Goal: Task Accomplishment & Management: Manage account settings

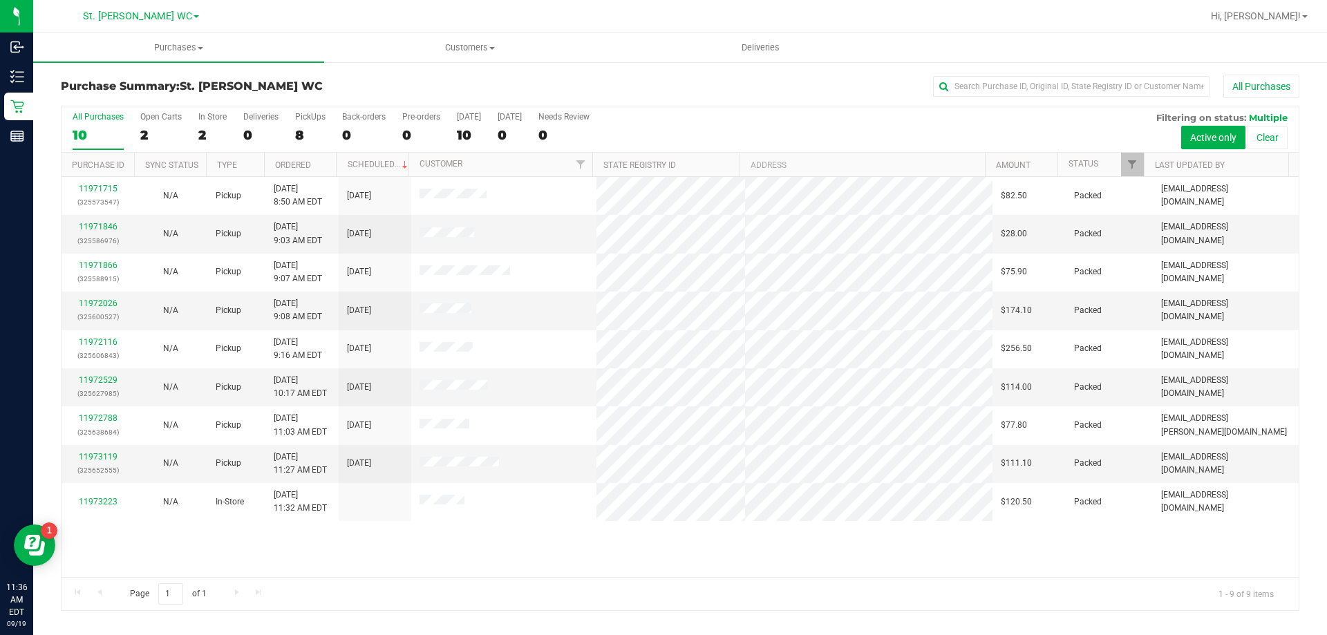
click at [500, 581] on div "Page 1 of 1 1 - 9 of 9 items" at bounding box center [680, 593] width 1237 height 33
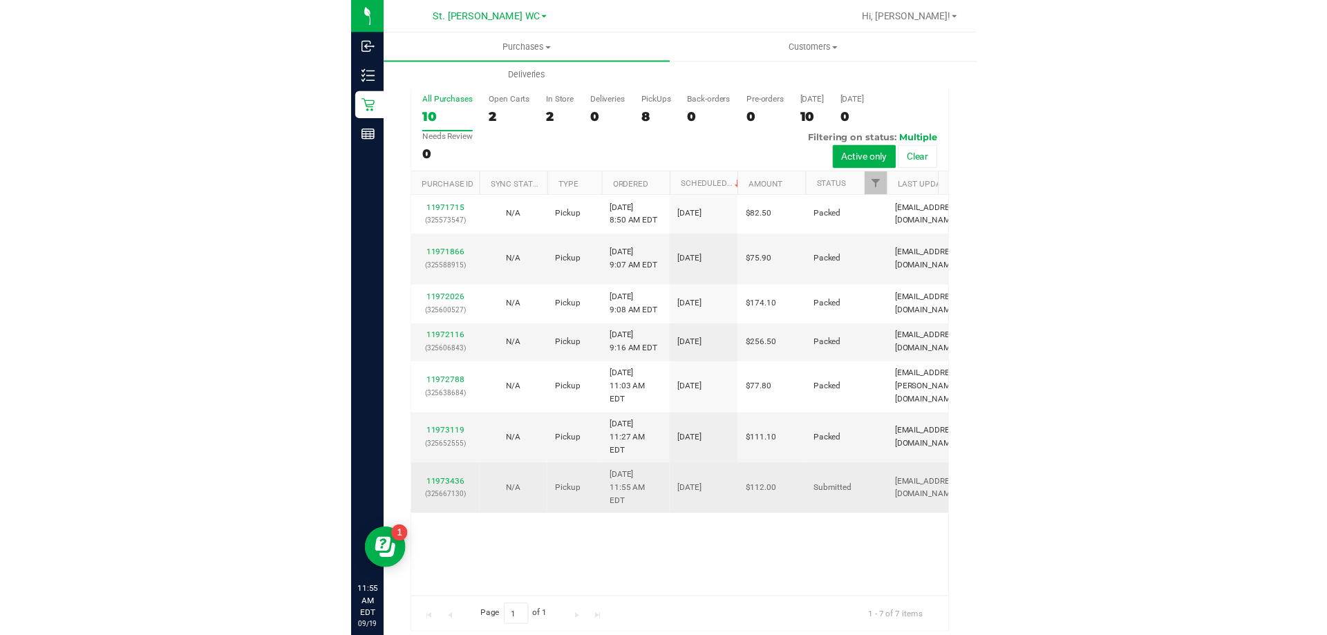
scroll to position [27, 0]
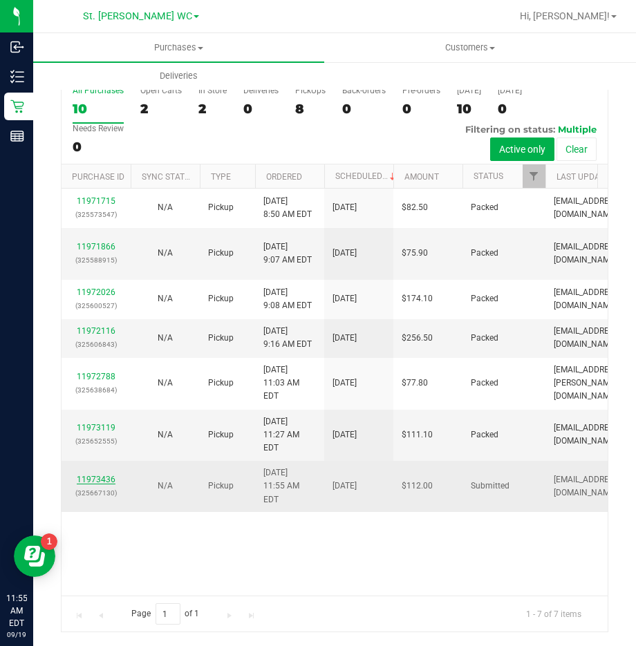
click at [102, 481] on link "11973436" at bounding box center [96, 480] width 39 height 10
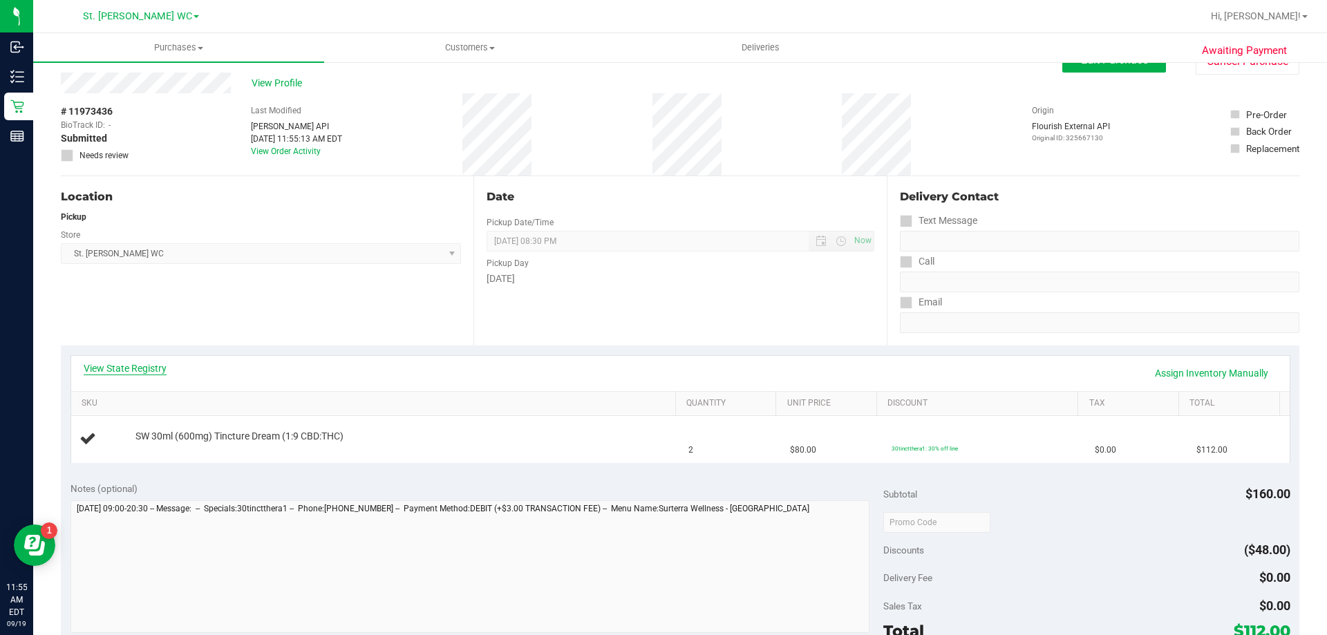
click at [126, 371] on link "View State Registry" at bounding box center [125, 369] width 83 height 14
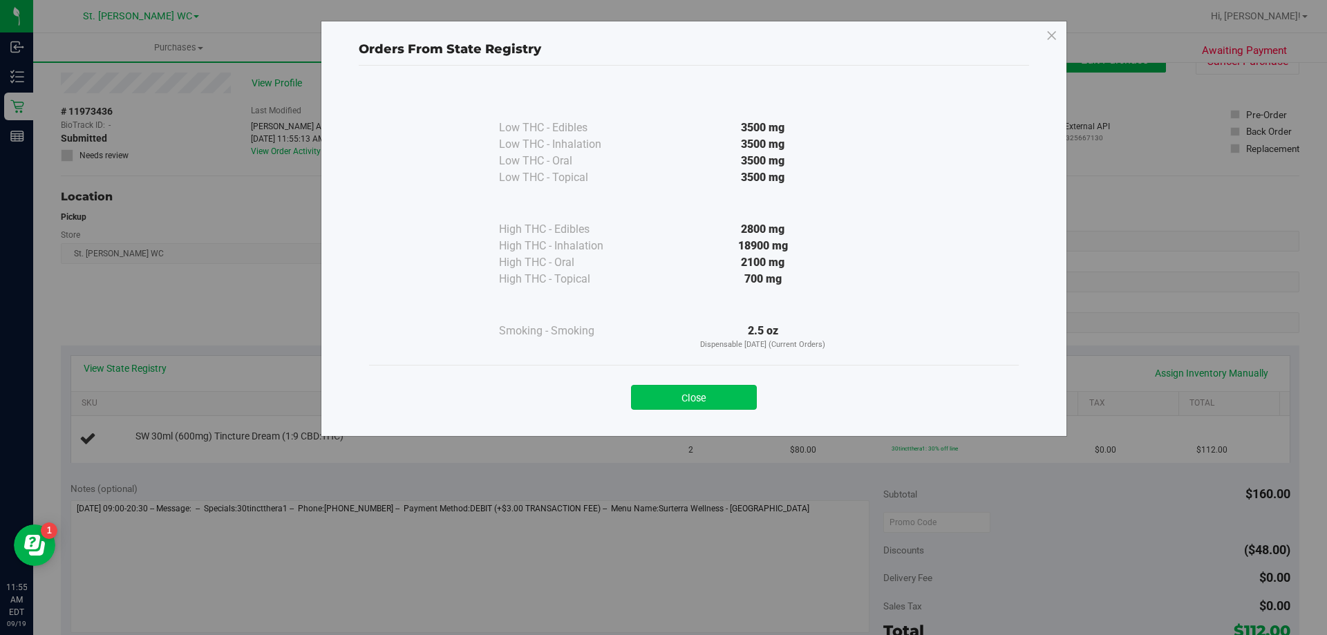
click at [678, 403] on button "Close" at bounding box center [694, 397] width 126 height 25
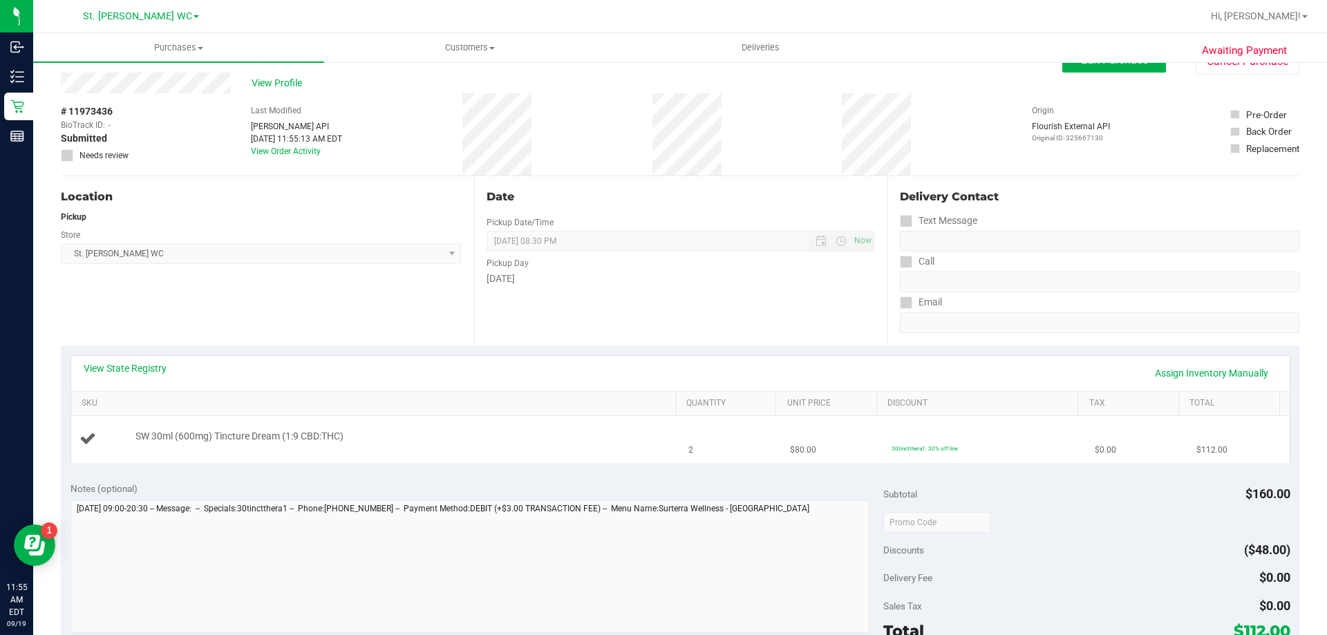
drag, startPoint x: 528, startPoint y: 469, endPoint x: 535, endPoint y: 440, distance: 30.5
click at [534, 445] on div "View State Registry Assign Inventory Manually SKU Quantity Unit Price Discount …" at bounding box center [680, 409] width 1239 height 126
click at [161, 371] on link "View State Registry" at bounding box center [125, 369] width 83 height 14
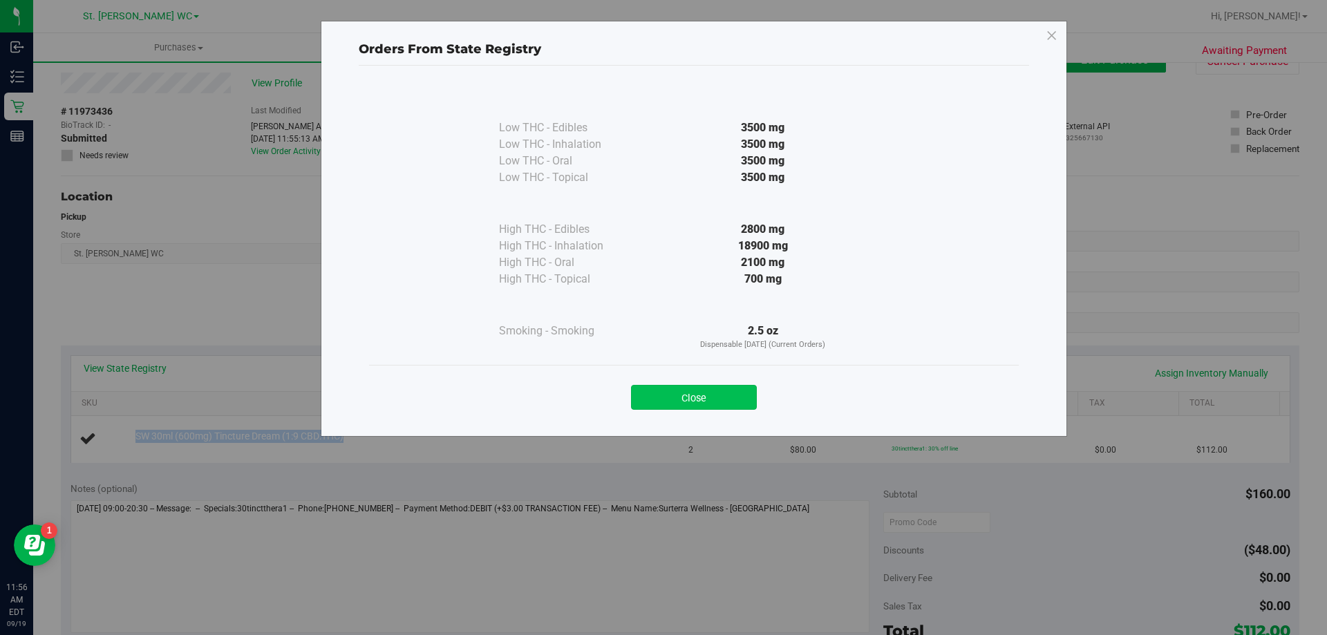
click at [729, 396] on button "Close" at bounding box center [694, 397] width 126 height 25
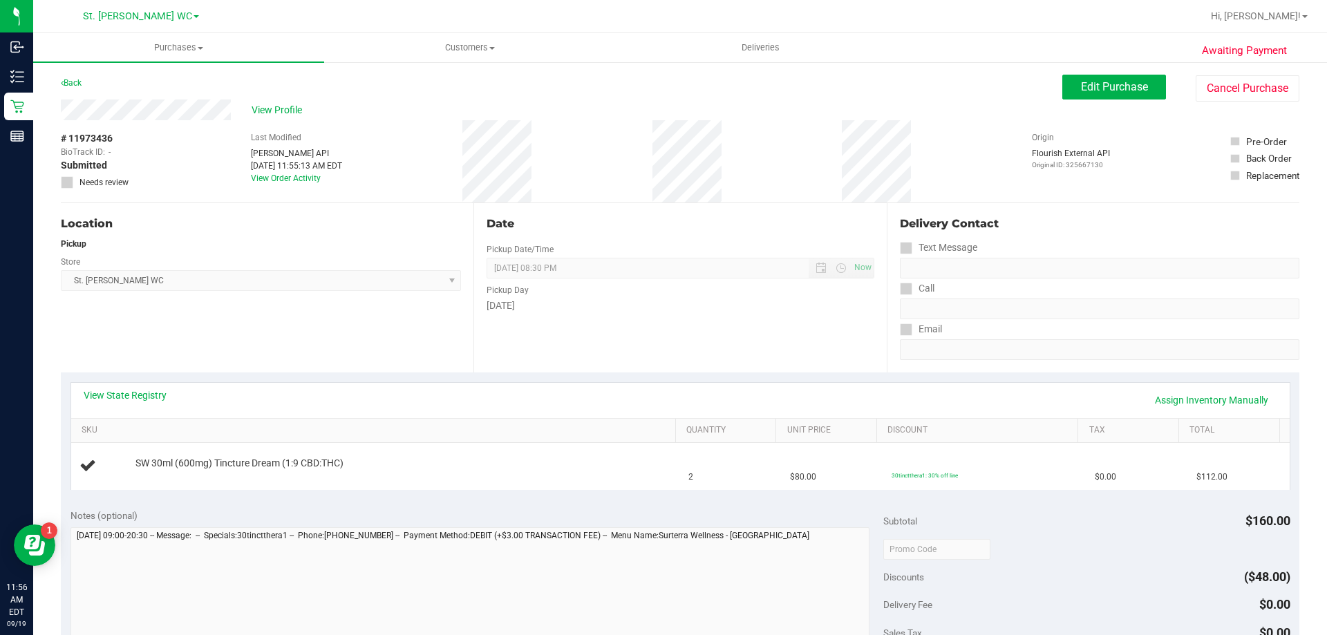
click at [71, 77] on div "Back" at bounding box center [71, 83] width 21 height 17
click at [73, 81] on link "Back" at bounding box center [71, 83] width 21 height 10
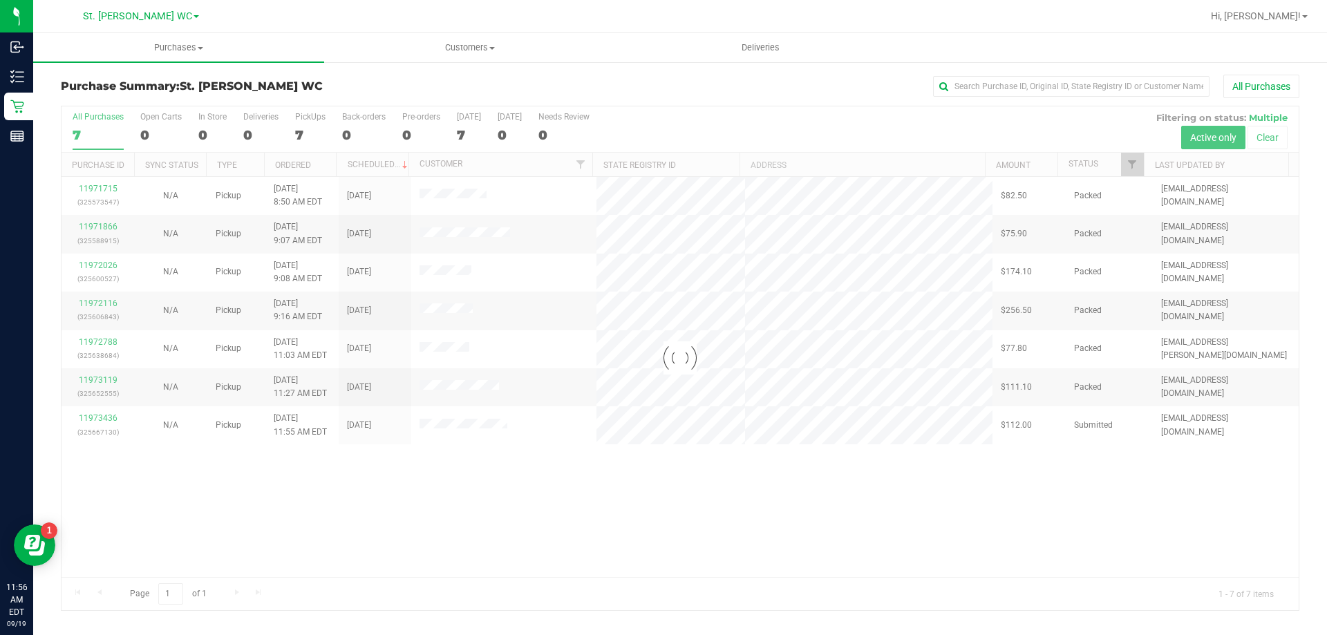
click at [631, 538] on div at bounding box center [680, 358] width 1237 height 504
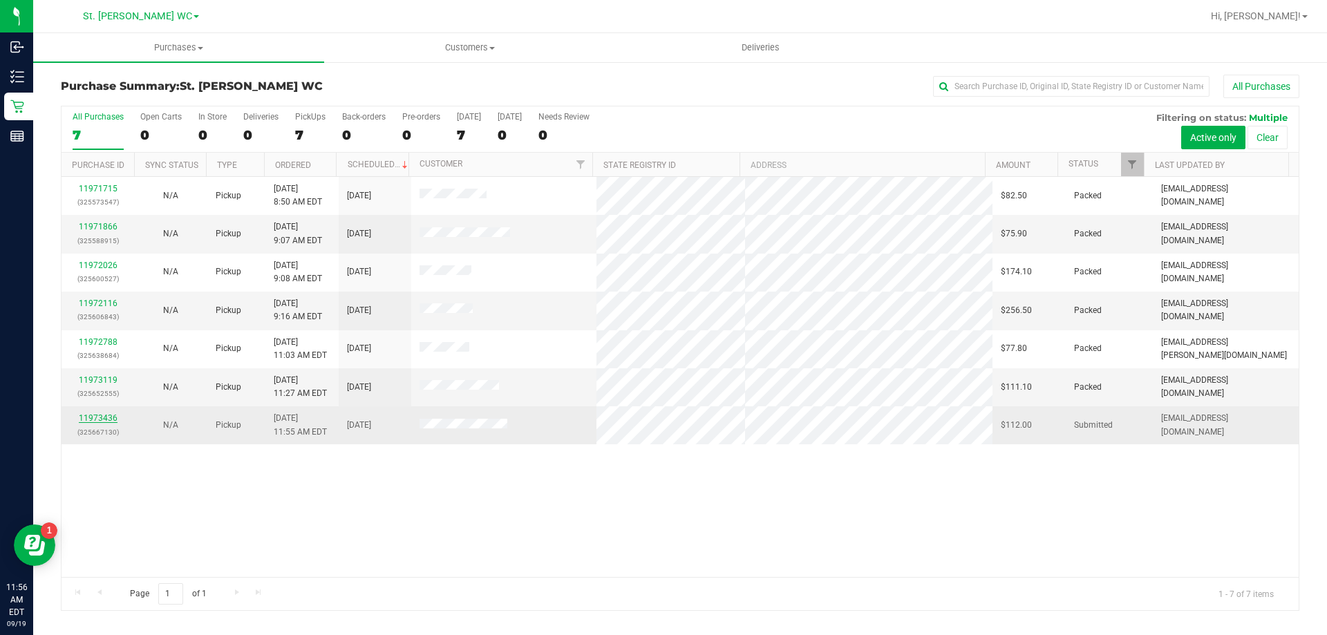
click at [106, 418] on link "11973436" at bounding box center [98, 418] width 39 height 10
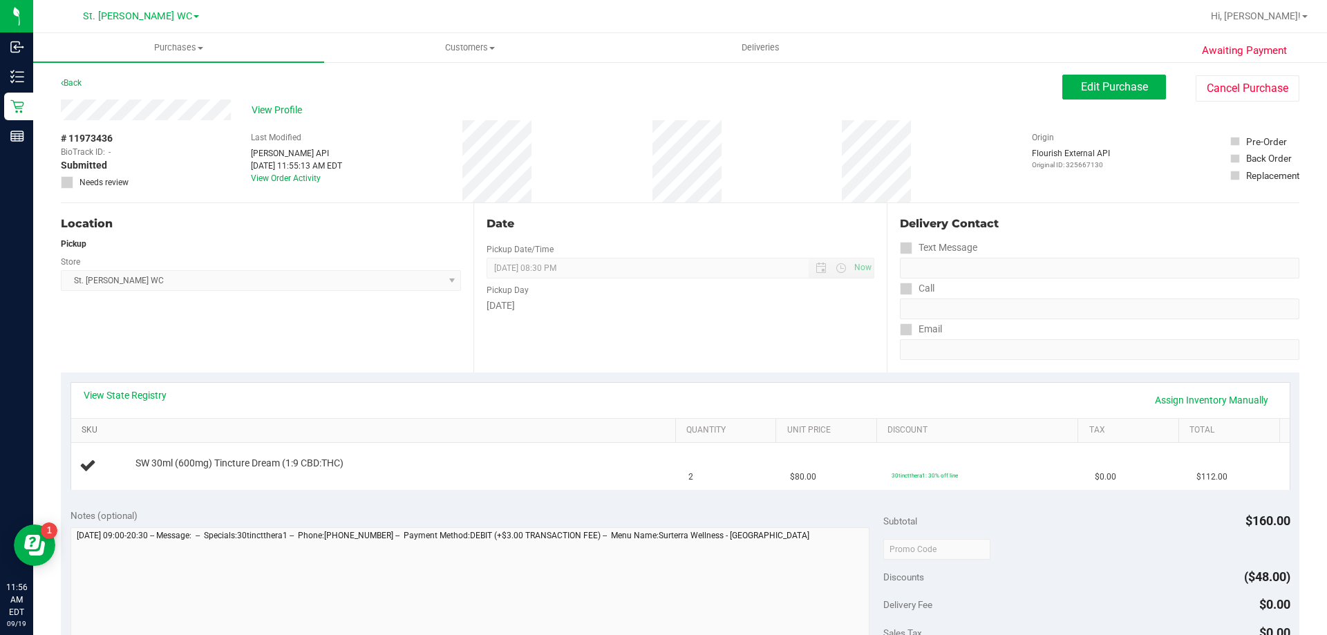
click at [396, 425] on link "SKU" at bounding box center [376, 430] width 588 height 11
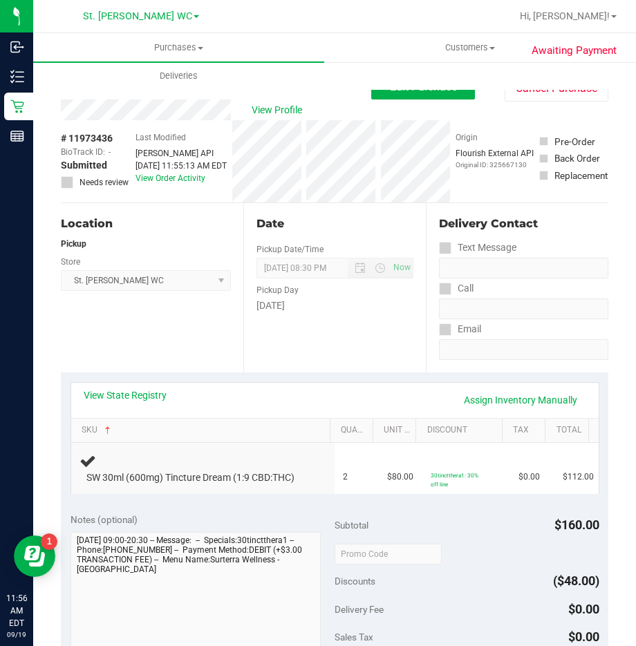
click at [249, 407] on div "View State Registry Assign Inventory Manually" at bounding box center [335, 400] width 503 height 24
click at [232, 465] on div "SW 30ml (600mg) Tincture Dream (1:9 CBD:THC)" at bounding box center [202, 469] width 247 height 32
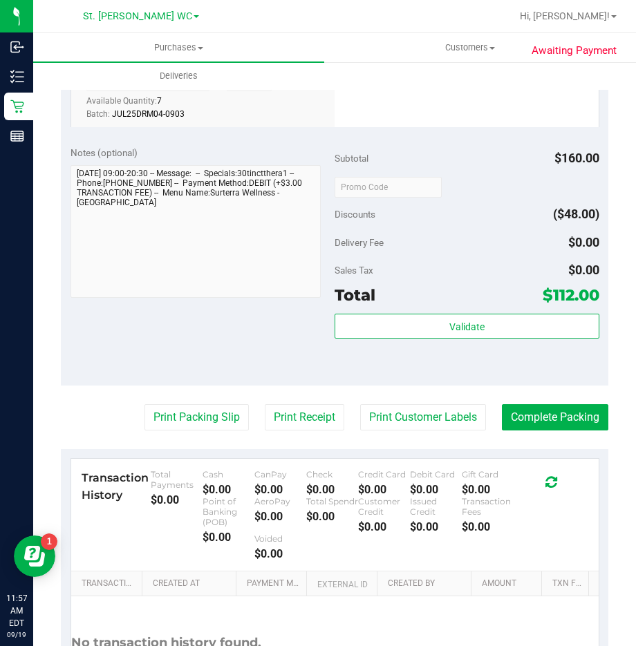
scroll to position [415, 0]
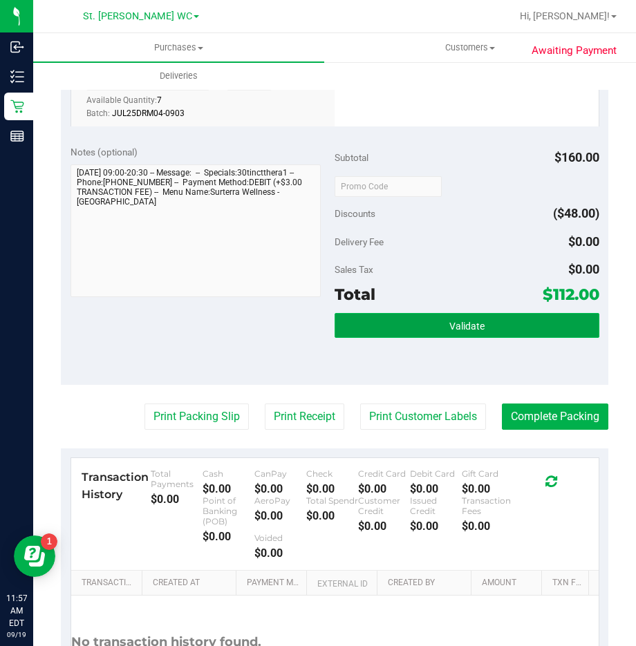
click at [449, 323] on span "Validate" at bounding box center [466, 326] width 35 height 11
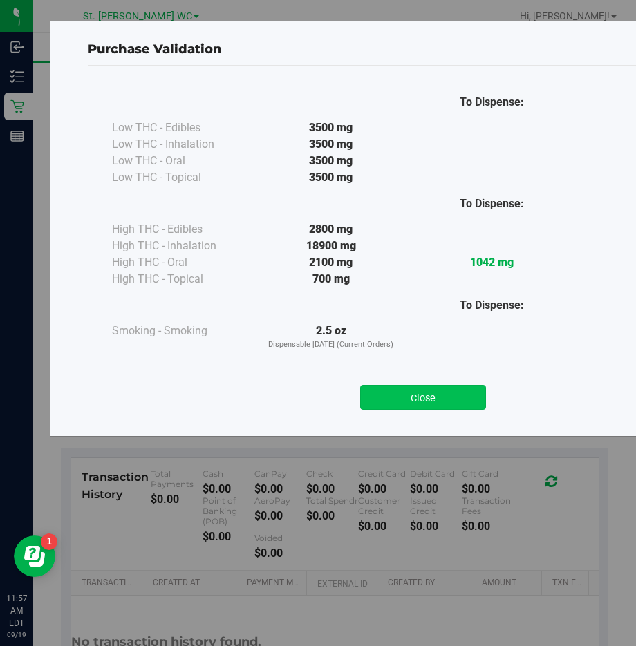
click at [410, 401] on button "Close" at bounding box center [423, 397] width 126 height 25
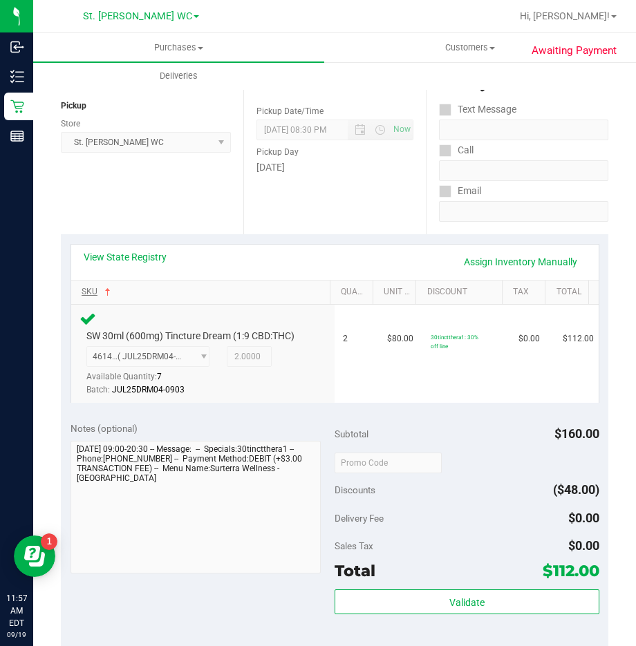
scroll to position [484, 0]
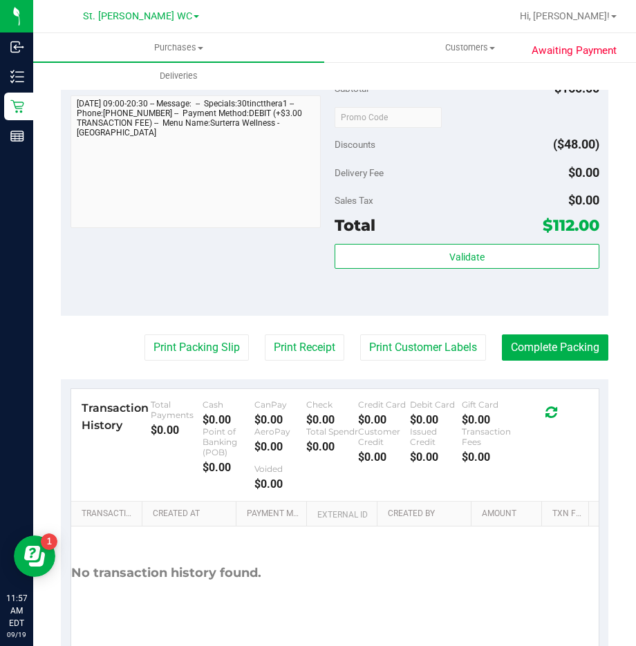
click at [527, 285] on div "Validate" at bounding box center [467, 275] width 265 height 62
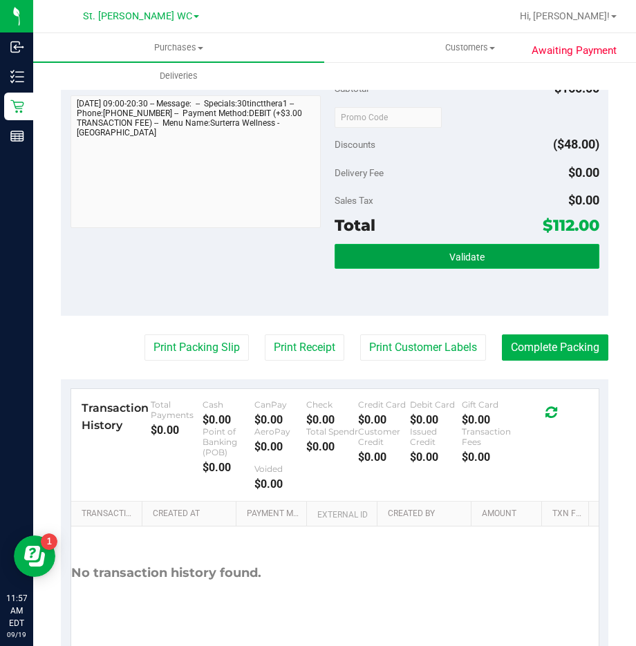
click at [516, 257] on button "Validate" at bounding box center [467, 256] width 265 height 25
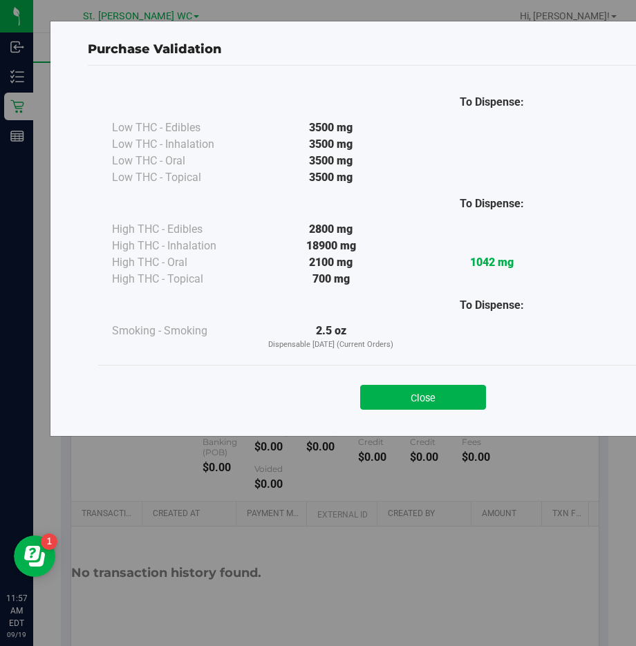
click at [377, 382] on div "Close" at bounding box center [423, 393] width 629 height 35
click at [384, 393] on button "Close" at bounding box center [423, 397] width 126 height 25
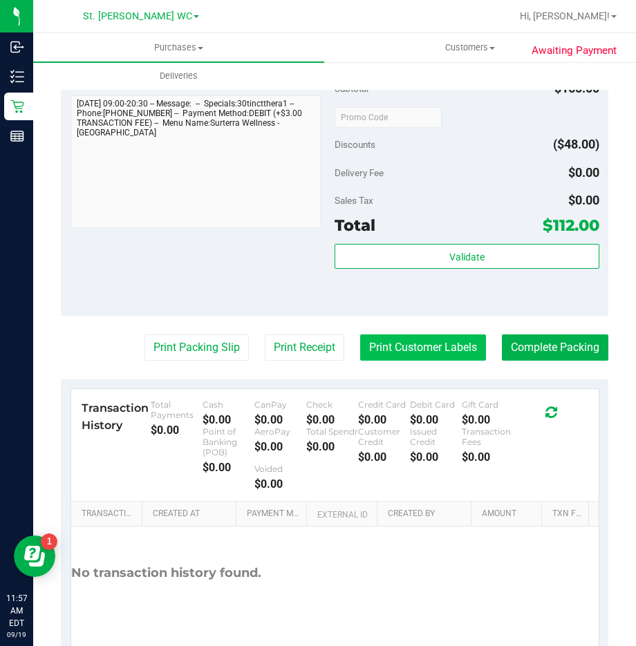
click at [401, 339] on button "Print Customer Labels" at bounding box center [423, 348] width 126 height 26
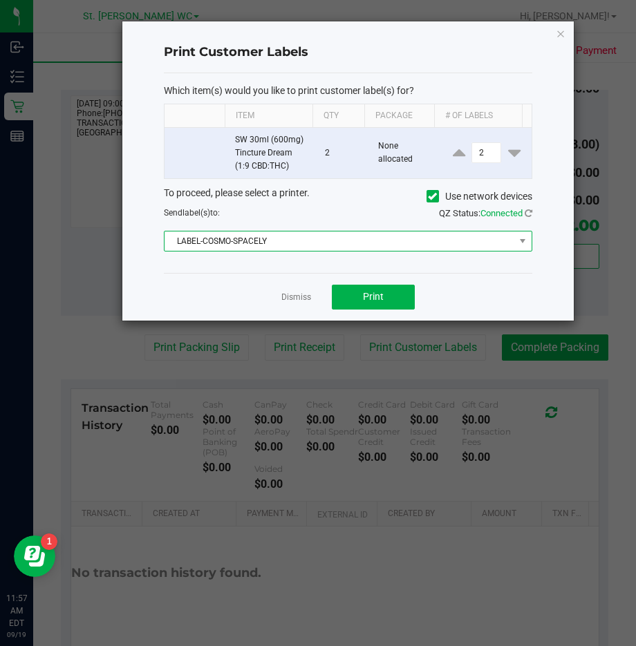
click at [338, 245] on span "LABEL-COSMO-SPACELY" at bounding box center [340, 241] width 350 height 19
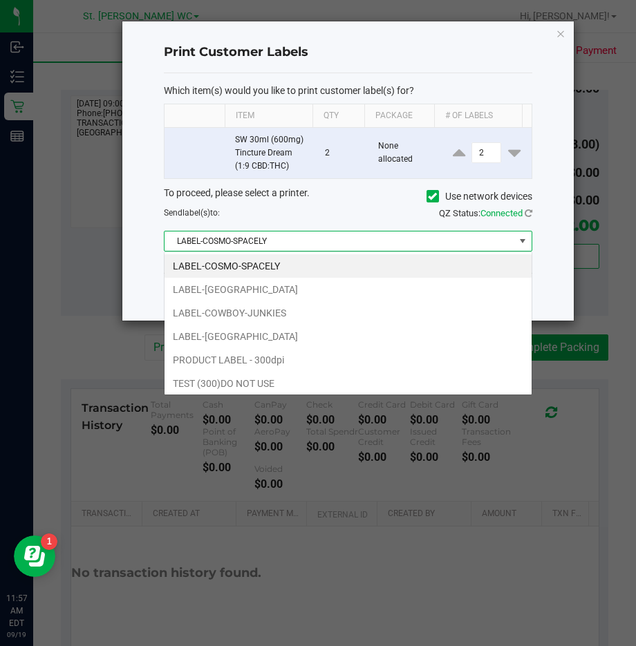
scroll to position [21, 368]
click at [281, 287] on li "LABEL-[GEOGRAPHIC_DATA]" at bounding box center [348, 290] width 367 height 24
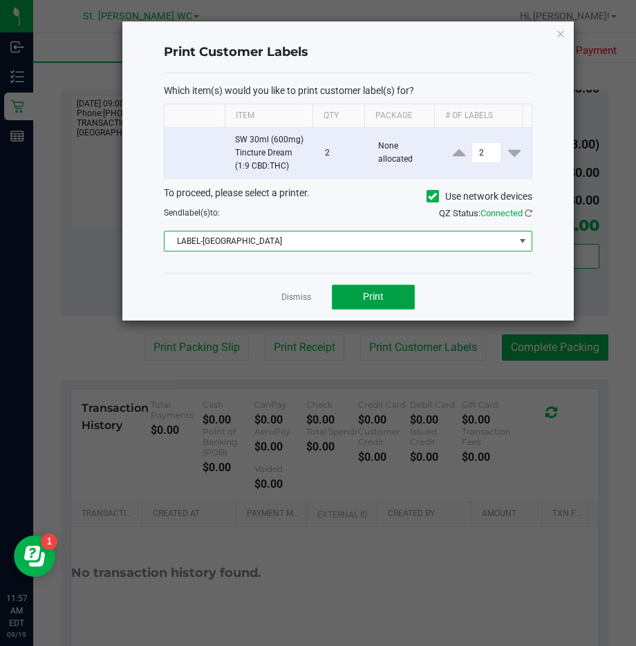
click at [366, 306] on button "Print" at bounding box center [373, 297] width 83 height 25
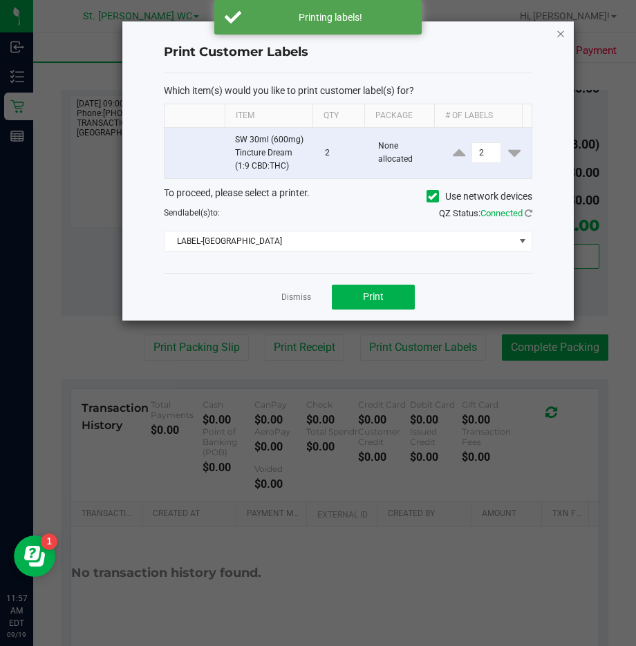
click at [562, 40] on icon "button" at bounding box center [561, 33] width 10 height 17
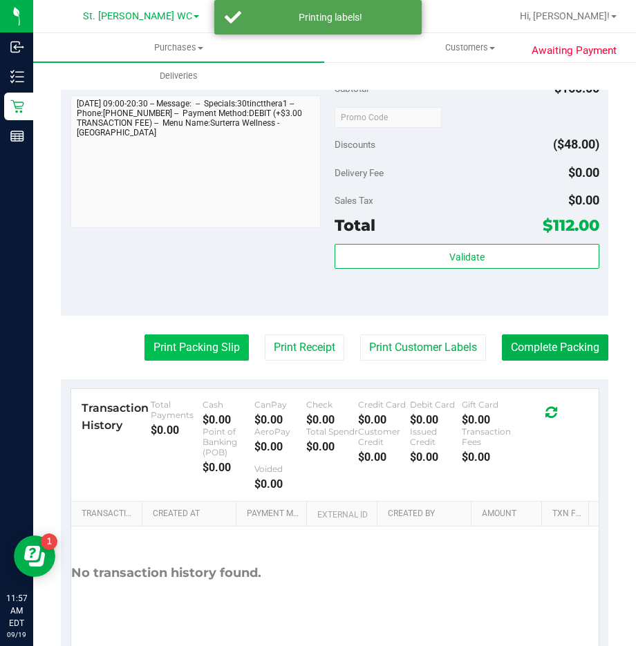
click at [176, 344] on button "Print Packing Slip" at bounding box center [196, 348] width 104 height 26
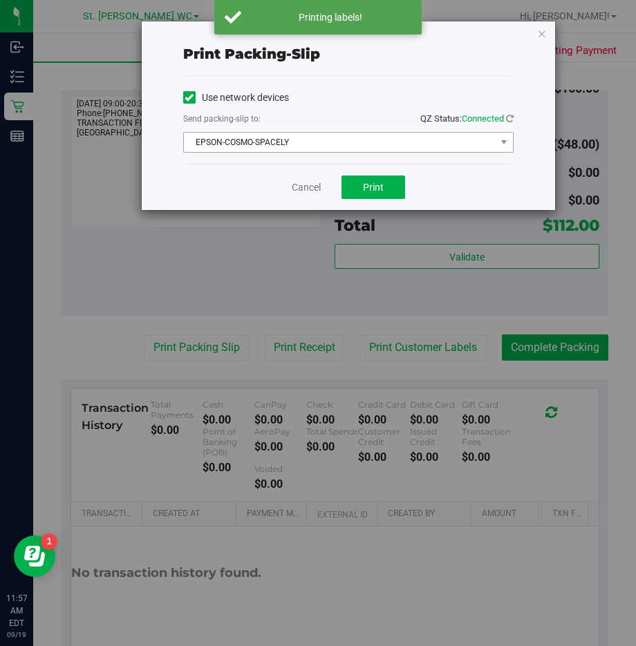
drag, startPoint x: 337, startPoint y: 157, endPoint x: 329, endPoint y: 144, distance: 15.2
click at [333, 151] on div "Use network devices Send packing-slip to: QZ Status: Connected EPSON-COSMO-SPAC…" at bounding box center [348, 120] width 330 height 88
click at [328, 141] on span "EPSON-COSMO-SPACELY" at bounding box center [340, 142] width 312 height 19
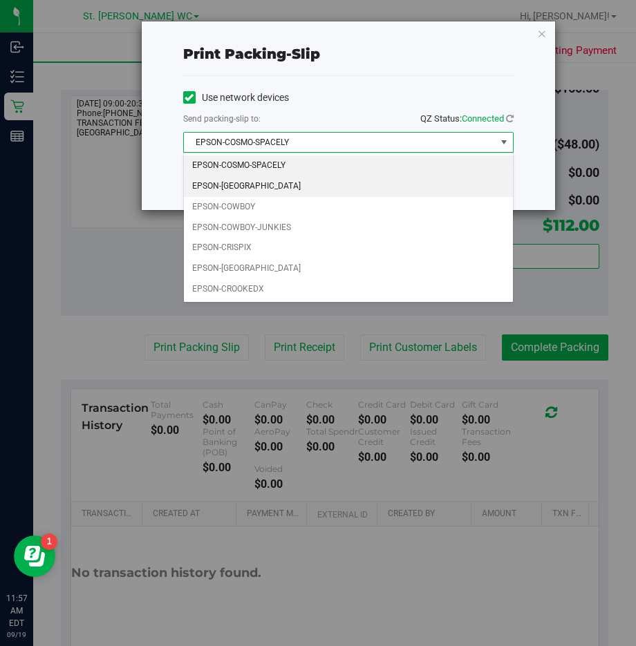
click at [291, 181] on li "EPSON-[GEOGRAPHIC_DATA]" at bounding box center [348, 186] width 329 height 21
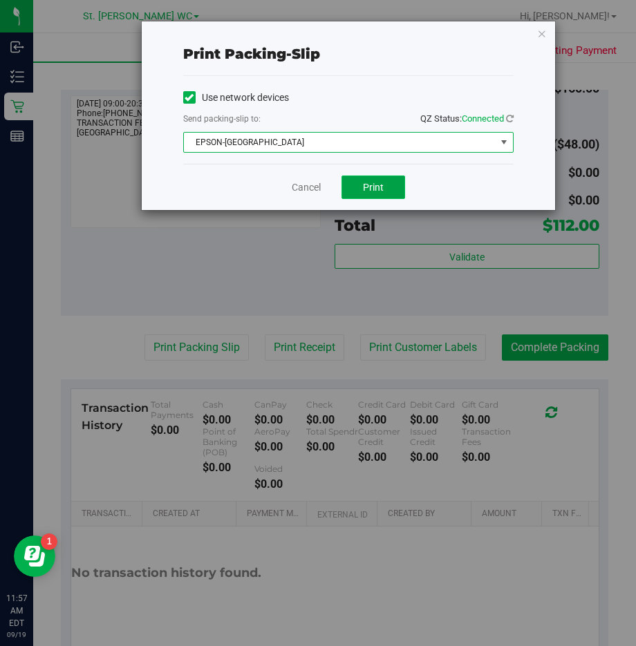
click at [371, 180] on button "Print" at bounding box center [373, 188] width 64 height 24
click at [539, 28] on icon "button" at bounding box center [542, 33] width 10 height 17
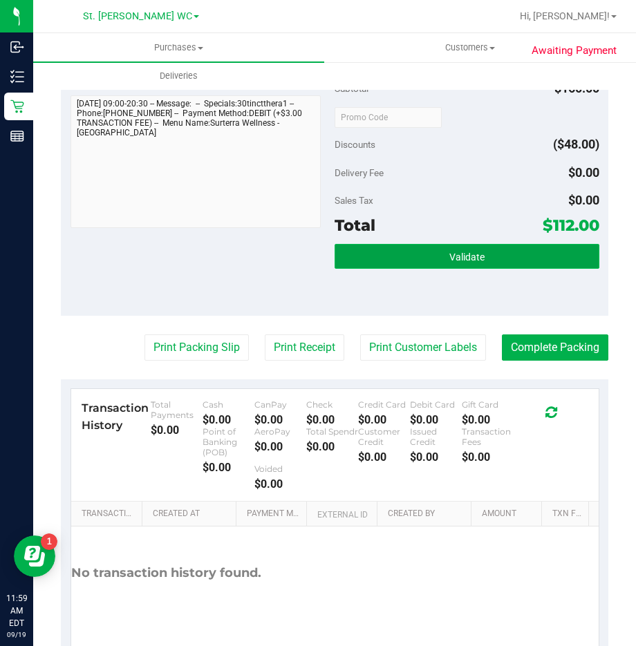
click at [463, 256] on span "Validate" at bounding box center [466, 257] width 35 height 11
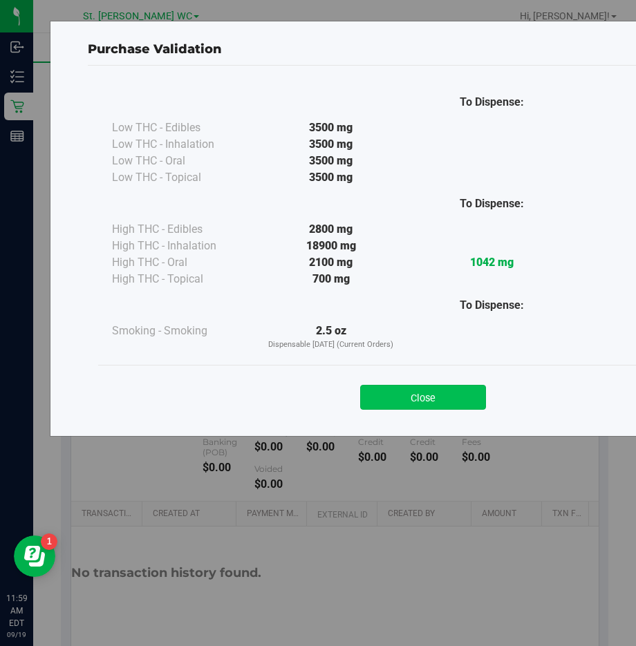
click at [421, 397] on button "Close" at bounding box center [423, 397] width 126 height 25
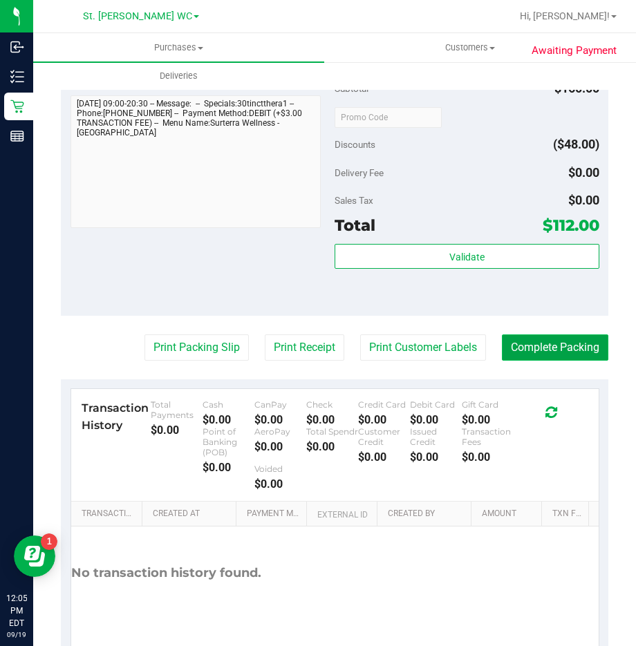
click at [561, 337] on button "Complete Packing" at bounding box center [555, 348] width 106 height 26
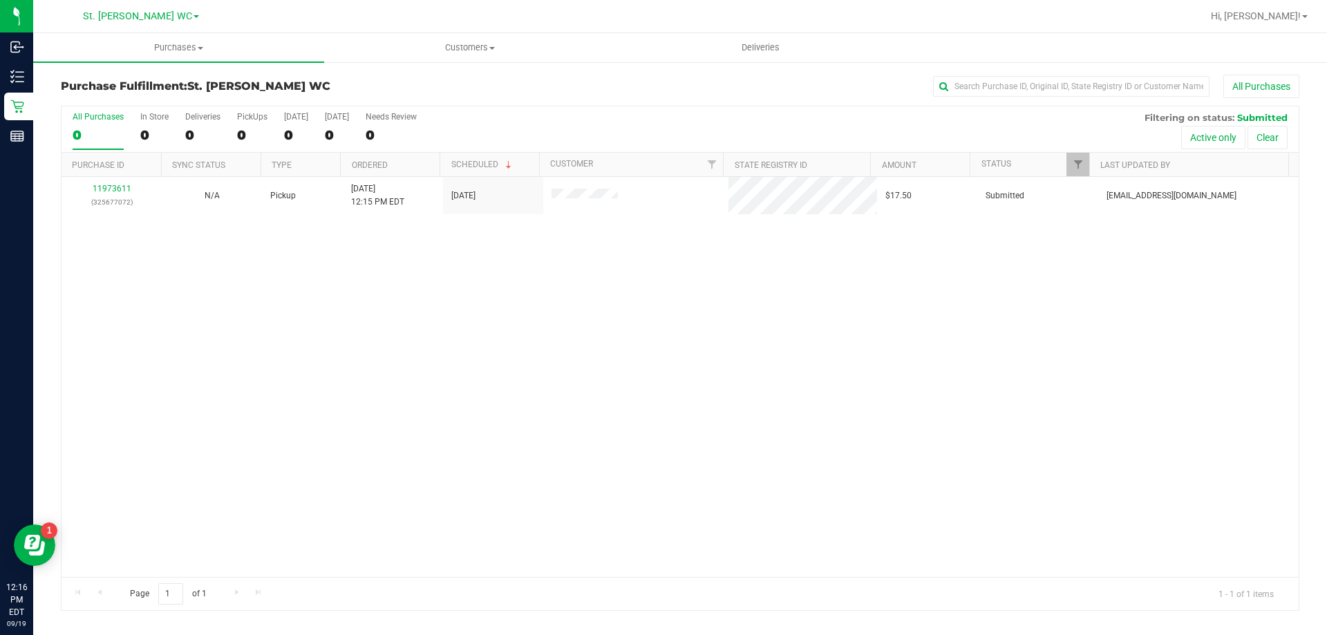
drag, startPoint x: 520, startPoint y: 426, endPoint x: 337, endPoint y: 279, distance: 235.0
click at [520, 422] on div "11973611 (325677072) N/A Pickup [DATE] 12:15 PM EDT 9/19/2025 $17.50 Submitted …" at bounding box center [680, 377] width 1237 height 400
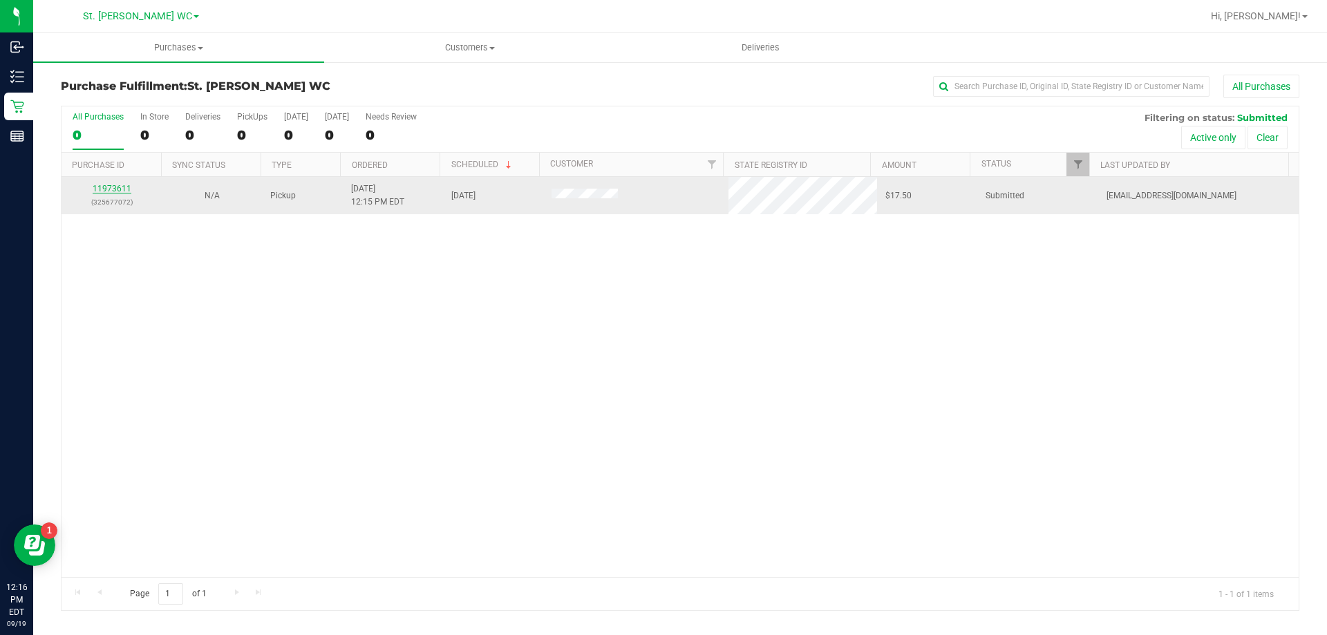
click at [104, 190] on link "11973611" at bounding box center [112, 189] width 39 height 10
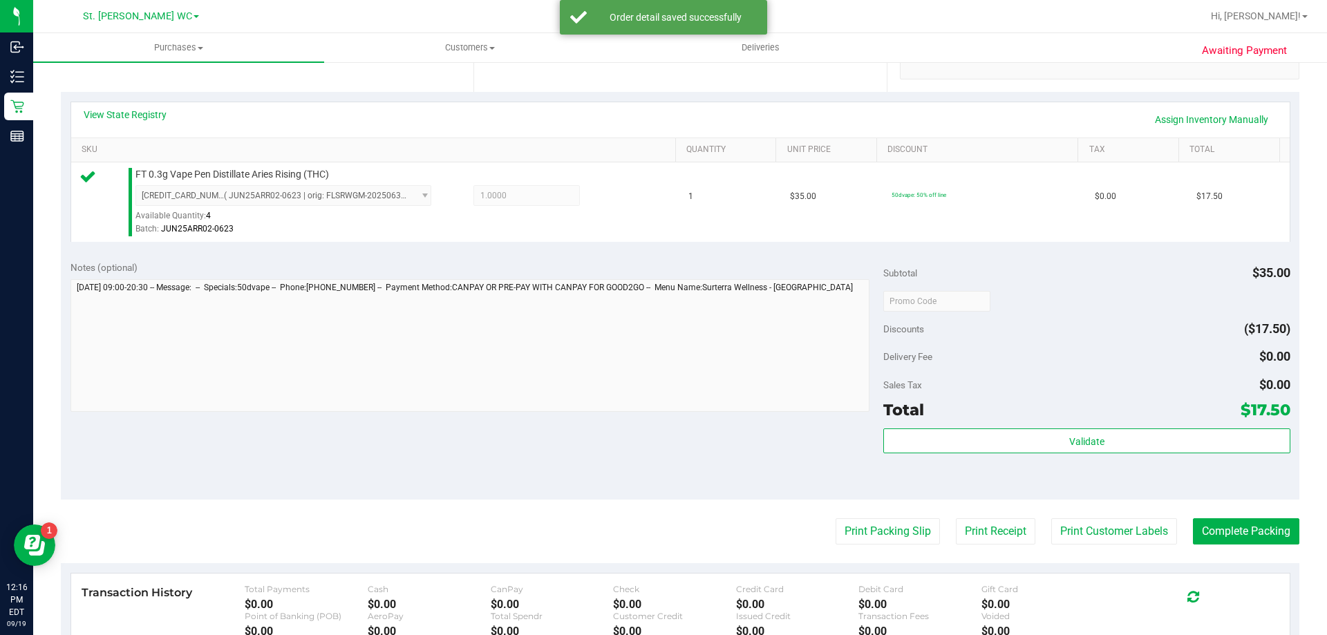
scroll to position [484, 0]
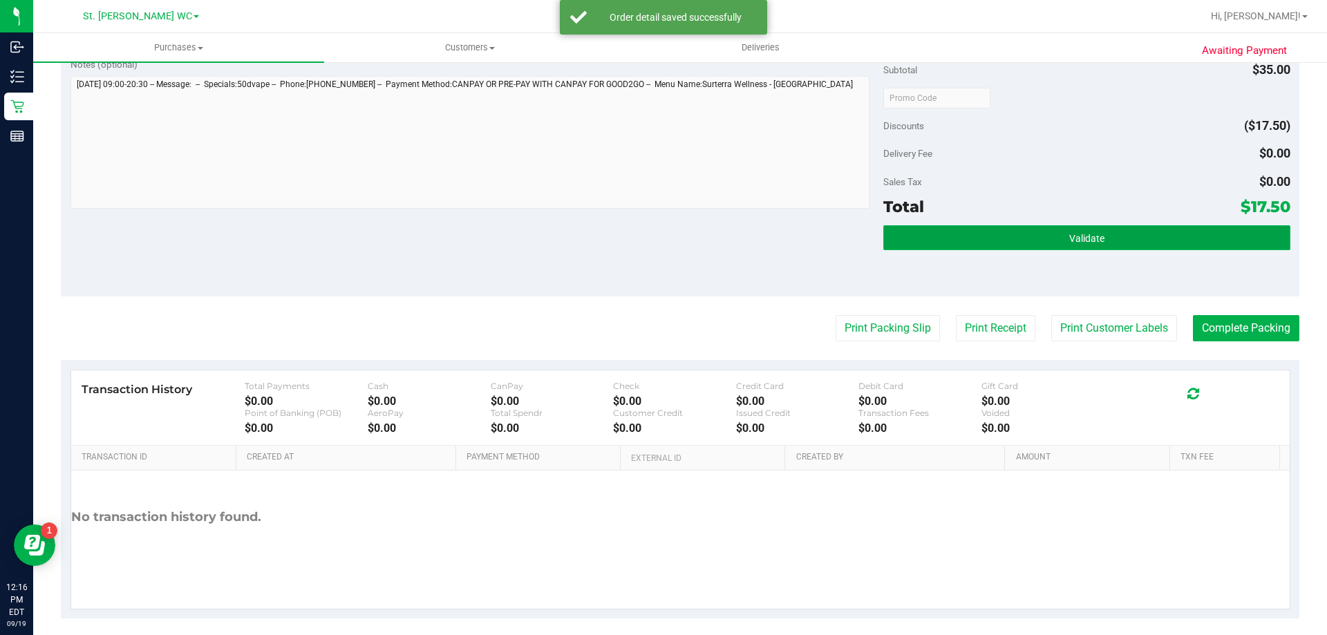
click at [1154, 227] on button "Validate" at bounding box center [1086, 237] width 406 height 25
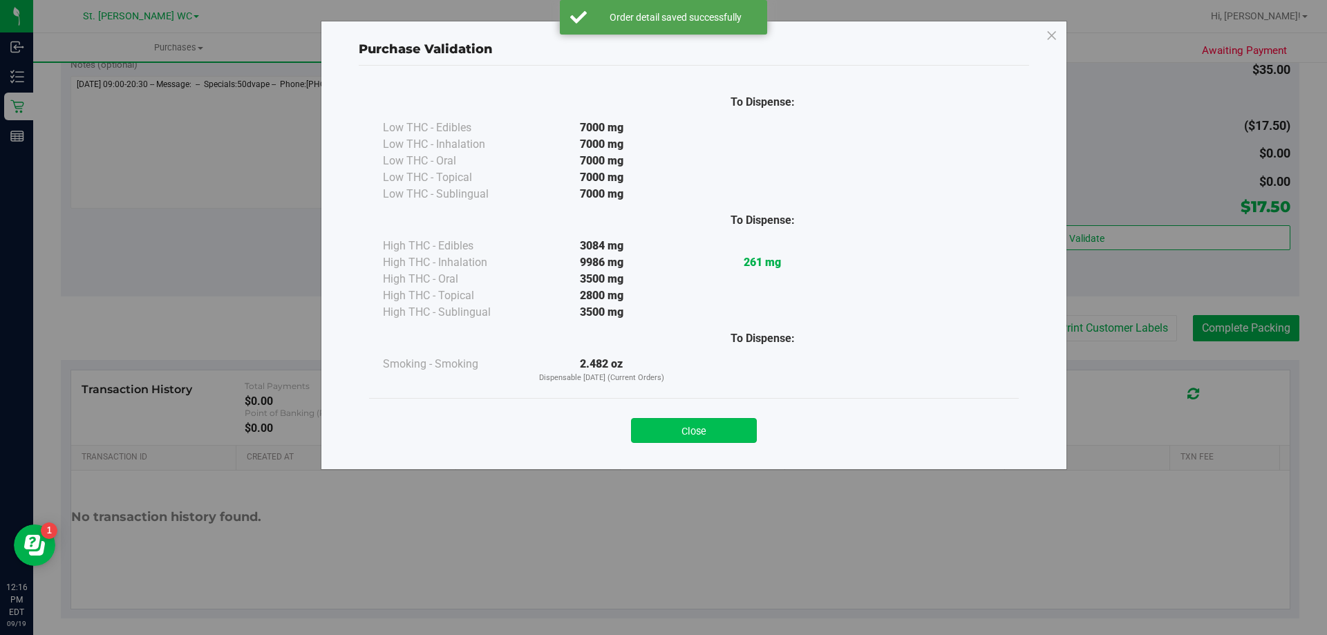
click at [712, 439] on button "Close" at bounding box center [694, 430] width 126 height 25
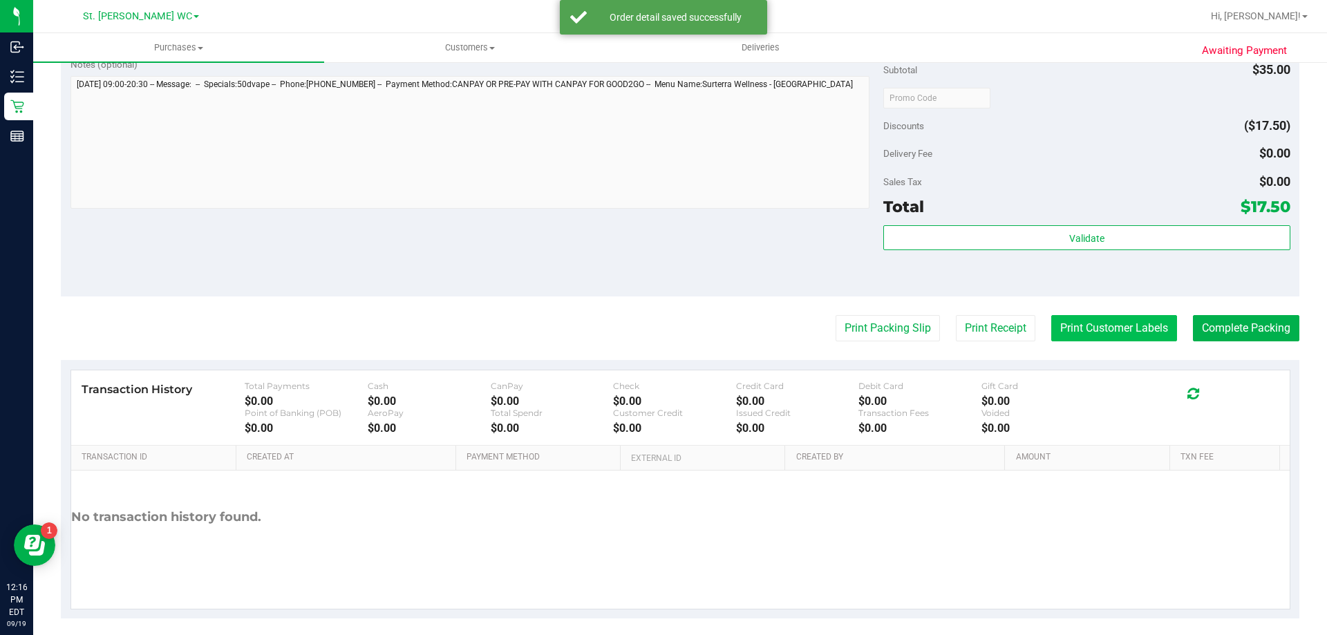
click at [1073, 338] on button "Print Customer Labels" at bounding box center [1114, 328] width 126 height 26
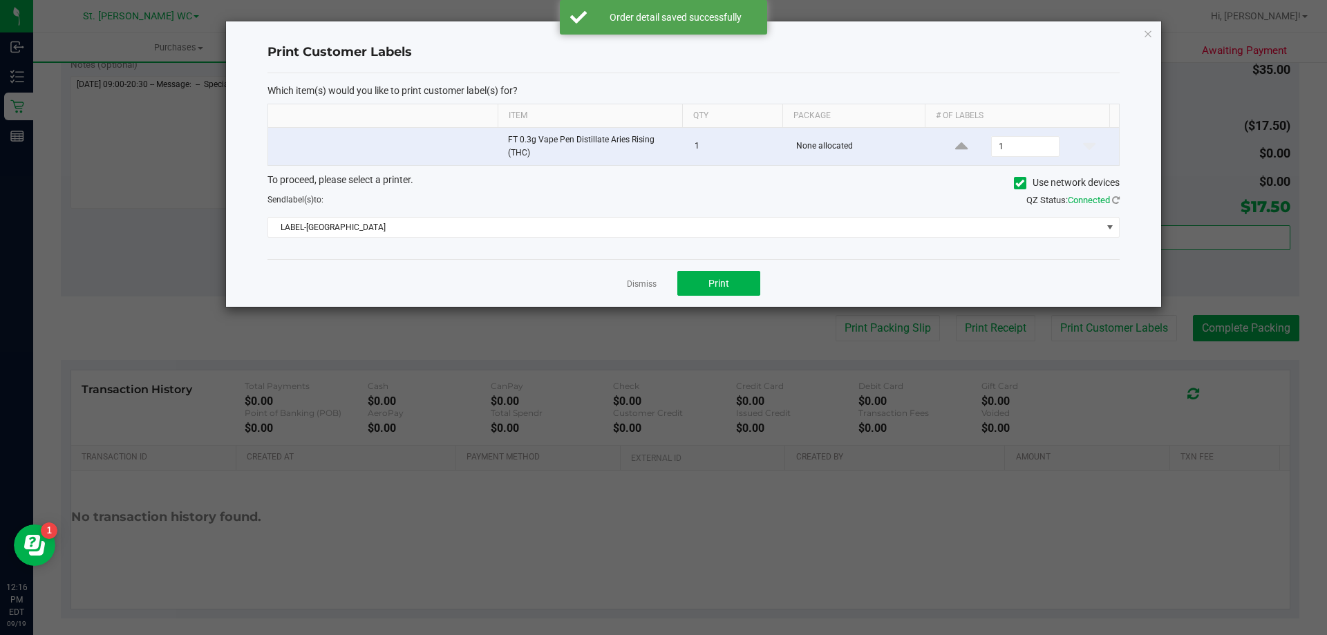
click at [726, 264] on div "Dismiss Print" at bounding box center [694, 283] width 852 height 48
click at [728, 281] on span "Print" at bounding box center [719, 283] width 21 height 11
click at [1148, 34] on icon "button" at bounding box center [1148, 33] width 10 height 17
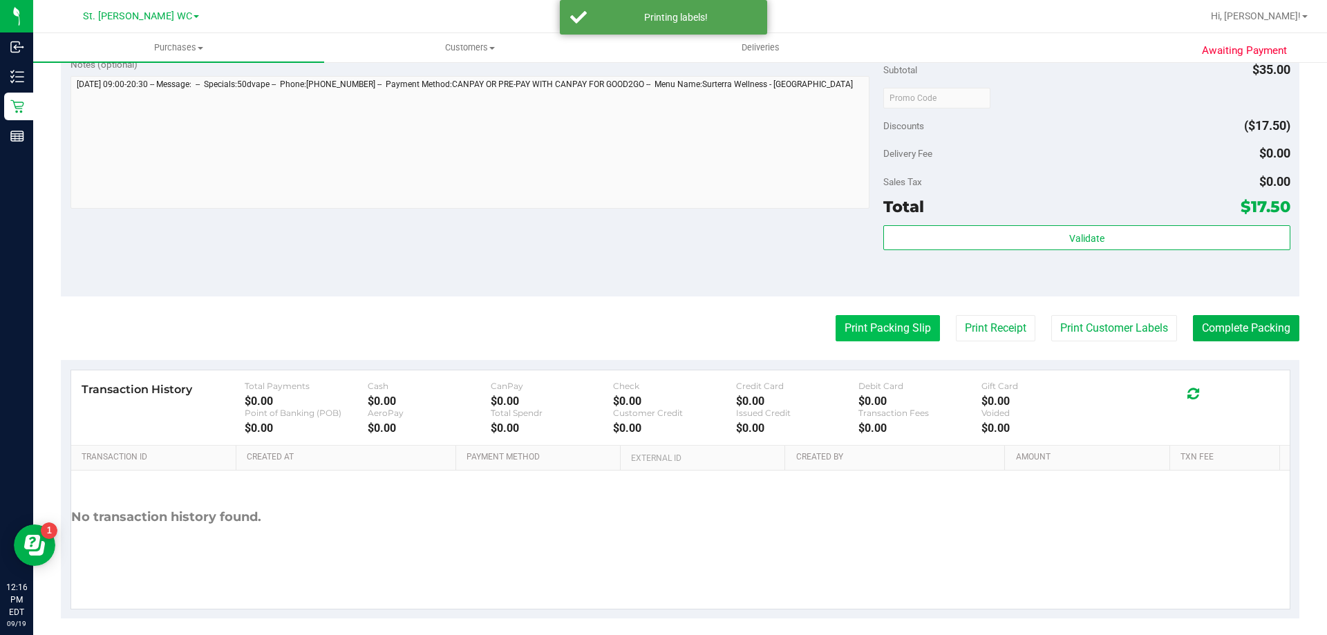
click at [903, 328] on button "Print Packing Slip" at bounding box center [888, 328] width 104 height 26
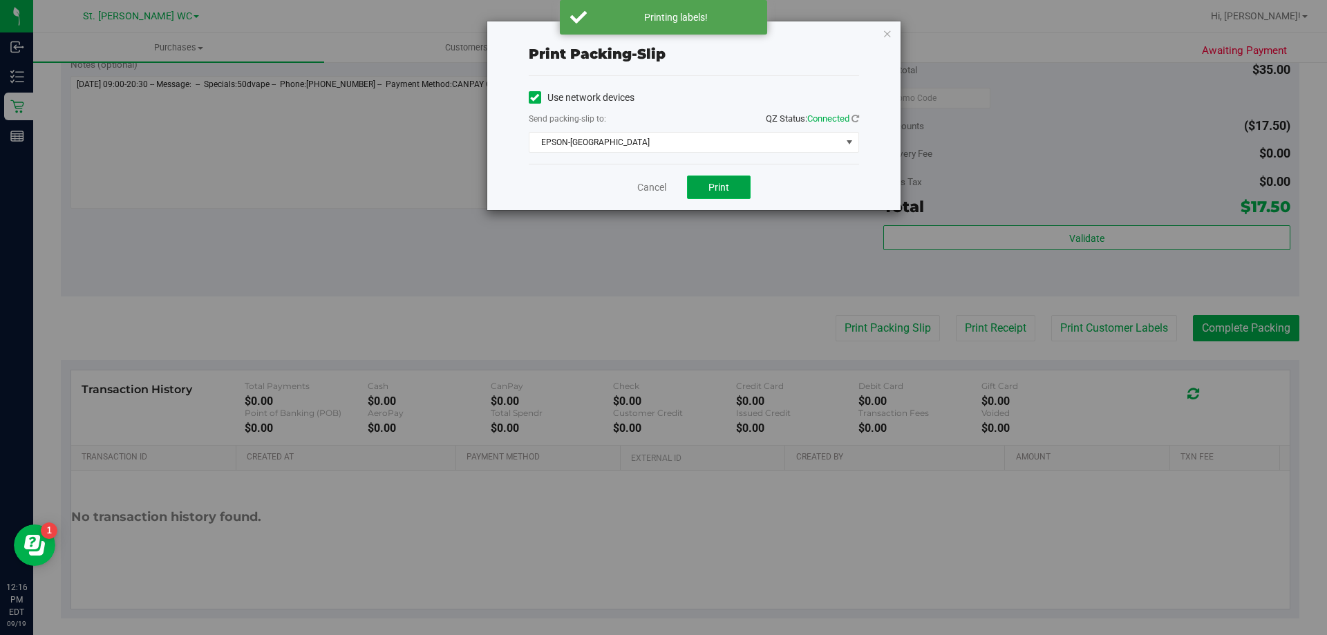
click at [700, 184] on button "Print" at bounding box center [719, 188] width 64 height 24
click at [887, 27] on icon "button" at bounding box center [888, 33] width 10 height 17
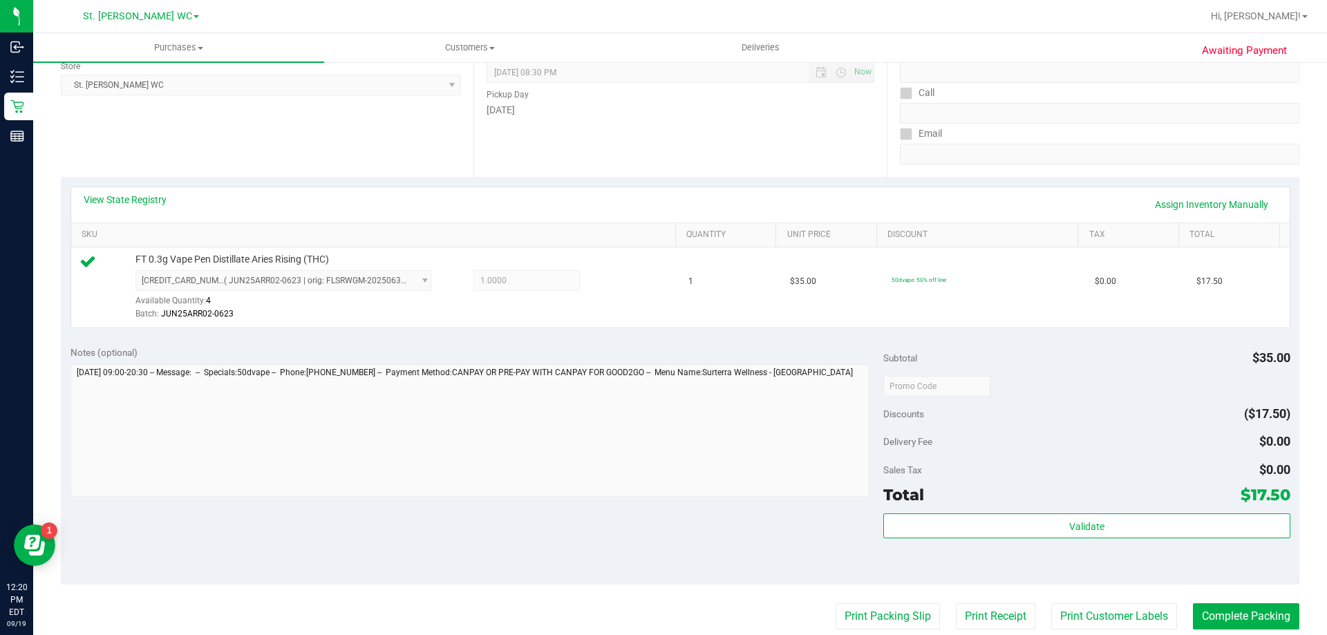
scroll to position [377, 0]
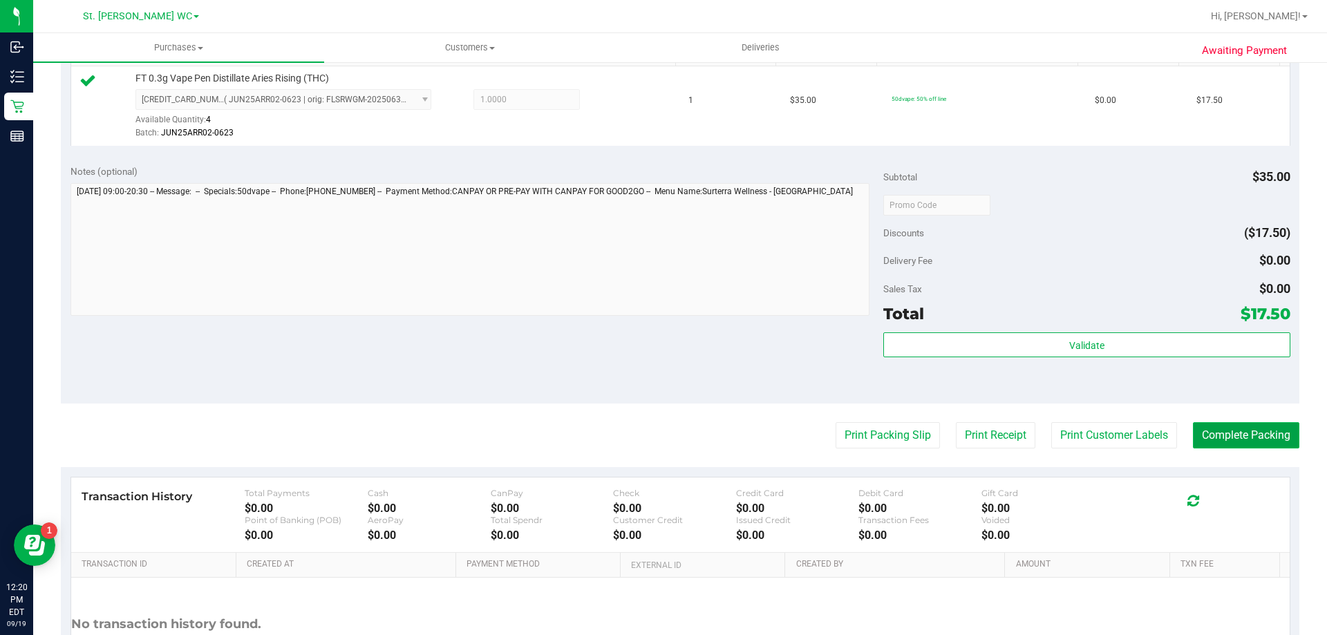
click at [1230, 431] on button "Complete Packing" at bounding box center [1246, 435] width 106 height 26
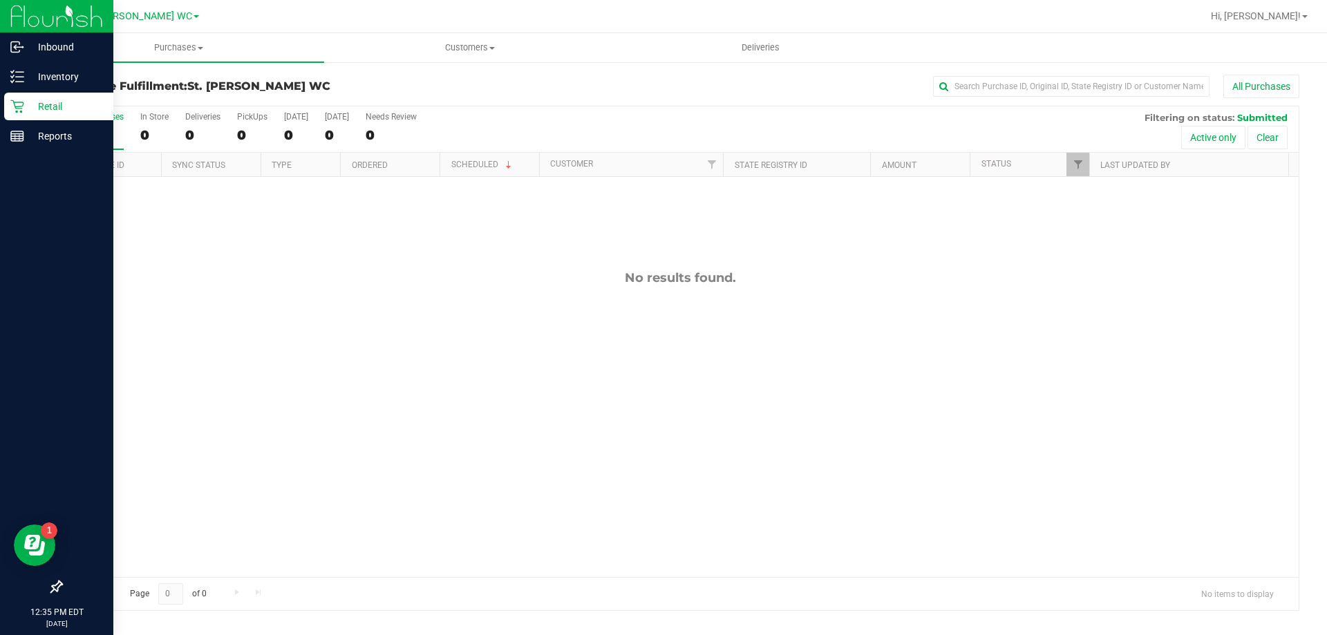
click at [28, 102] on p "Retail" at bounding box center [65, 106] width 83 height 17
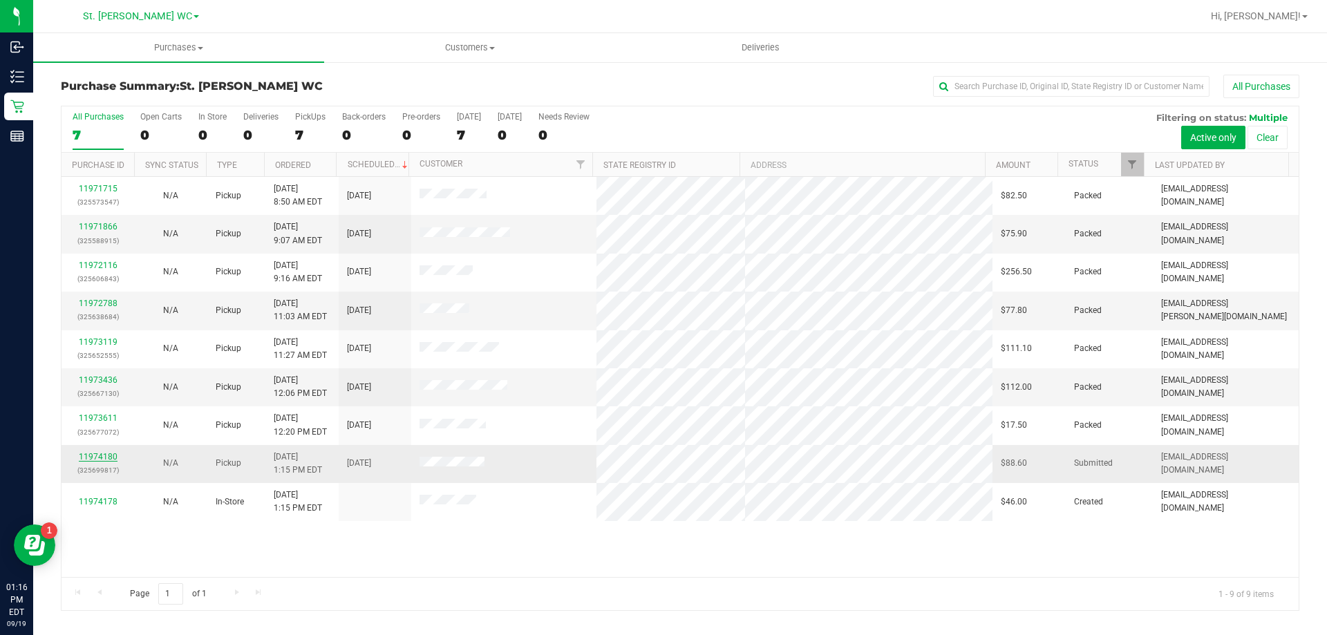
click at [106, 453] on link "11974180" at bounding box center [98, 457] width 39 height 10
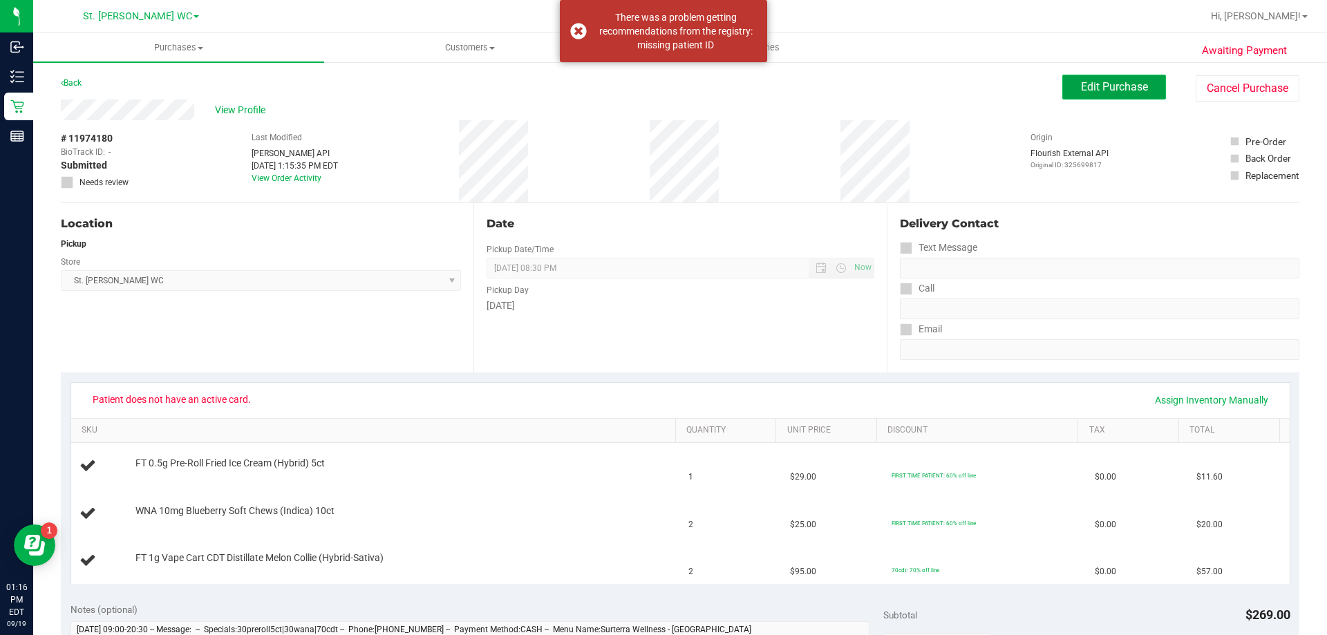
click at [1089, 97] on button "Edit Purchase" at bounding box center [1114, 87] width 104 height 25
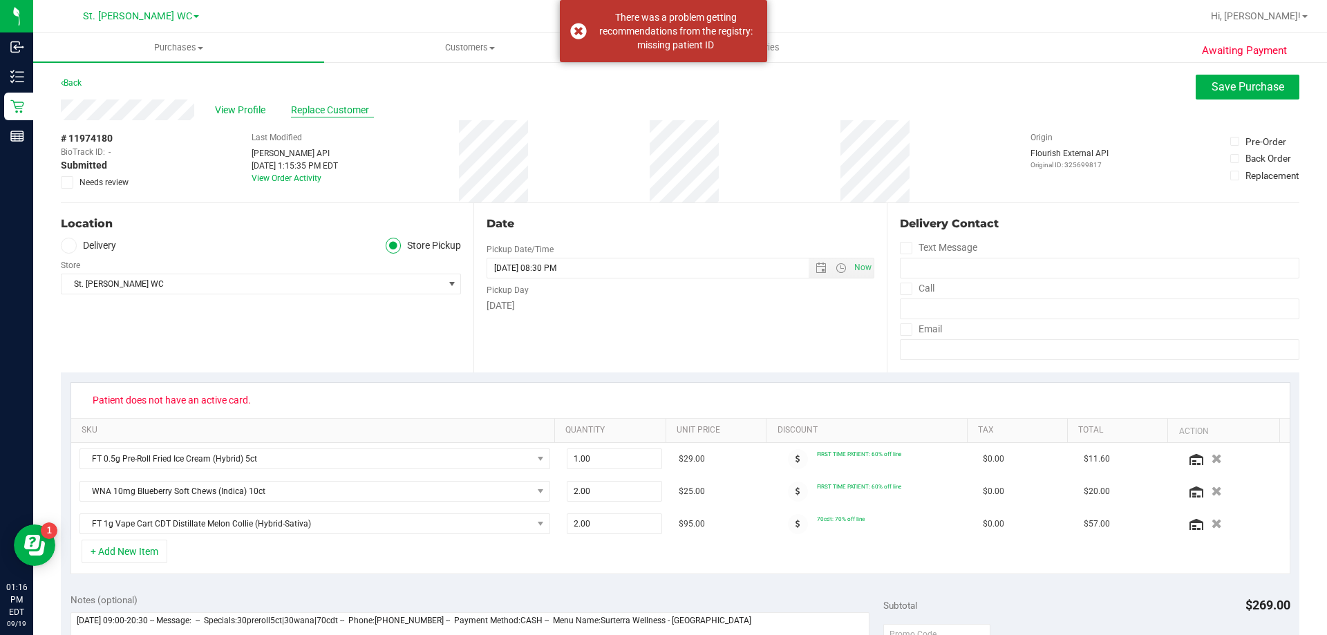
click at [298, 113] on span "Replace Customer" at bounding box center [332, 110] width 83 height 15
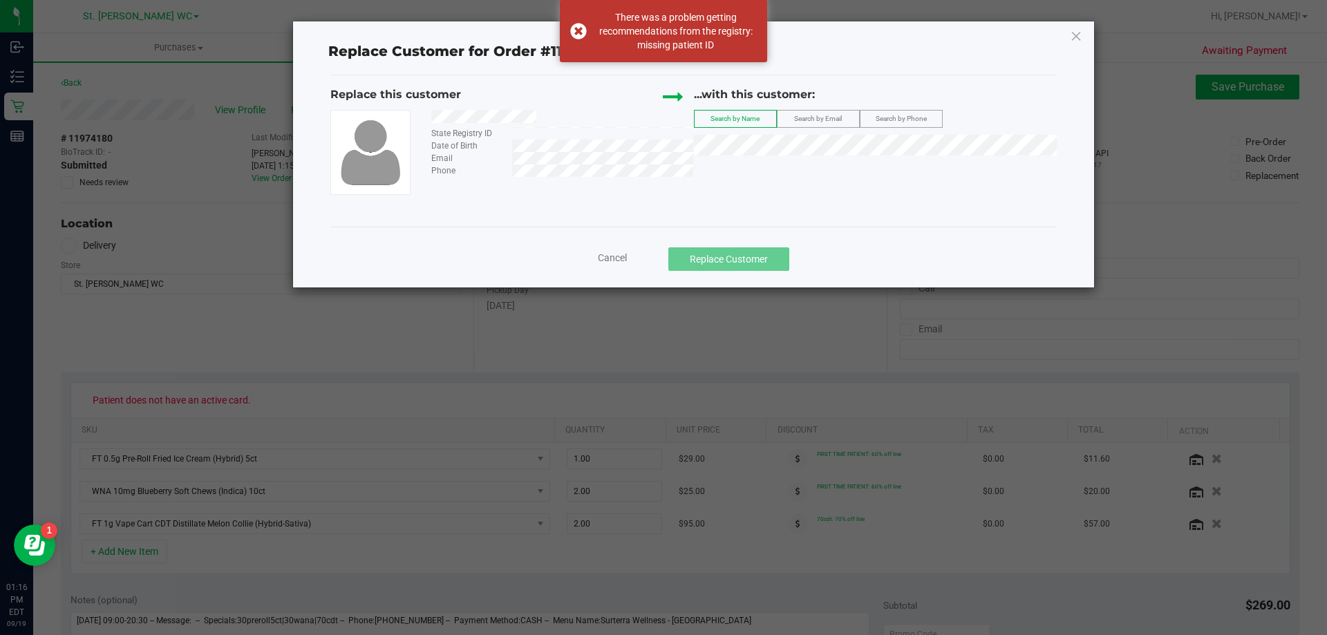
click at [832, 119] on span "Search by Email" at bounding box center [818, 119] width 48 height 8
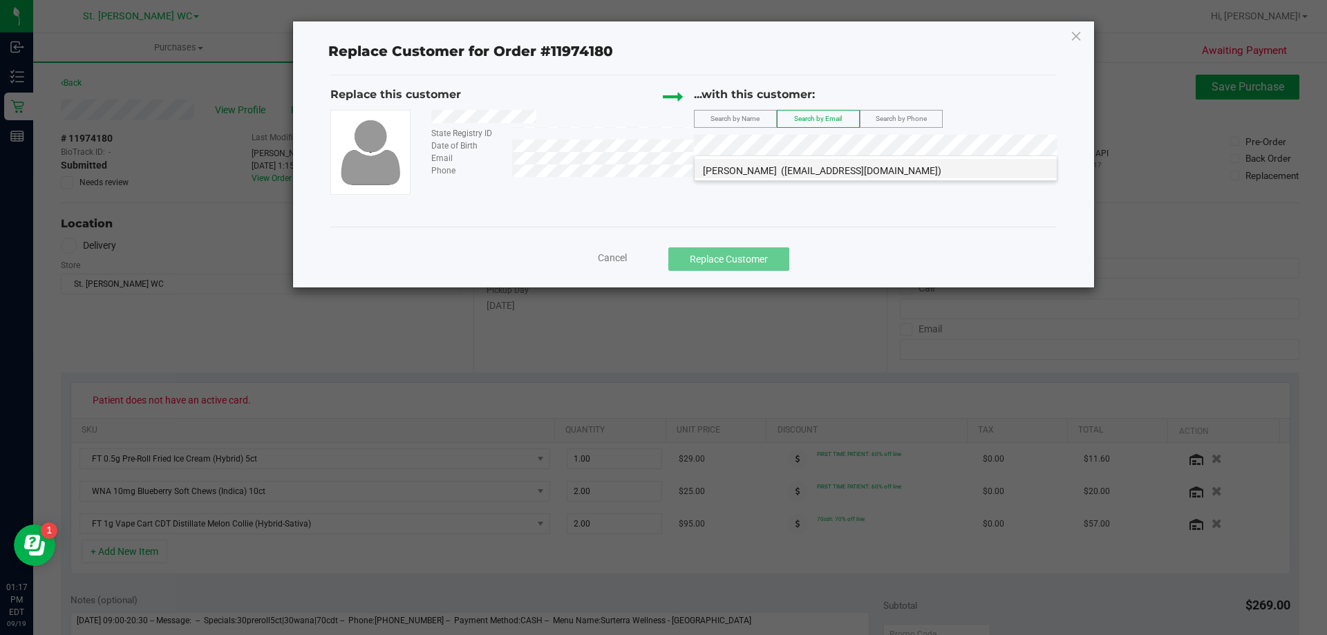
click at [754, 171] on span "[PERSON_NAME]" at bounding box center [740, 170] width 74 height 11
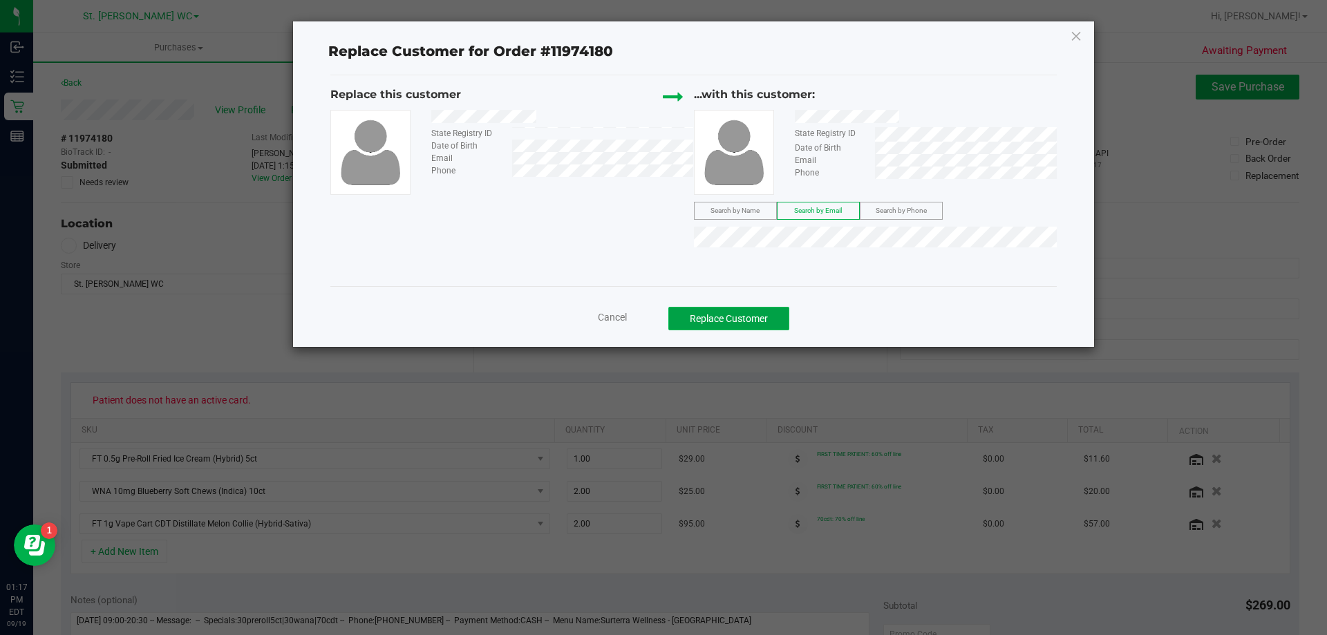
click at [762, 312] on button "Replace Customer" at bounding box center [728, 319] width 121 height 24
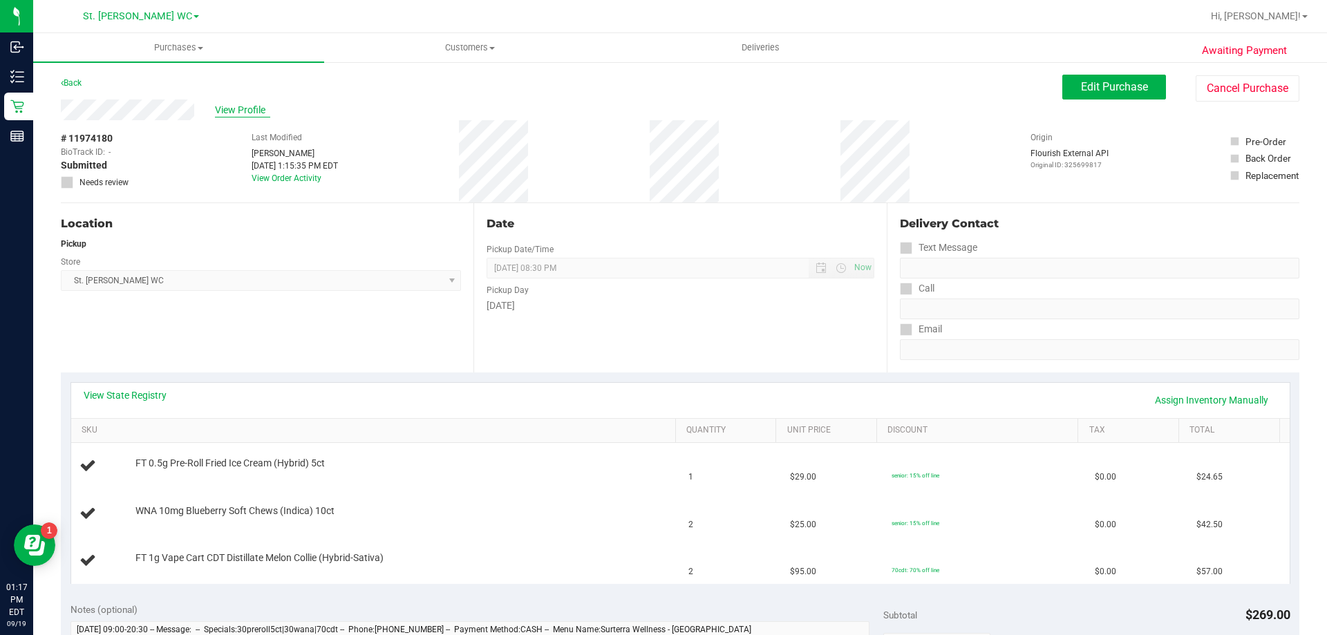
click at [223, 112] on span "View Profile" at bounding box center [242, 110] width 55 height 15
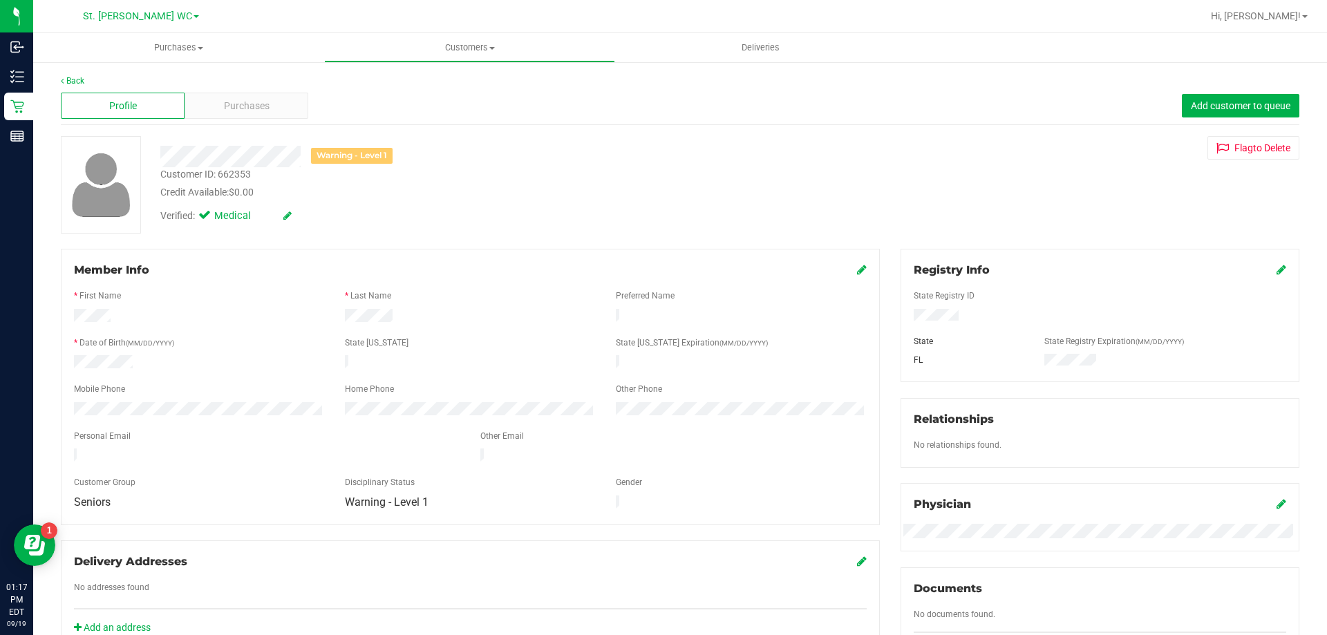
click at [224, 112] on span "Purchases" at bounding box center [247, 106] width 46 height 15
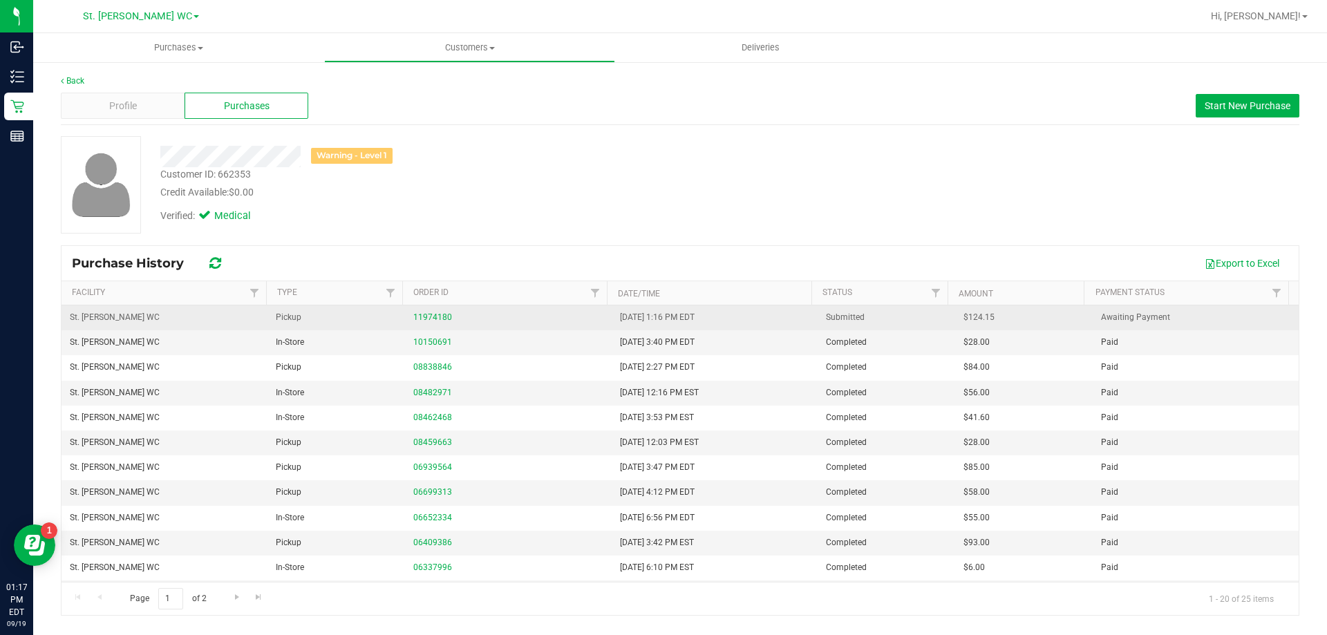
click at [405, 308] on td "11974180" at bounding box center [508, 318] width 206 height 25
click at [413, 314] on link "11974180" at bounding box center [432, 317] width 39 height 10
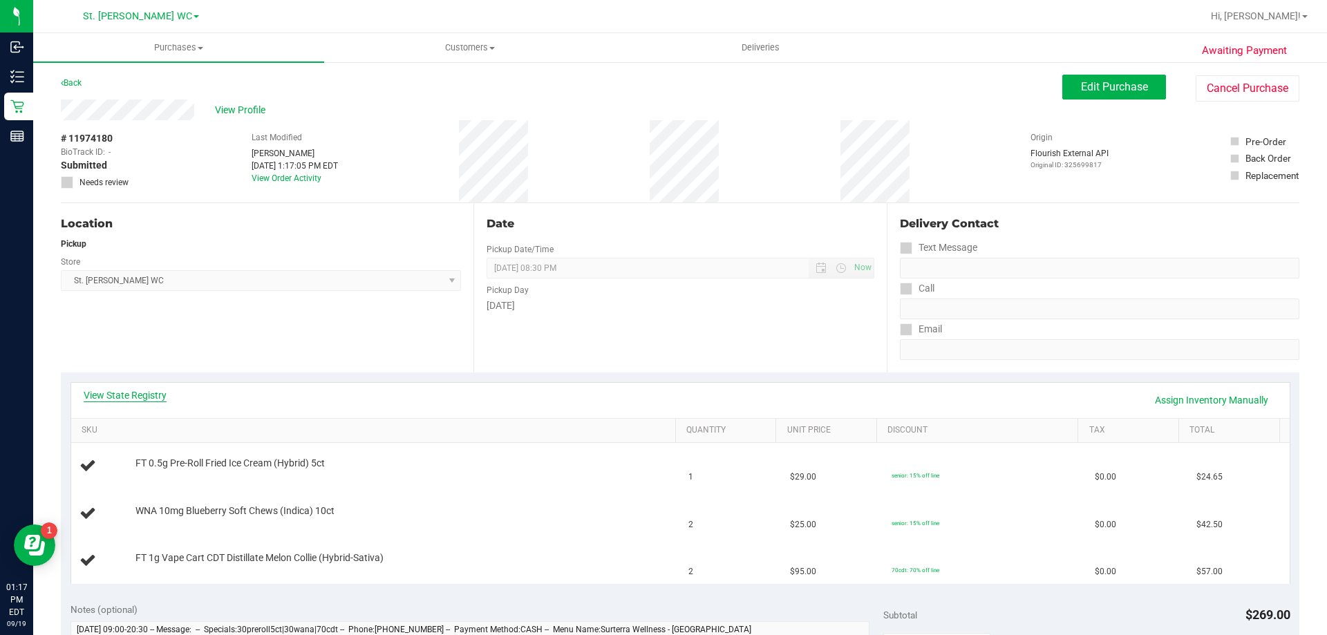
click at [151, 391] on link "View State Registry" at bounding box center [125, 395] width 83 height 14
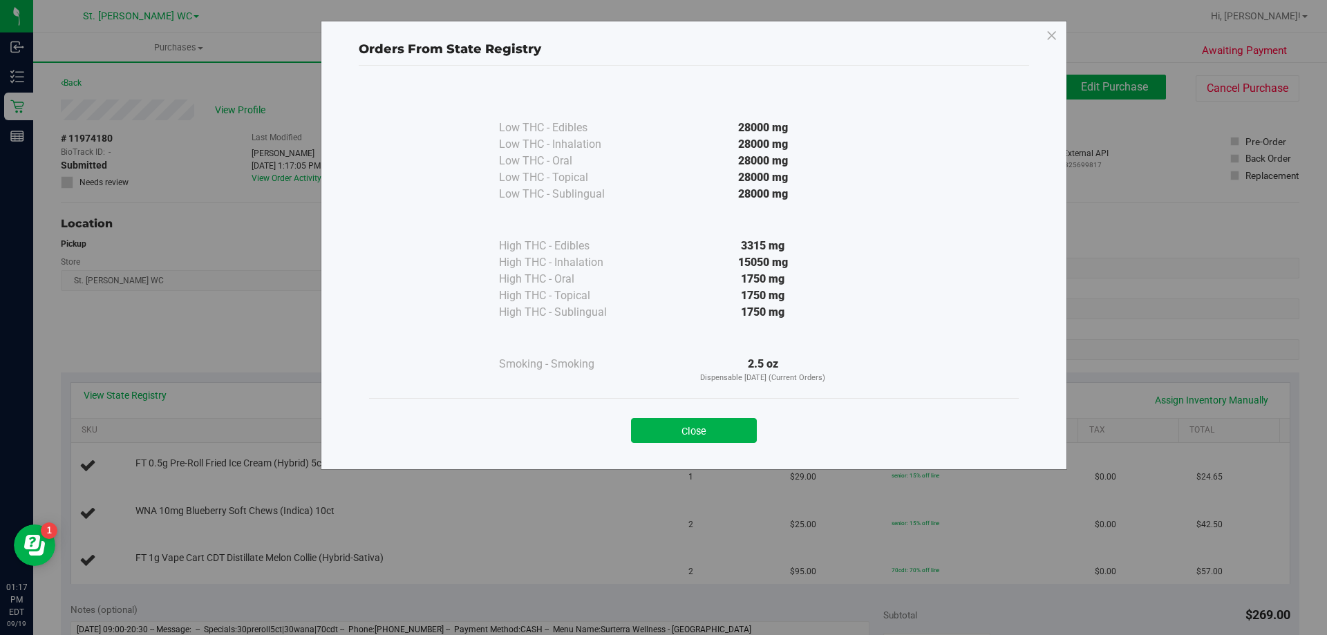
click at [658, 449] on div "Close" at bounding box center [694, 426] width 650 height 56
click at [668, 436] on button "Close" at bounding box center [694, 430] width 126 height 25
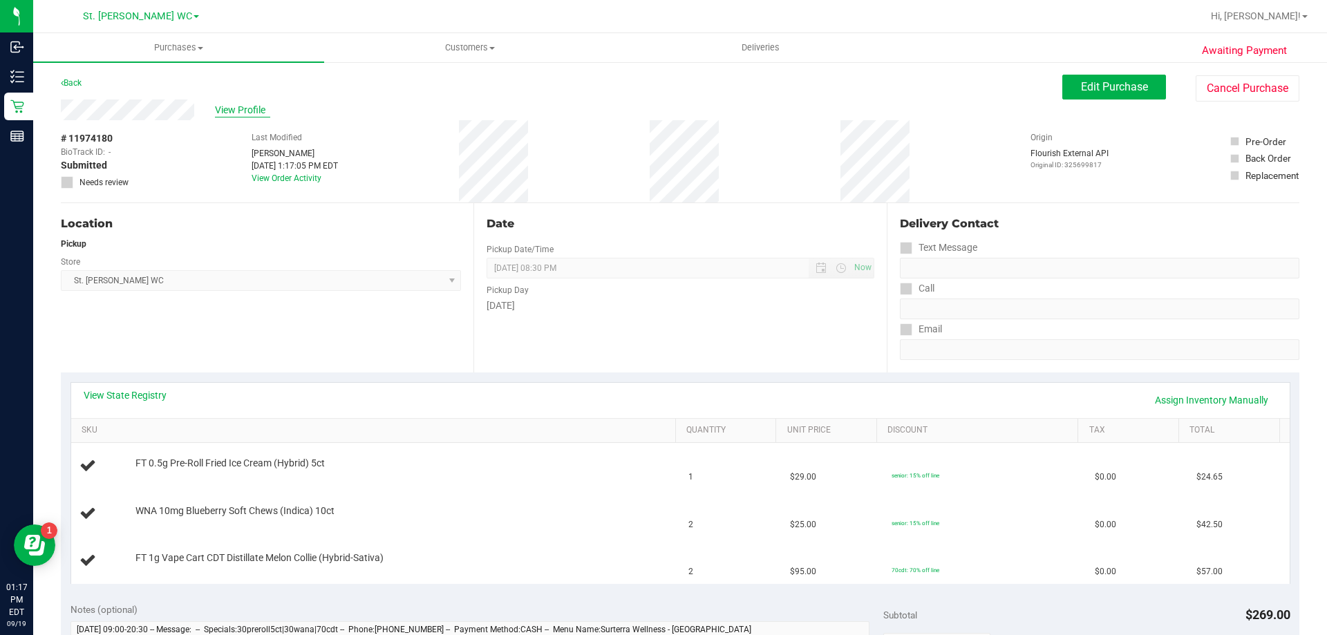
click at [234, 106] on span "View Profile" at bounding box center [242, 110] width 55 height 15
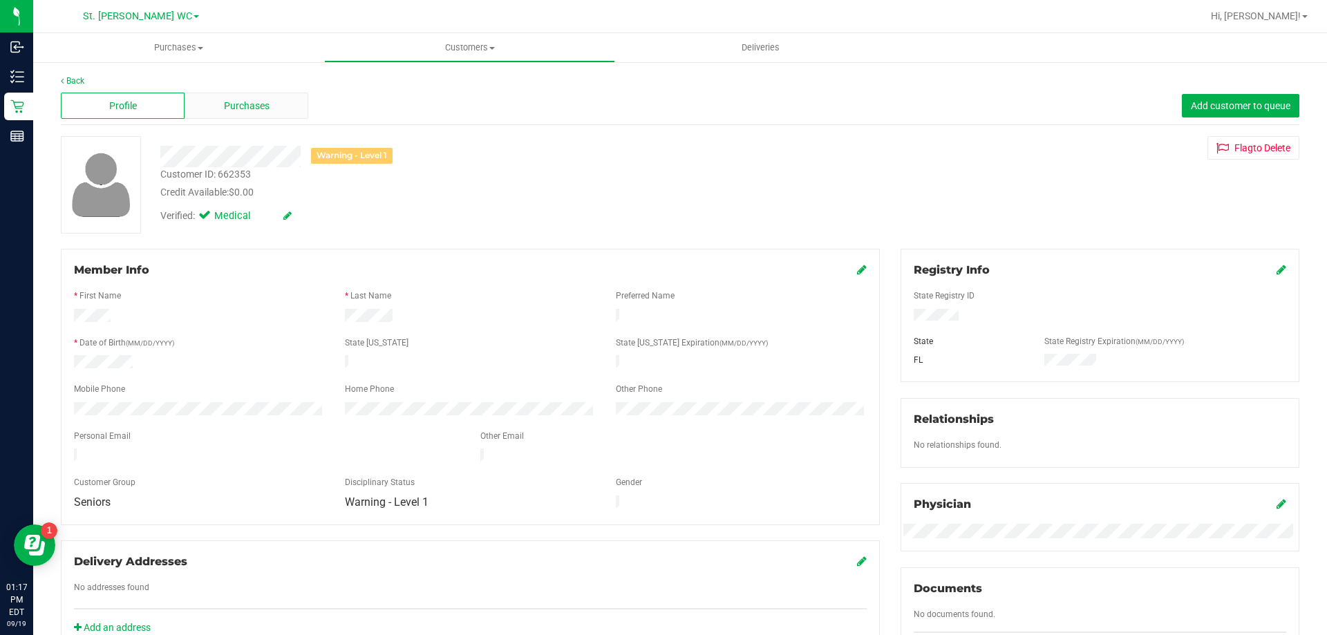
click at [267, 105] on span "Purchases" at bounding box center [247, 106] width 46 height 15
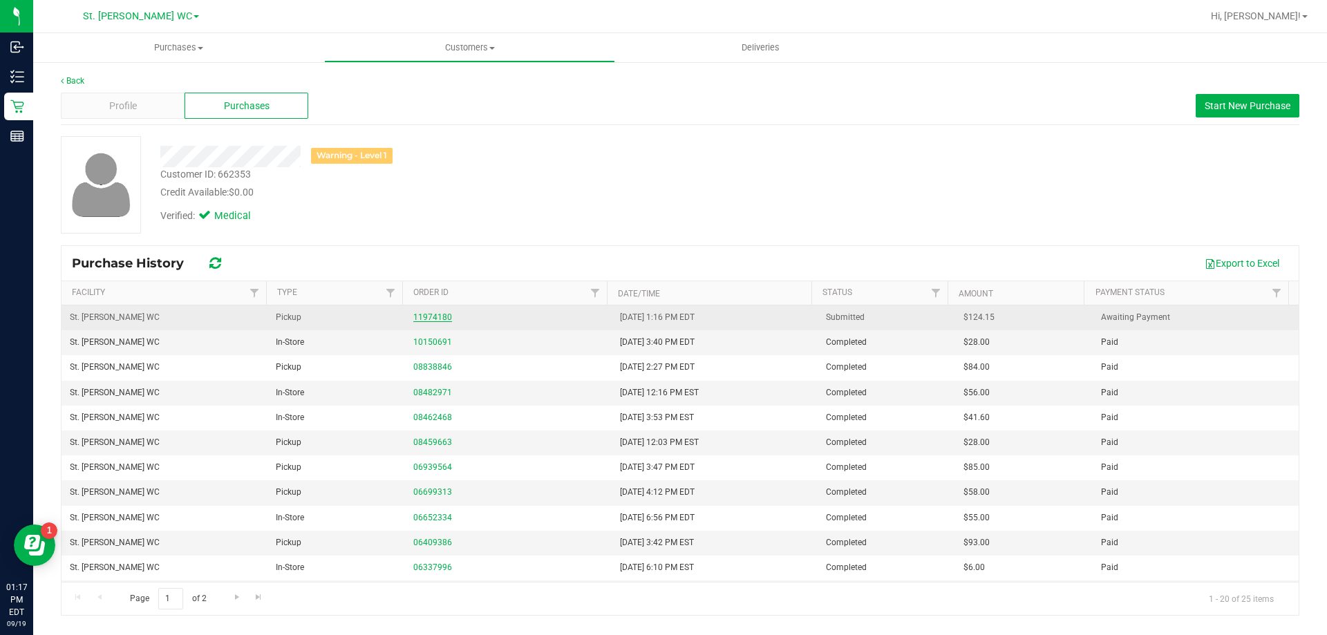
click at [429, 315] on link "11974180" at bounding box center [432, 317] width 39 height 10
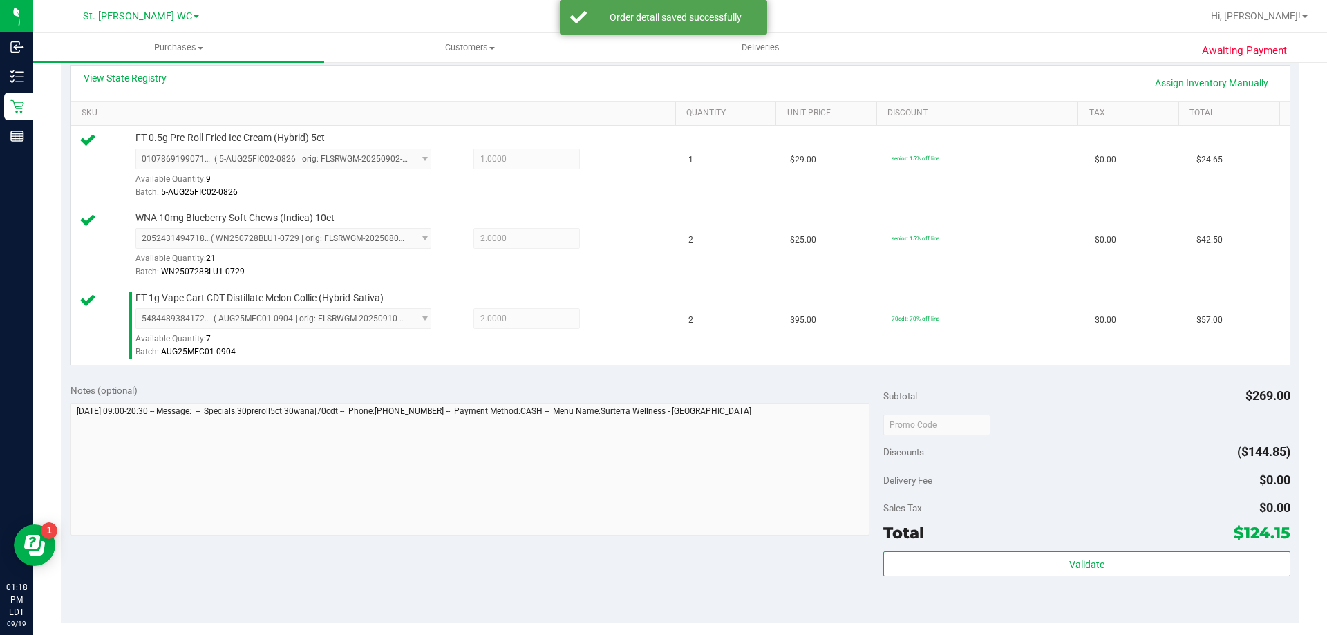
scroll to position [484, 0]
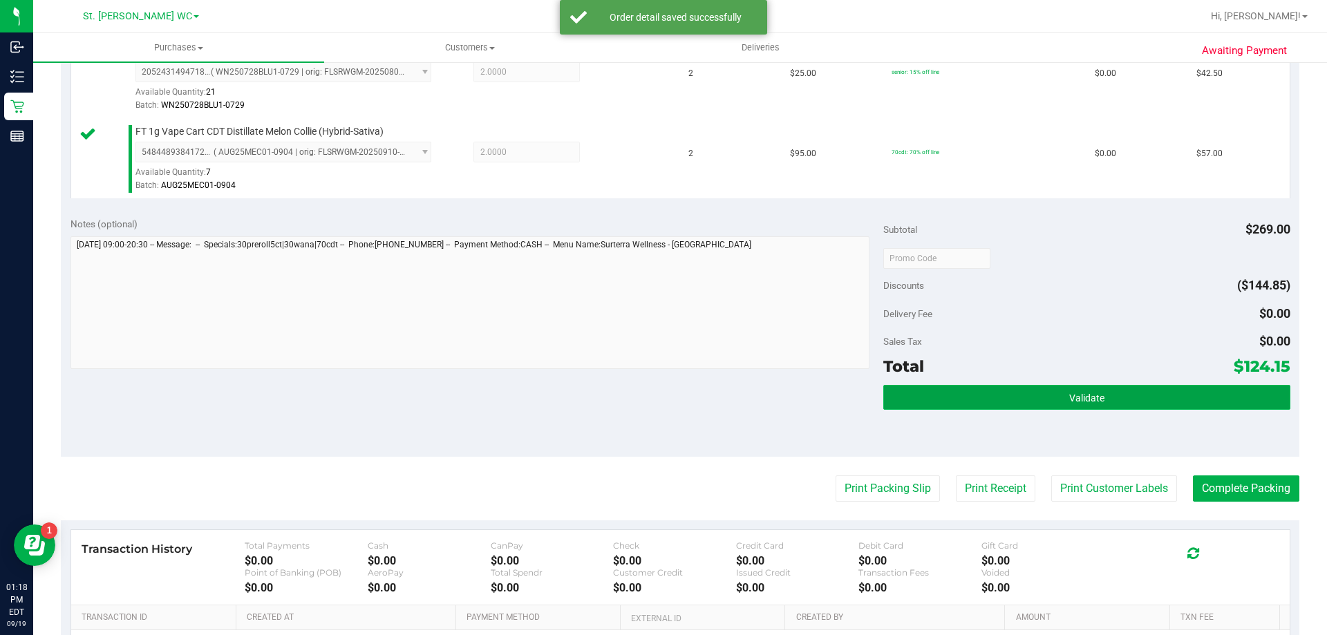
click at [1024, 390] on button "Validate" at bounding box center [1086, 397] width 406 height 25
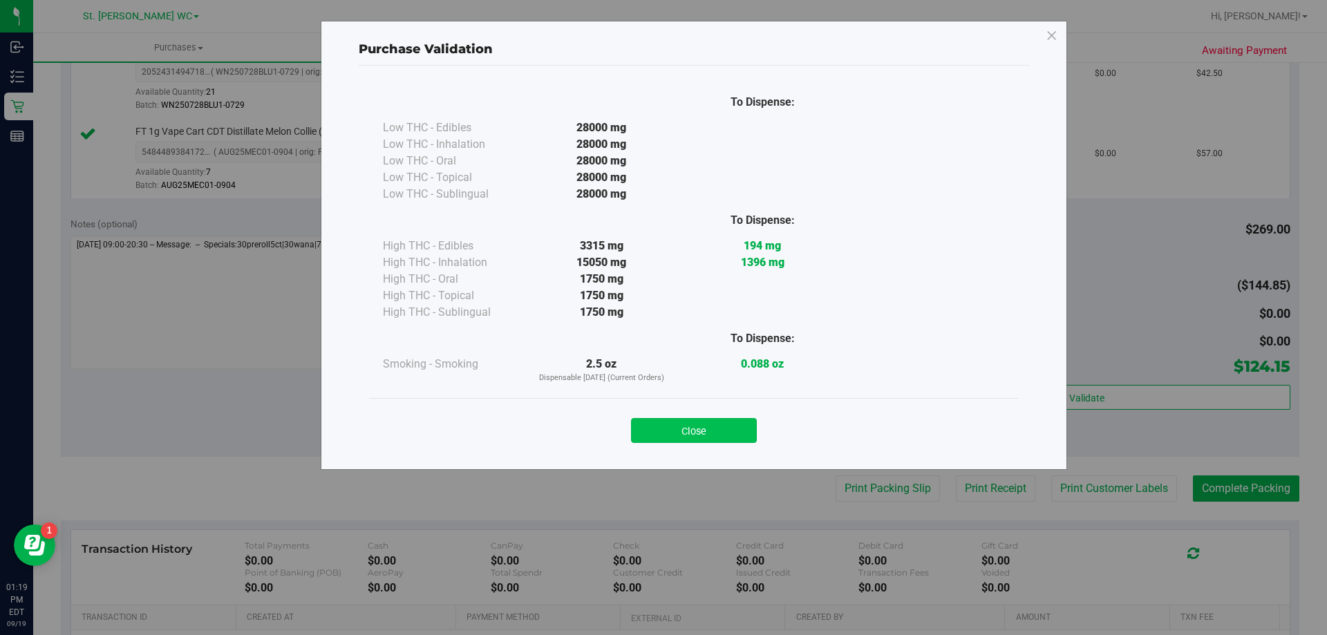
click at [717, 435] on button "Close" at bounding box center [694, 430] width 126 height 25
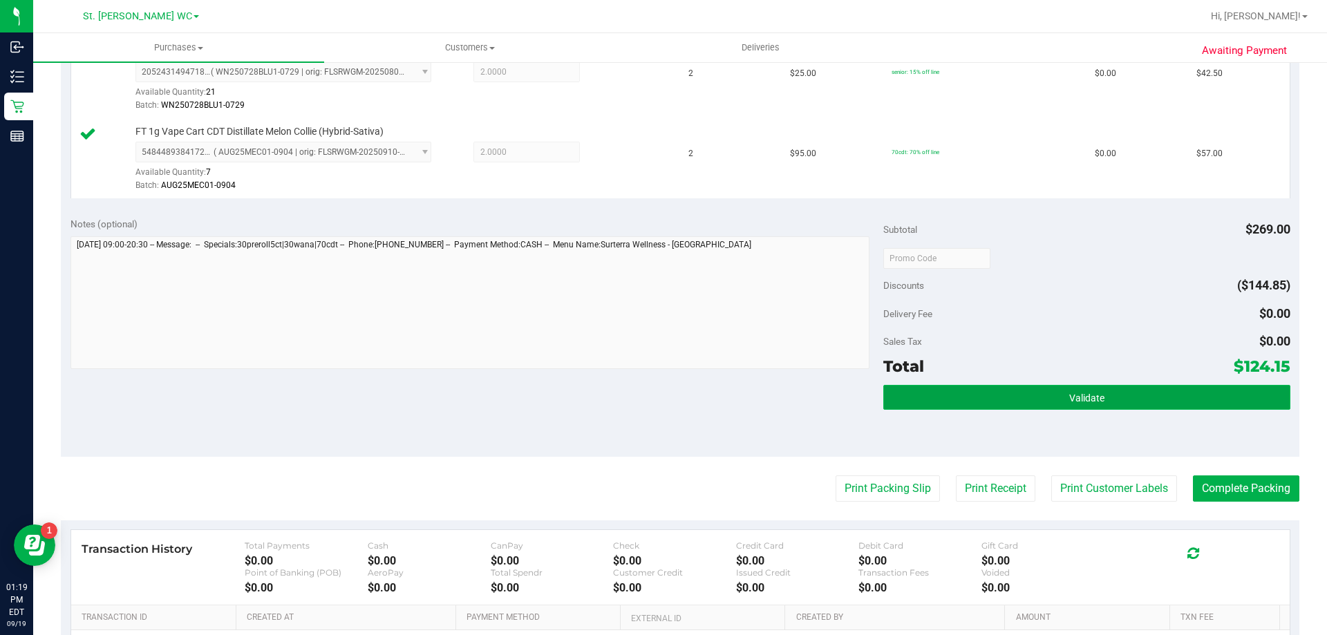
click at [1094, 388] on button "Validate" at bounding box center [1086, 397] width 406 height 25
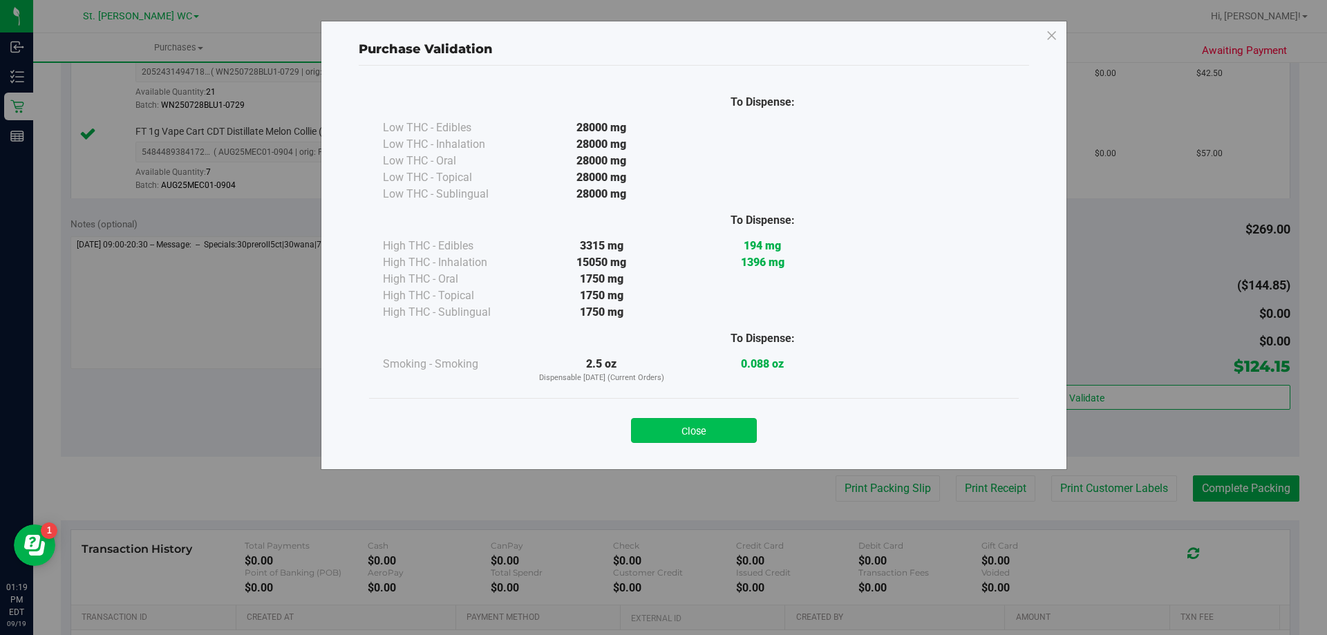
click at [673, 422] on button "Close" at bounding box center [694, 430] width 126 height 25
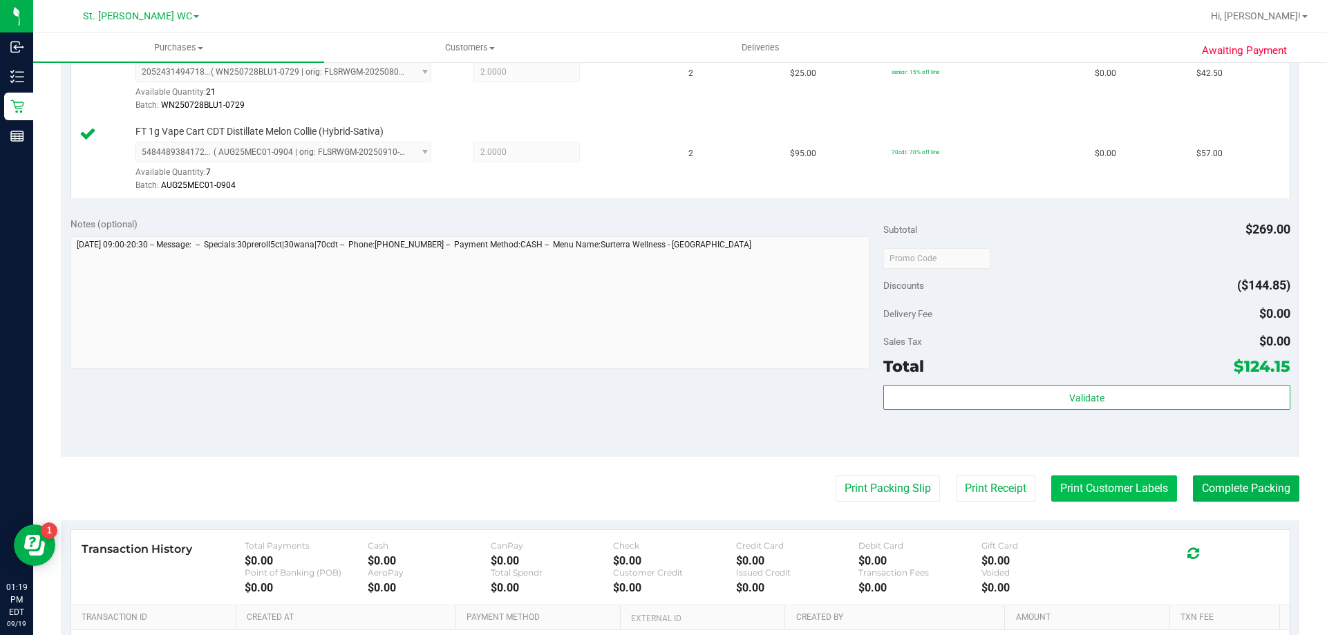
click at [1069, 494] on button "Print Customer Labels" at bounding box center [1114, 489] width 126 height 26
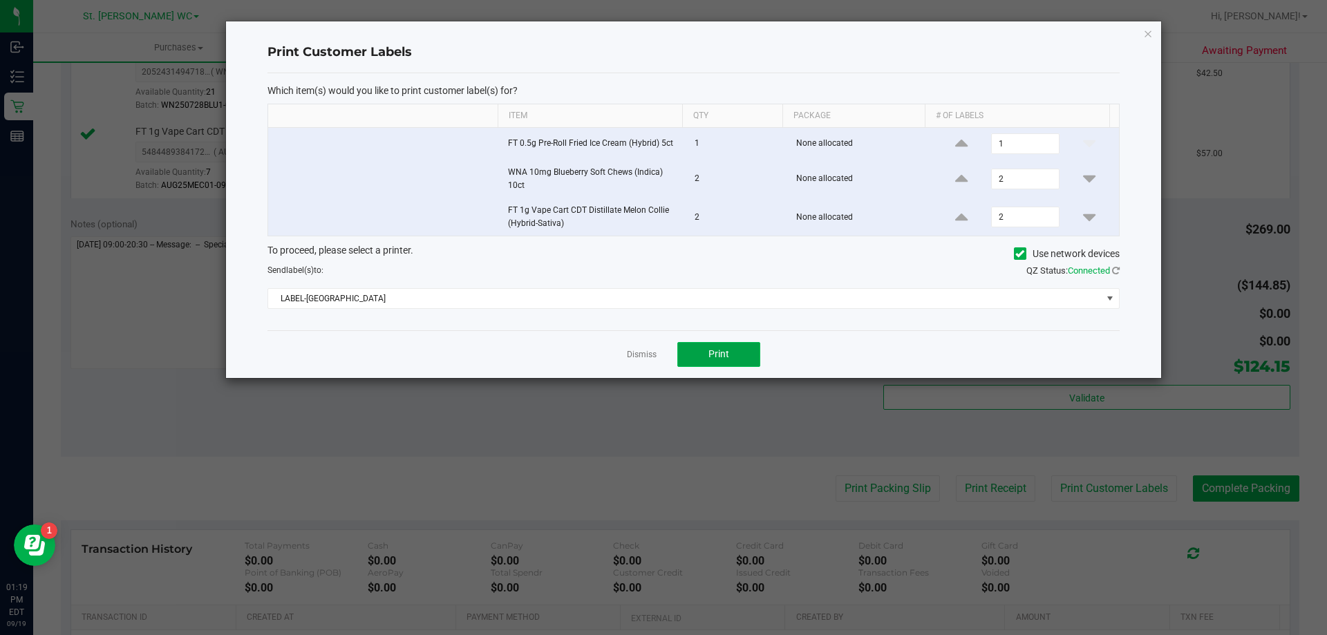
click at [713, 346] on button "Print" at bounding box center [718, 354] width 83 height 25
click at [1152, 33] on icon "button" at bounding box center [1148, 33] width 10 height 17
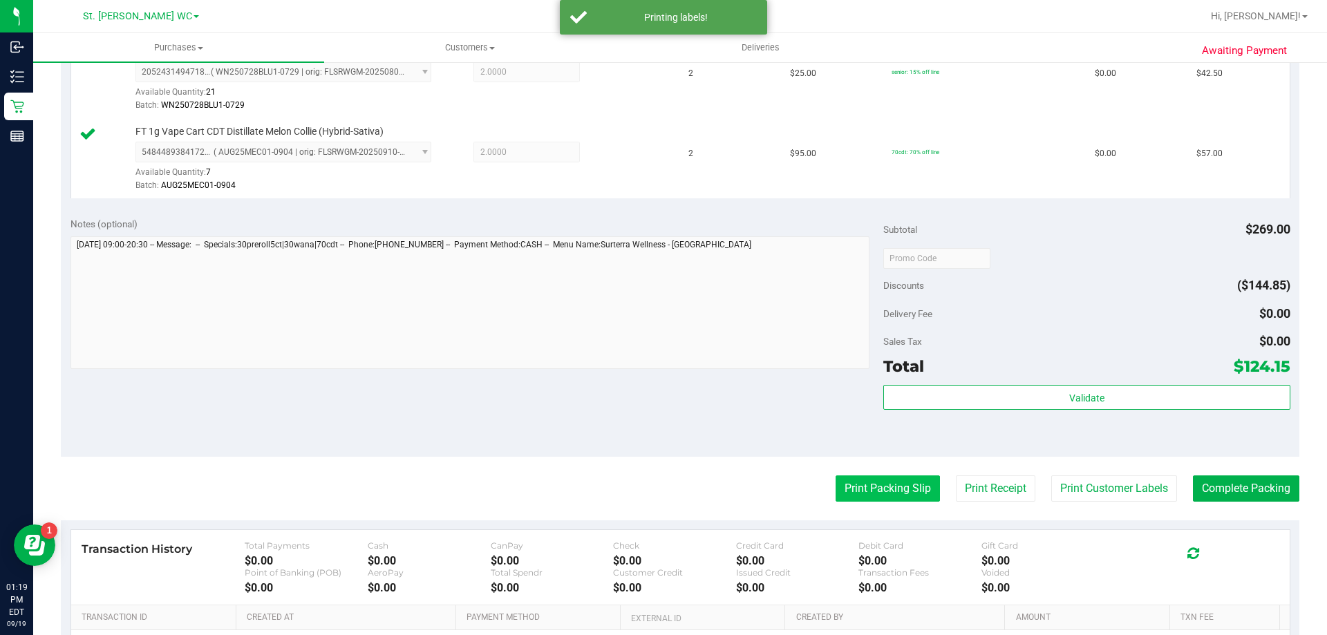
click at [910, 495] on button "Print Packing Slip" at bounding box center [888, 489] width 104 height 26
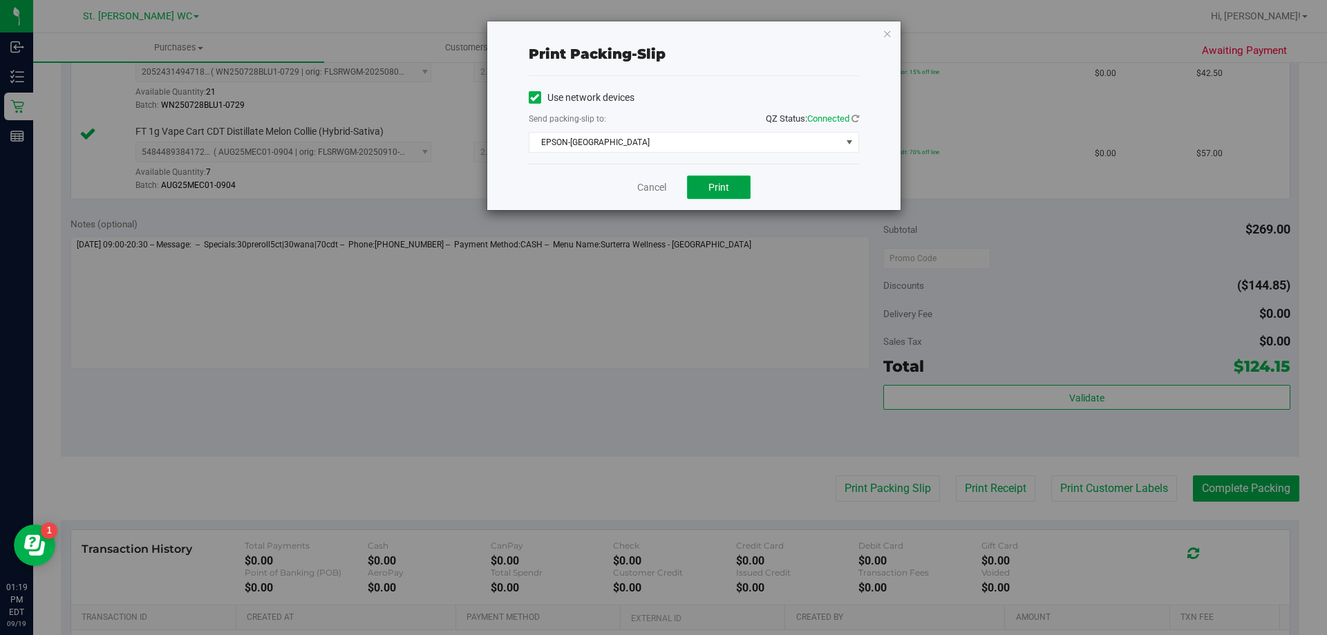
click at [694, 190] on button "Print" at bounding box center [719, 188] width 64 height 24
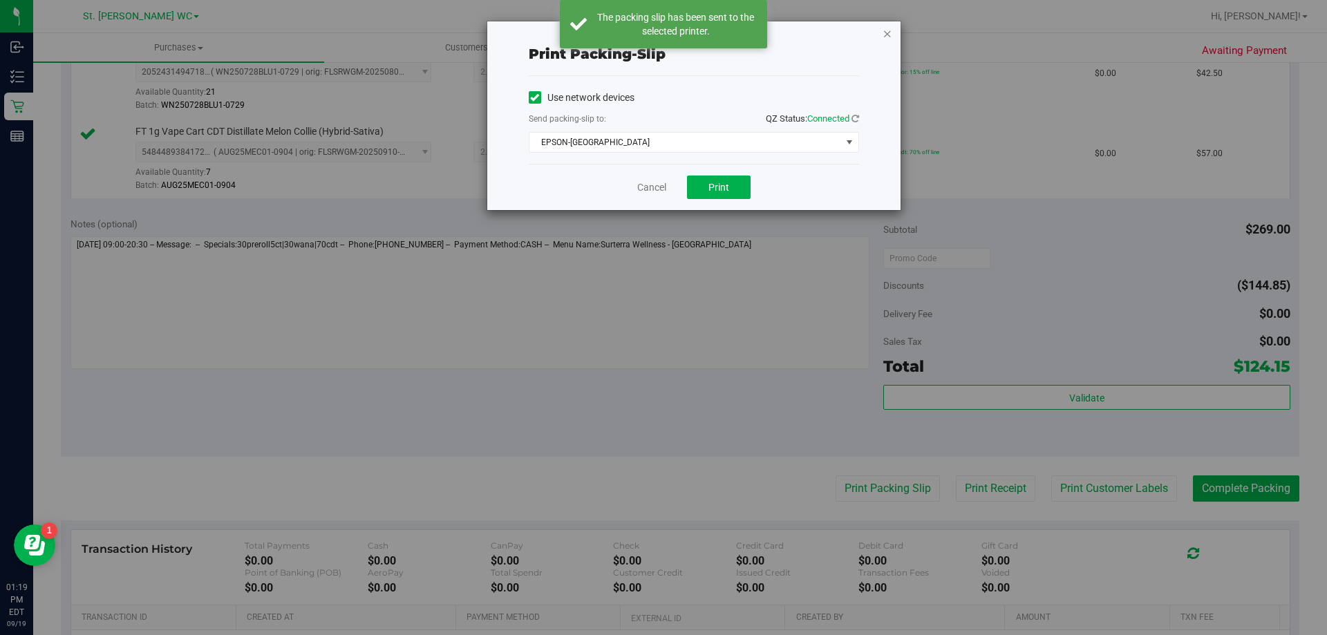
click at [885, 37] on icon "button" at bounding box center [888, 33] width 10 height 17
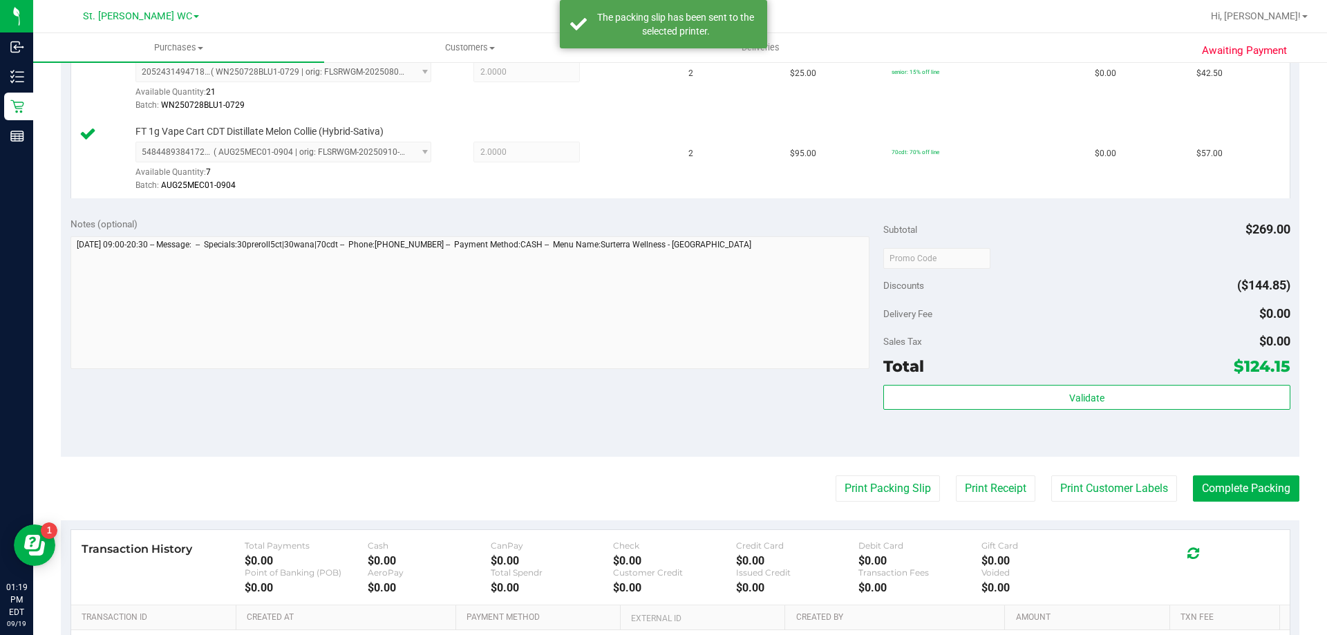
click at [941, 424] on div "Validate" at bounding box center [1086, 416] width 406 height 62
click at [941, 411] on div "Validate" at bounding box center [1086, 398] width 406 height 26
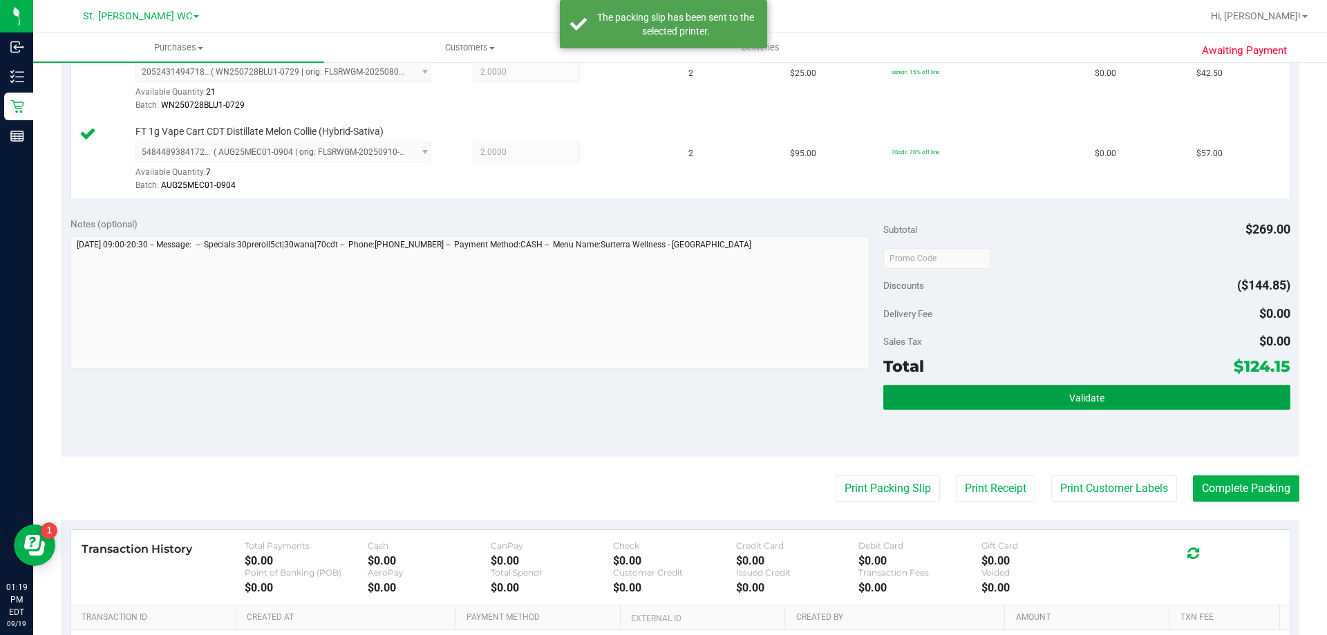
click at [941, 402] on button "Validate" at bounding box center [1086, 397] width 406 height 25
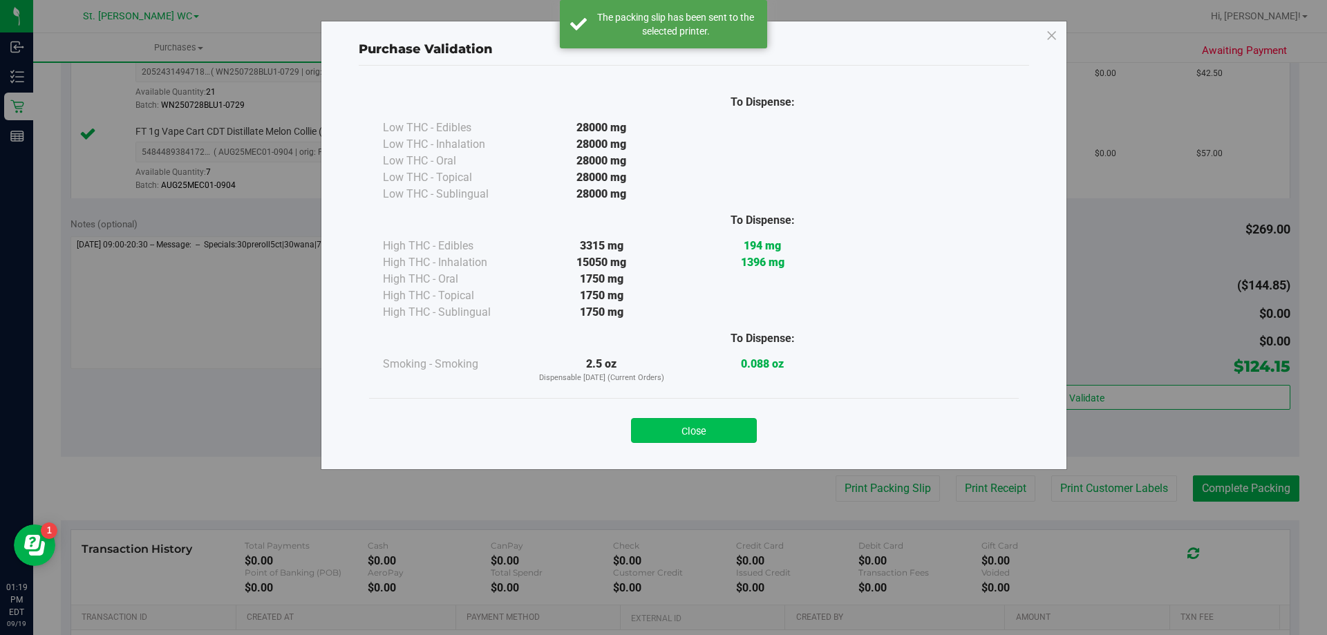
click at [686, 424] on button "Close" at bounding box center [694, 430] width 126 height 25
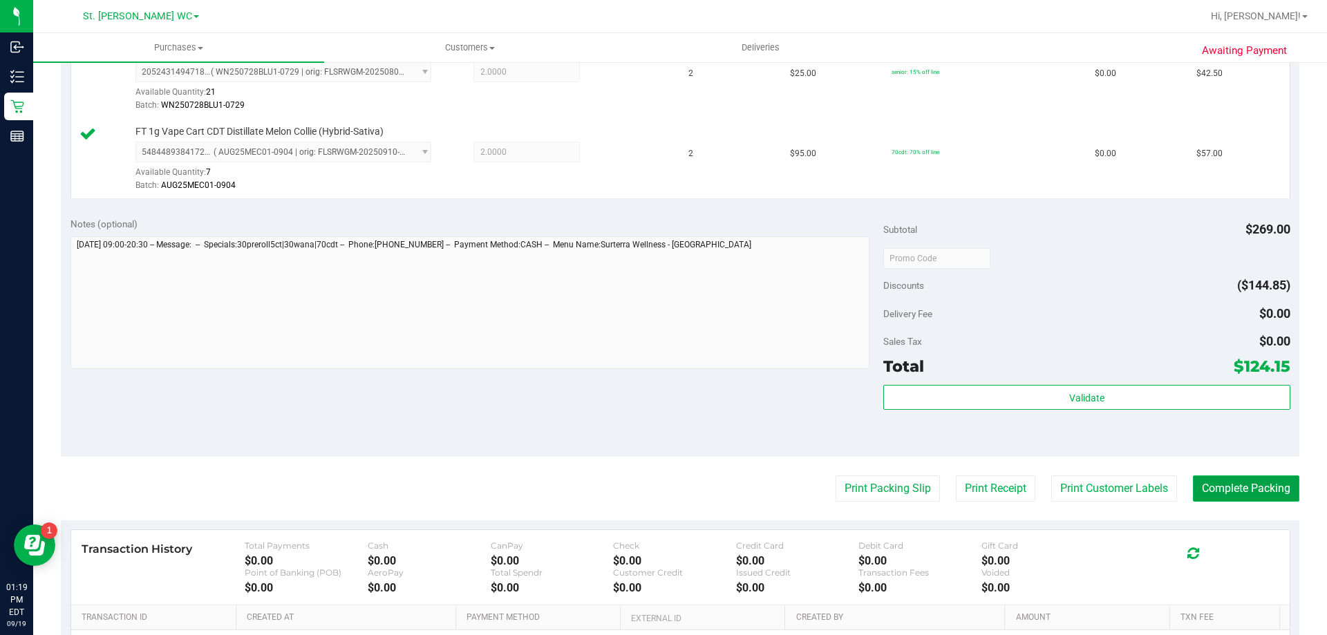
click at [1230, 480] on button "Complete Packing" at bounding box center [1246, 489] width 106 height 26
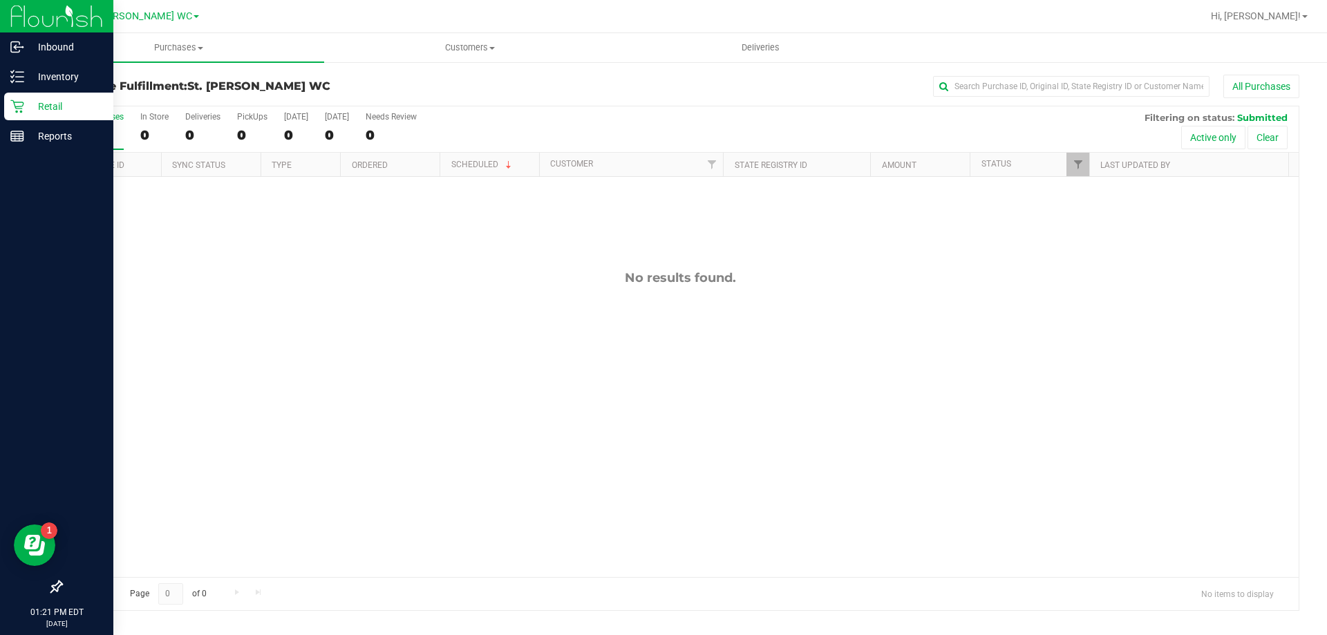
click at [25, 106] on p "Retail" at bounding box center [65, 106] width 83 height 17
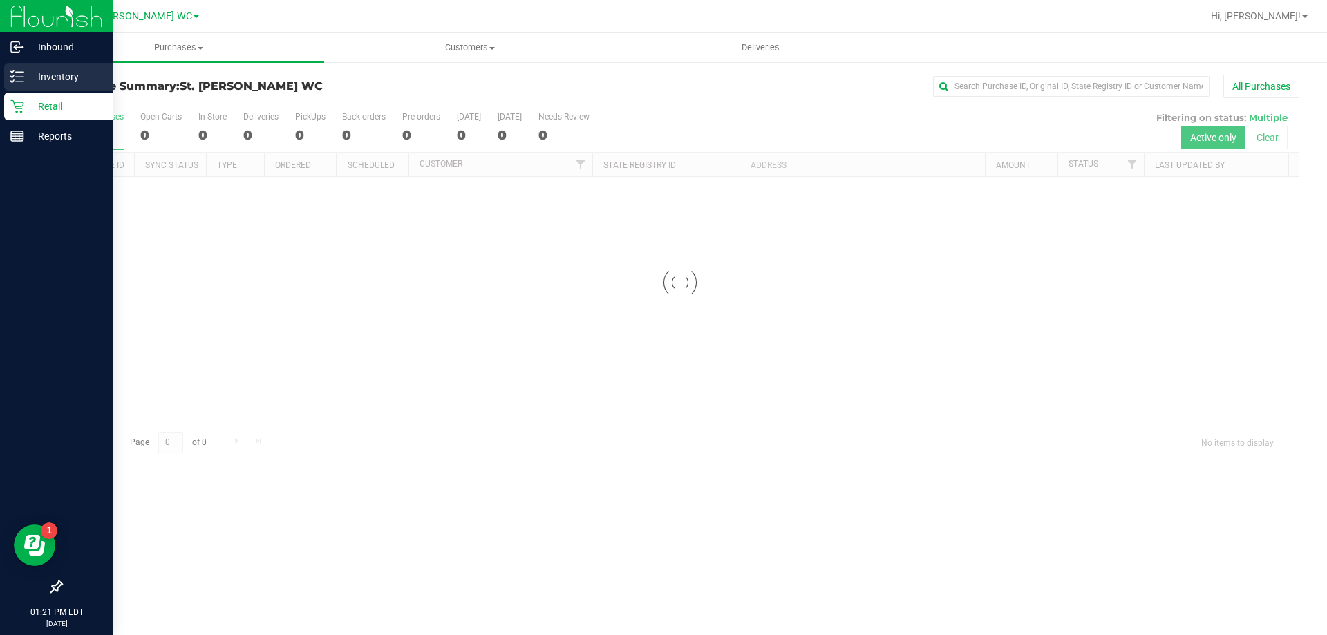
click at [42, 71] on p "Inventory" at bounding box center [65, 76] width 83 height 17
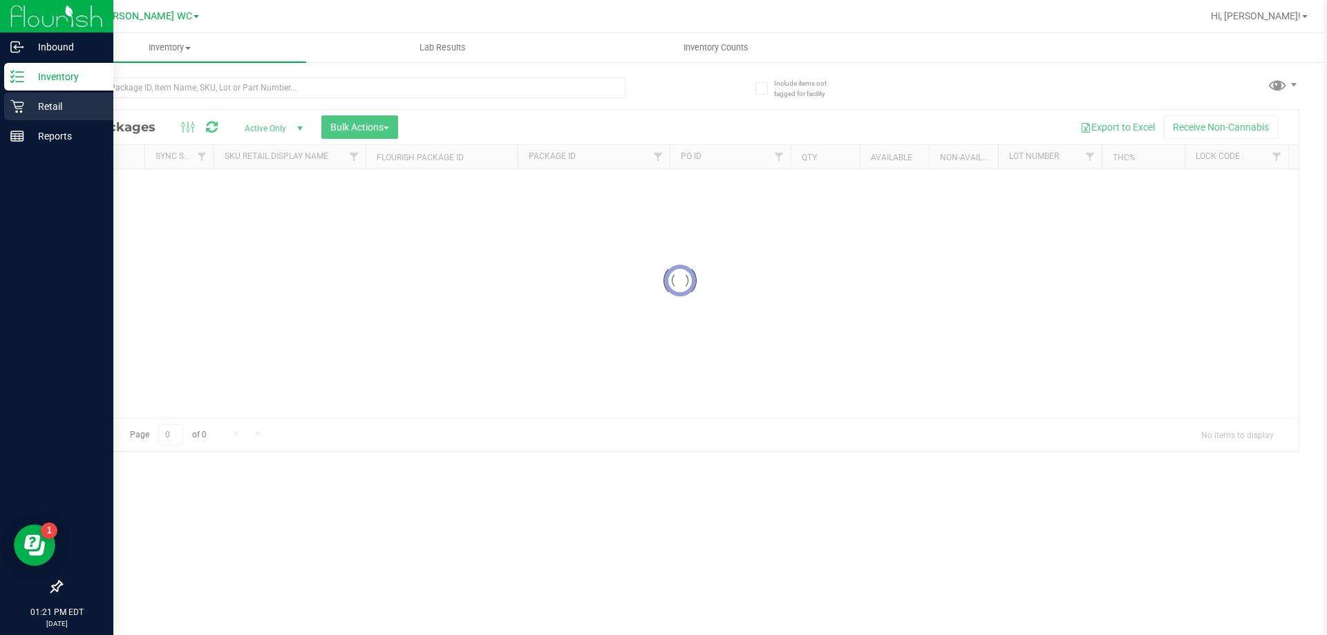
click at [42, 113] on p "Retail" at bounding box center [65, 106] width 83 height 17
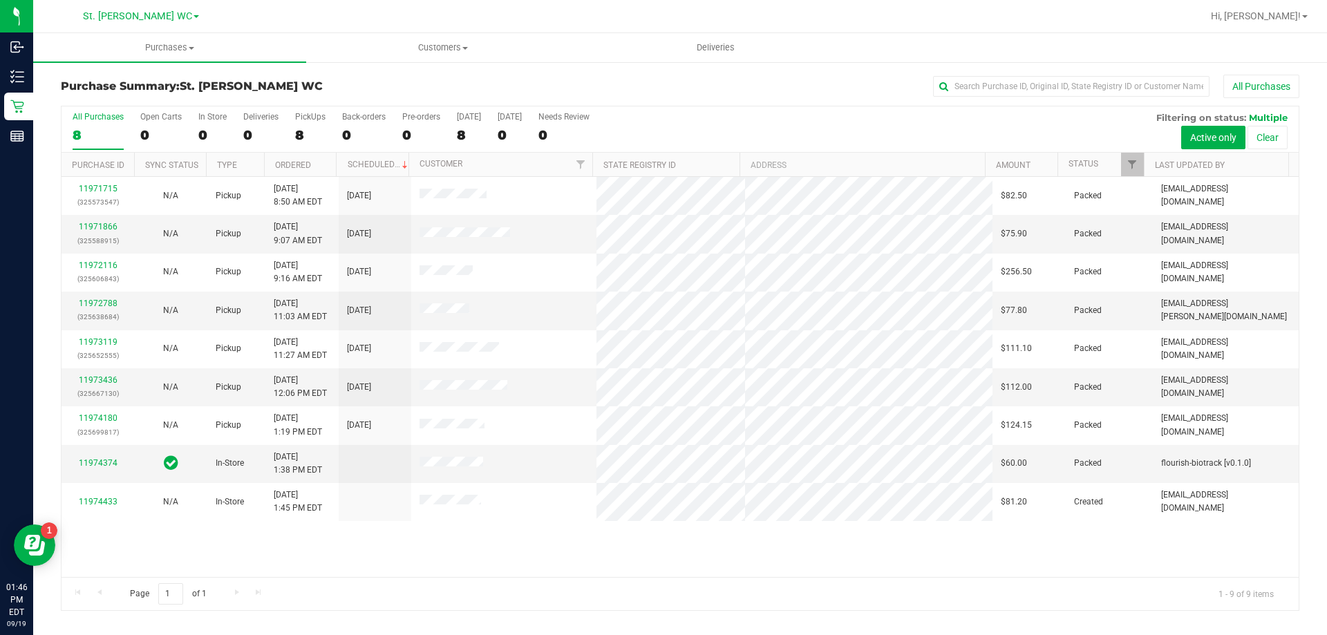
click at [447, 583] on div "Page 1 of 1 1 - 9 of 9 items" at bounding box center [680, 593] width 1237 height 33
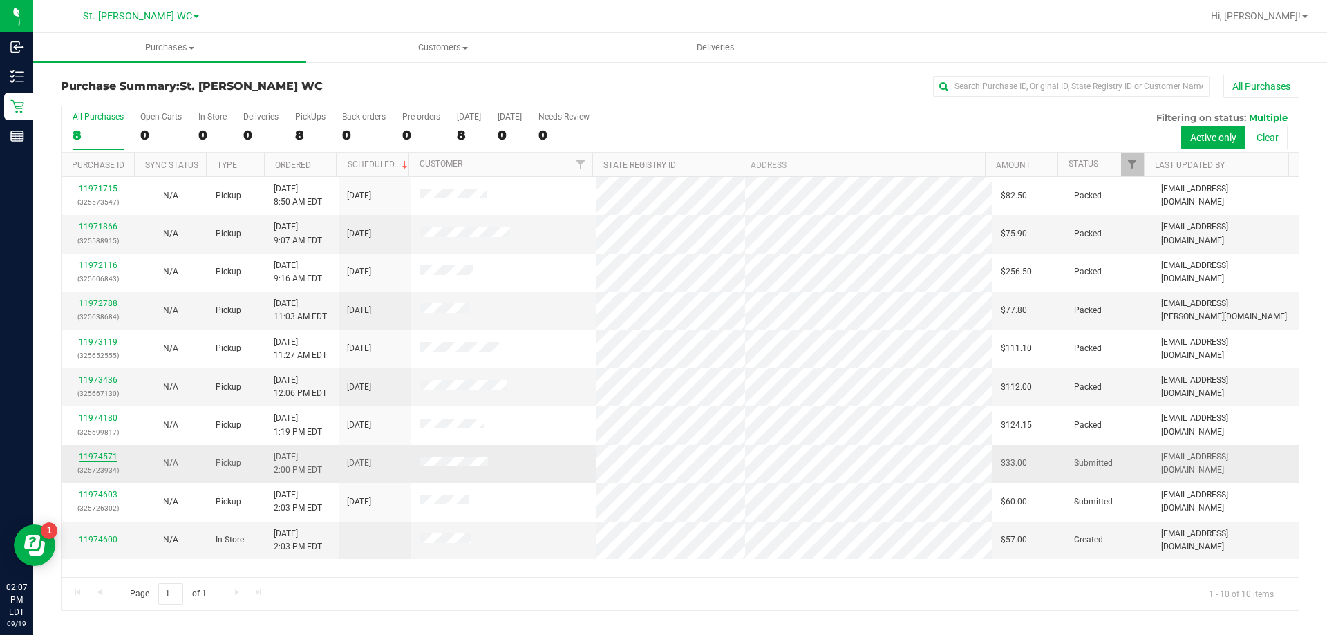
click at [89, 452] on link "11974571" at bounding box center [98, 457] width 39 height 10
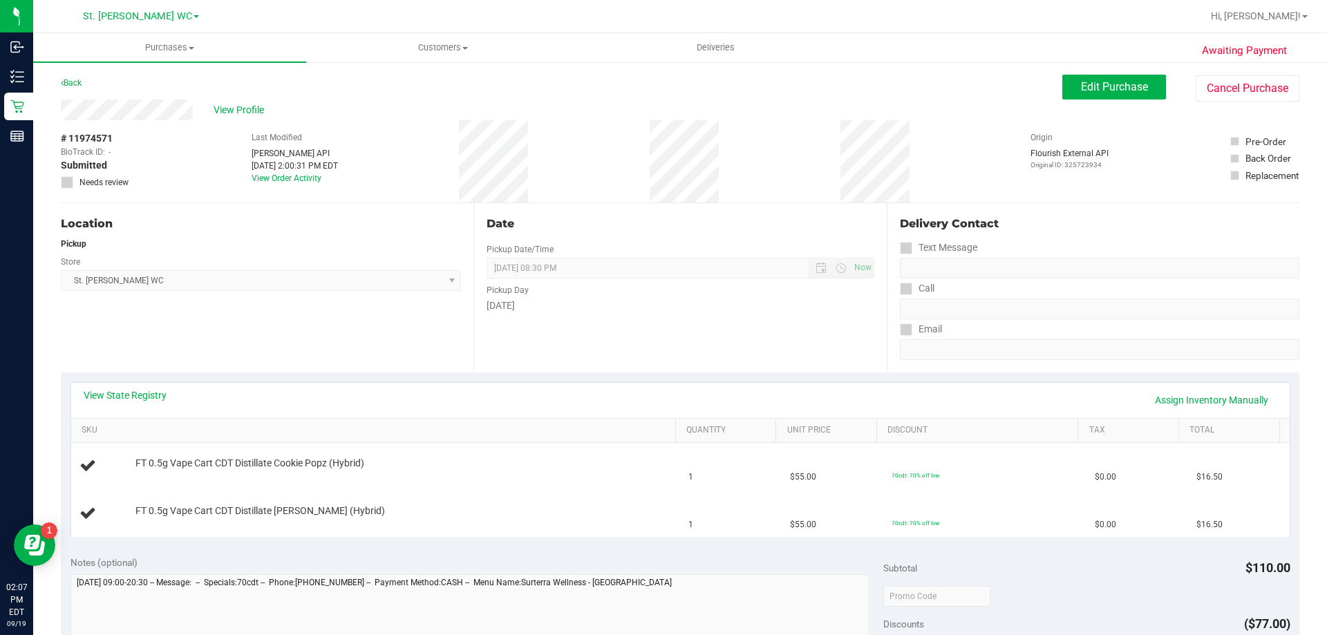
click at [115, 420] on th "SKU" at bounding box center [373, 431] width 604 height 25
click at [128, 399] on link "View State Registry" at bounding box center [125, 395] width 83 height 14
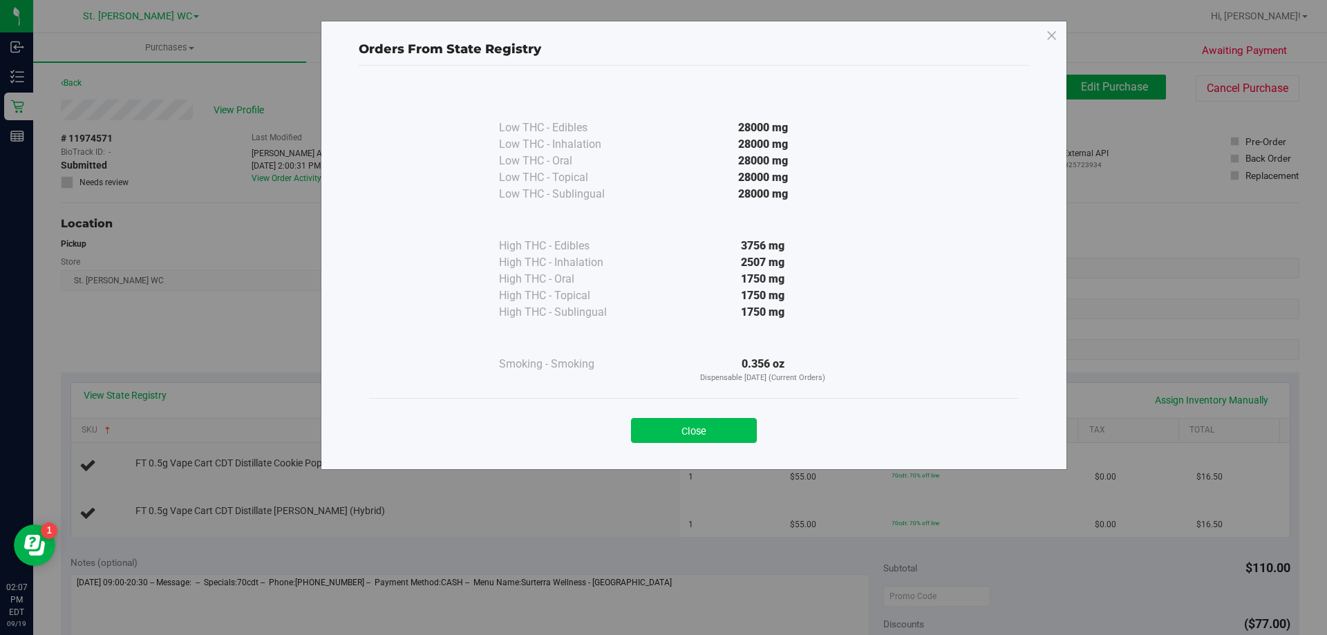
click at [731, 428] on button "Close" at bounding box center [694, 430] width 126 height 25
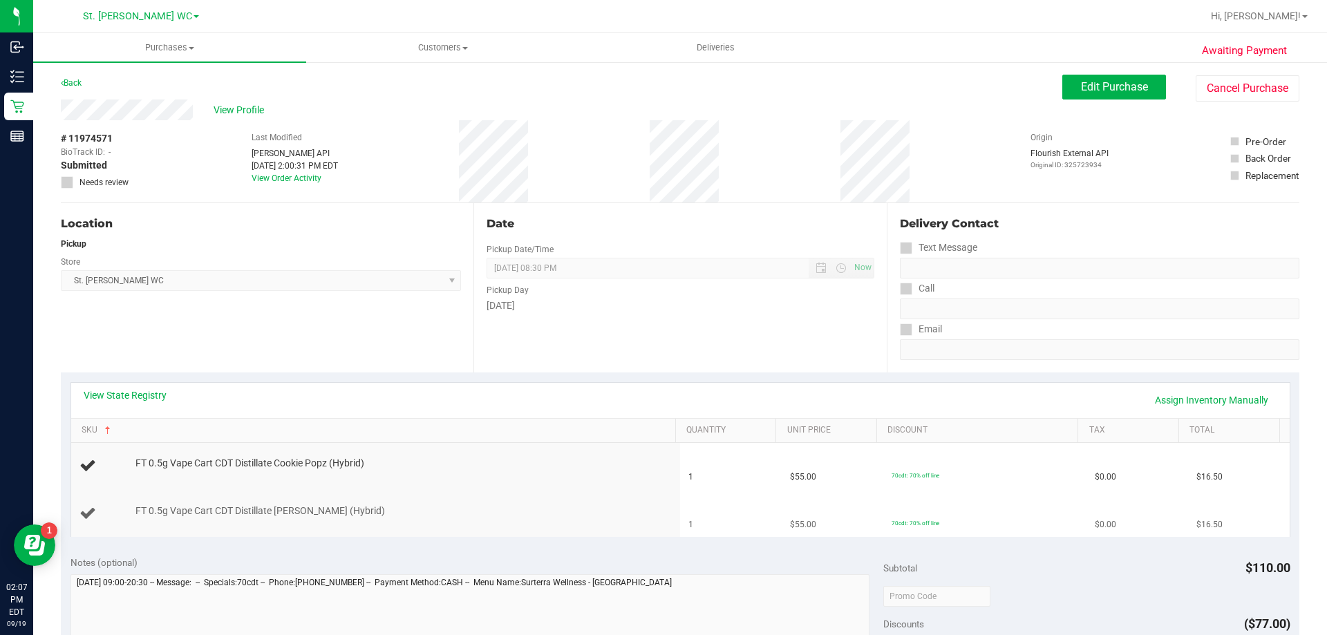
click at [568, 496] on td "FT 0.5g Vape Cart CDT Distillate [PERSON_NAME] (Hybrid)" at bounding box center [376, 514] width 610 height 46
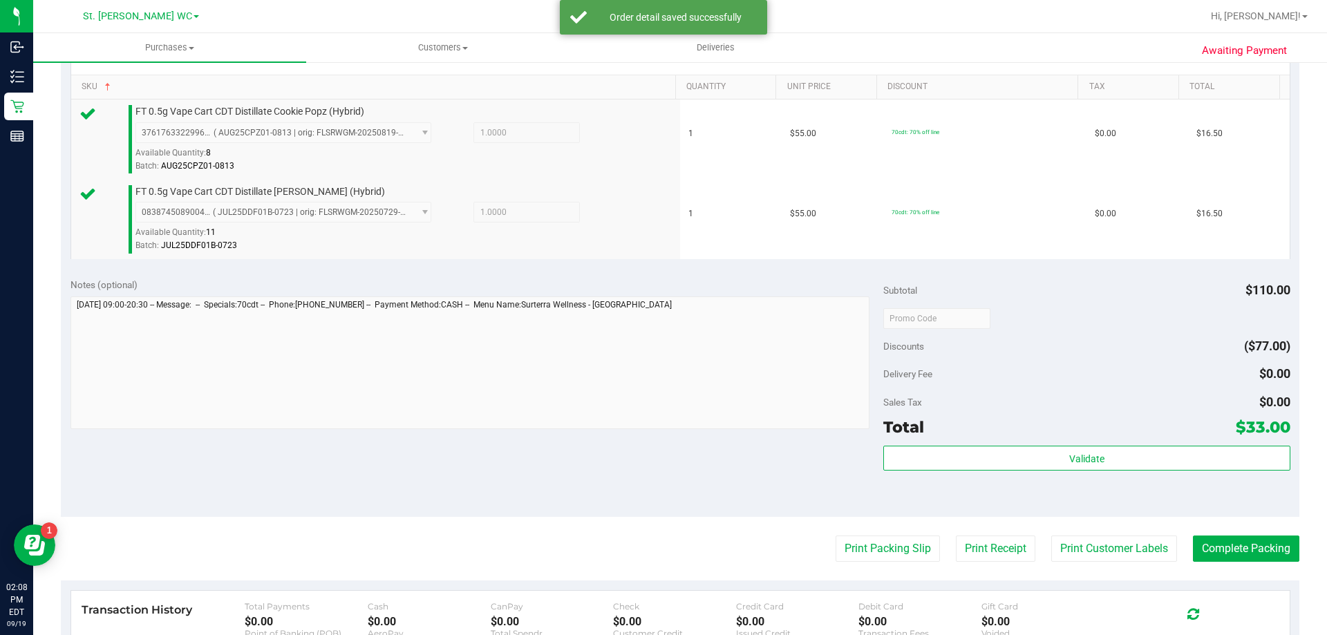
scroll to position [346, 0]
drag, startPoint x: 1236, startPoint y: 480, endPoint x: 1228, endPoint y: 478, distance: 8.6
click at [1229, 478] on div "Validate" at bounding box center [1086, 475] width 406 height 62
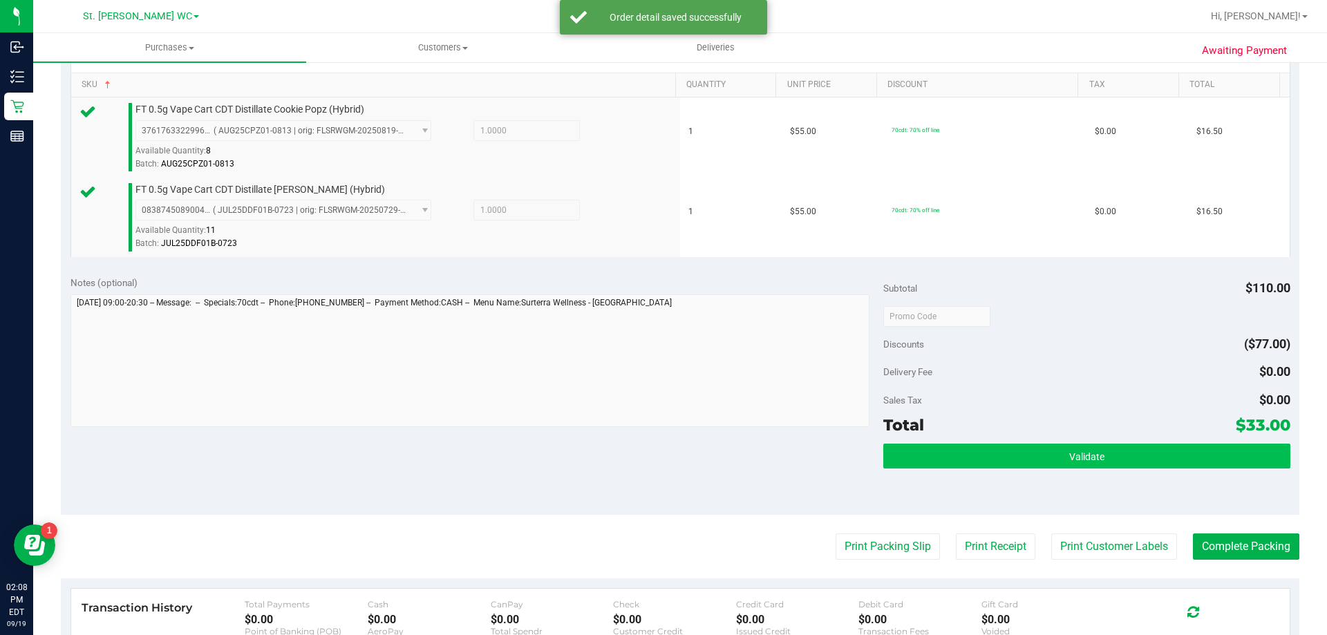
click at [1210, 462] on div "Validate" at bounding box center [1086, 475] width 406 height 62
click at [1208, 455] on button "Validate" at bounding box center [1086, 456] width 406 height 25
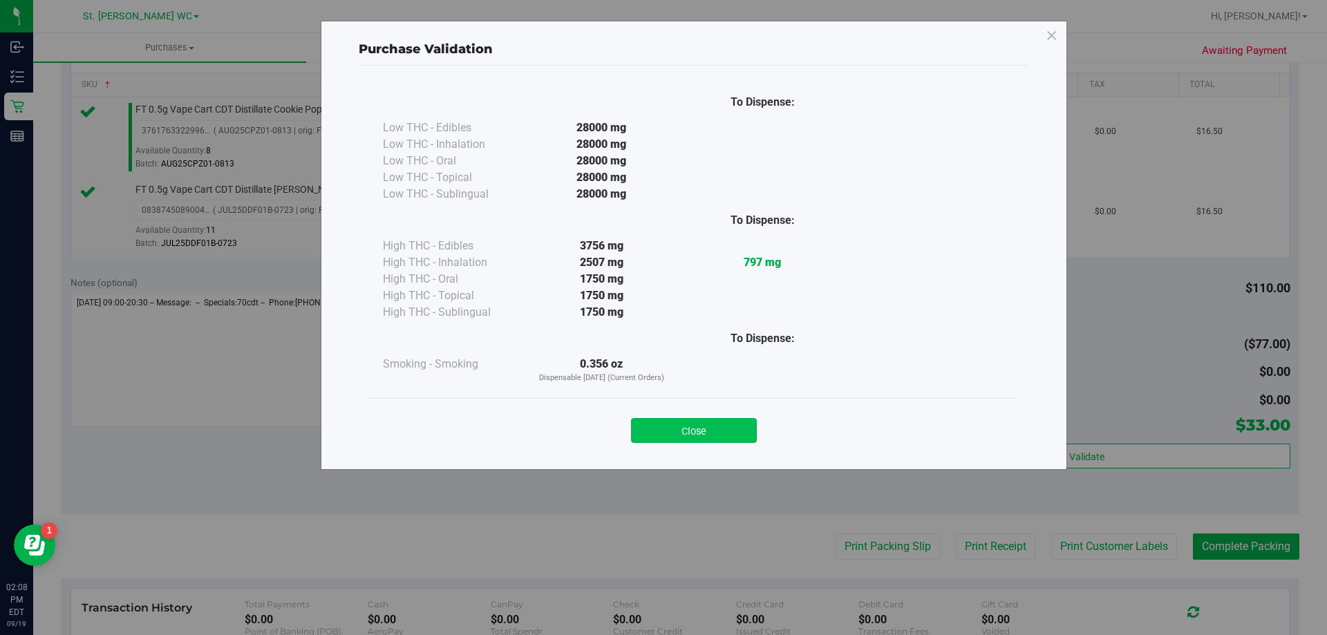
click at [718, 437] on button "Close" at bounding box center [694, 430] width 126 height 25
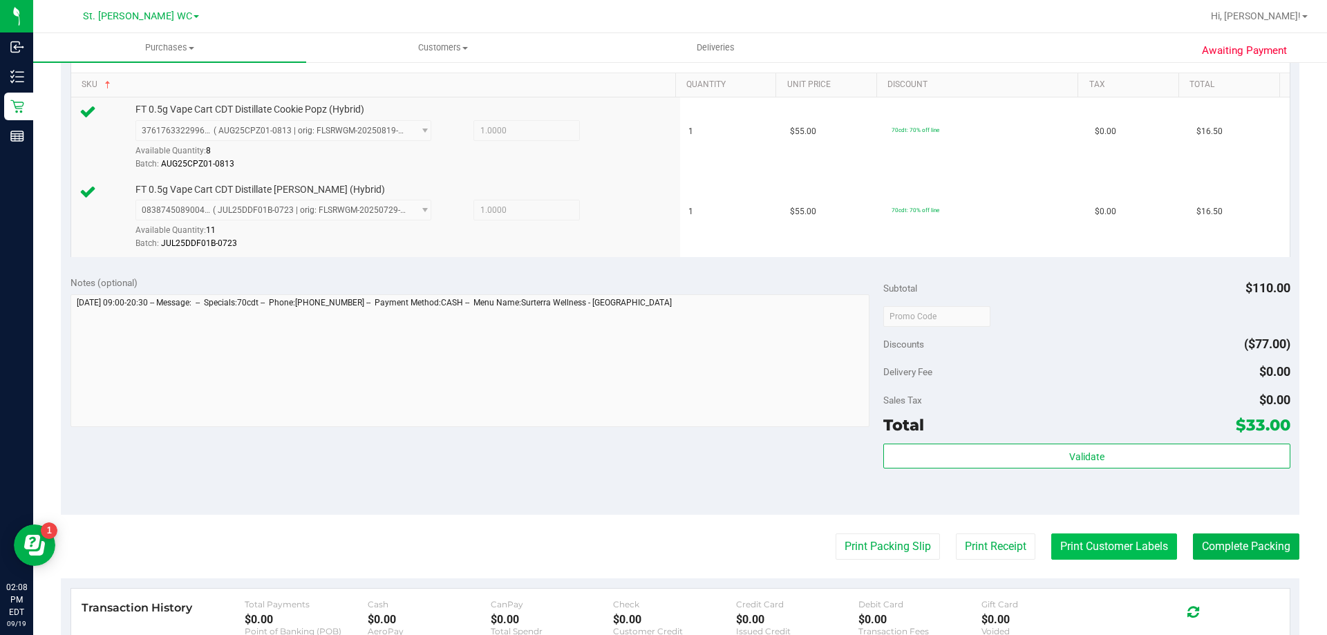
click at [1134, 556] on button "Print Customer Labels" at bounding box center [1114, 547] width 126 height 26
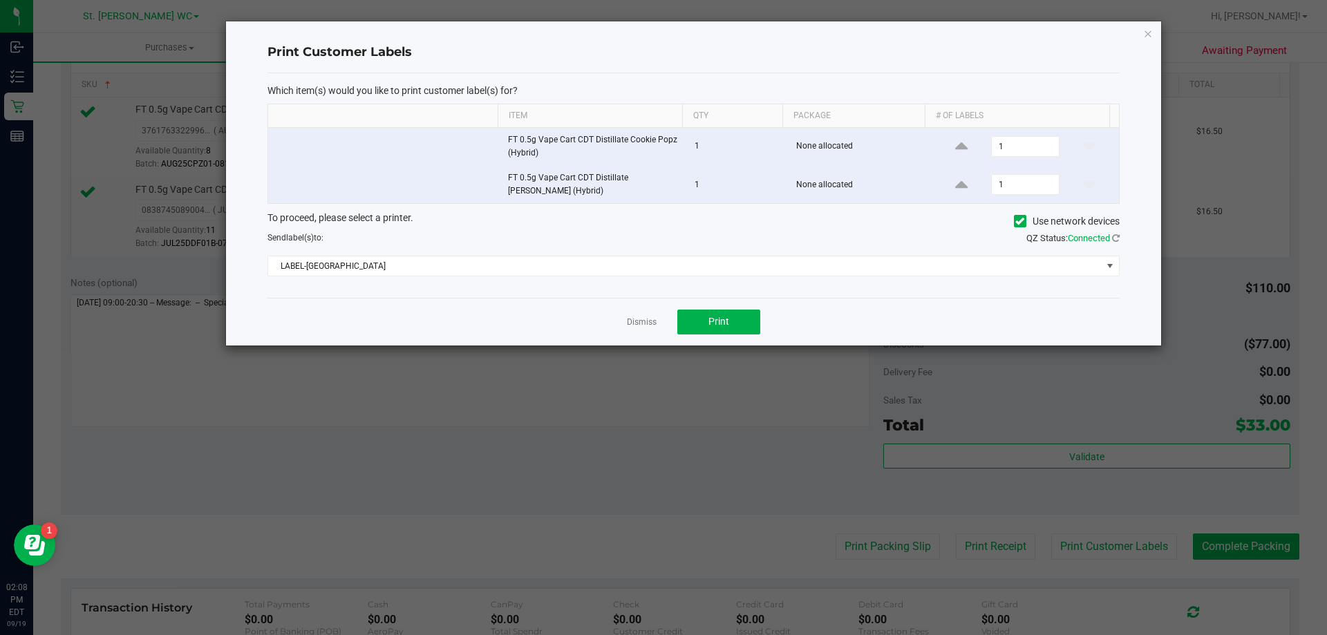
click at [738, 301] on div "Dismiss Print" at bounding box center [694, 322] width 852 height 48
click at [707, 320] on button "Print" at bounding box center [718, 322] width 83 height 25
click at [1152, 36] on icon "button" at bounding box center [1148, 33] width 10 height 17
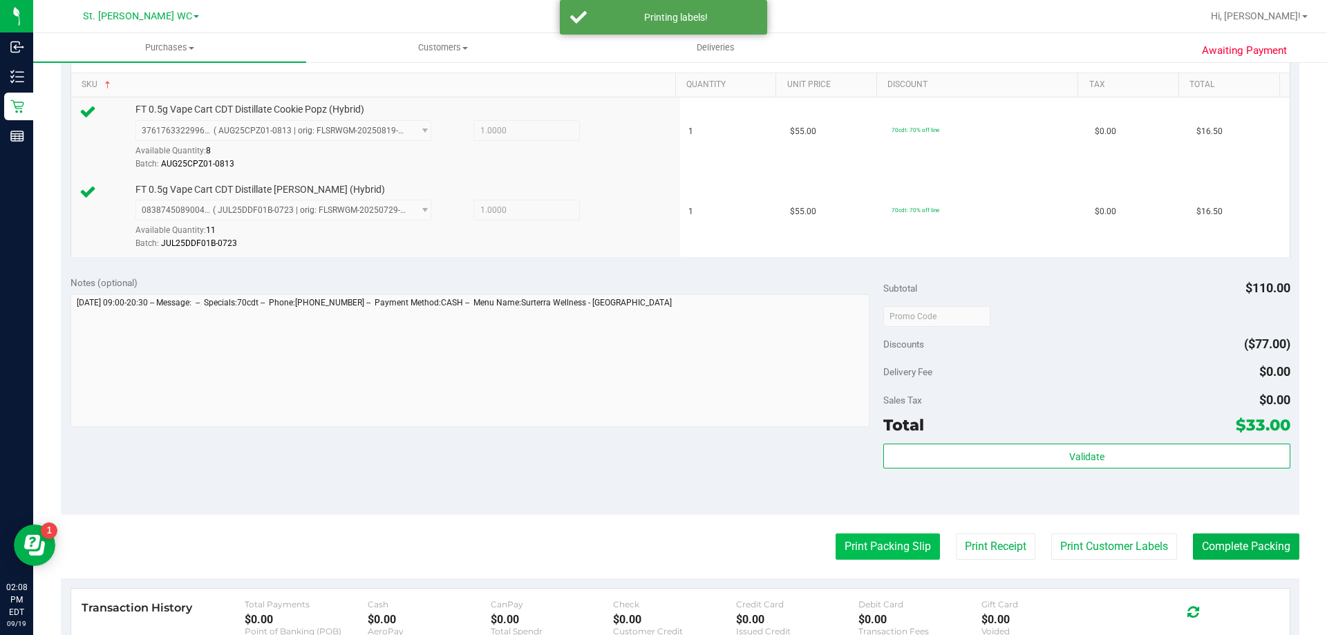
click at [873, 544] on button "Print Packing Slip" at bounding box center [888, 547] width 104 height 26
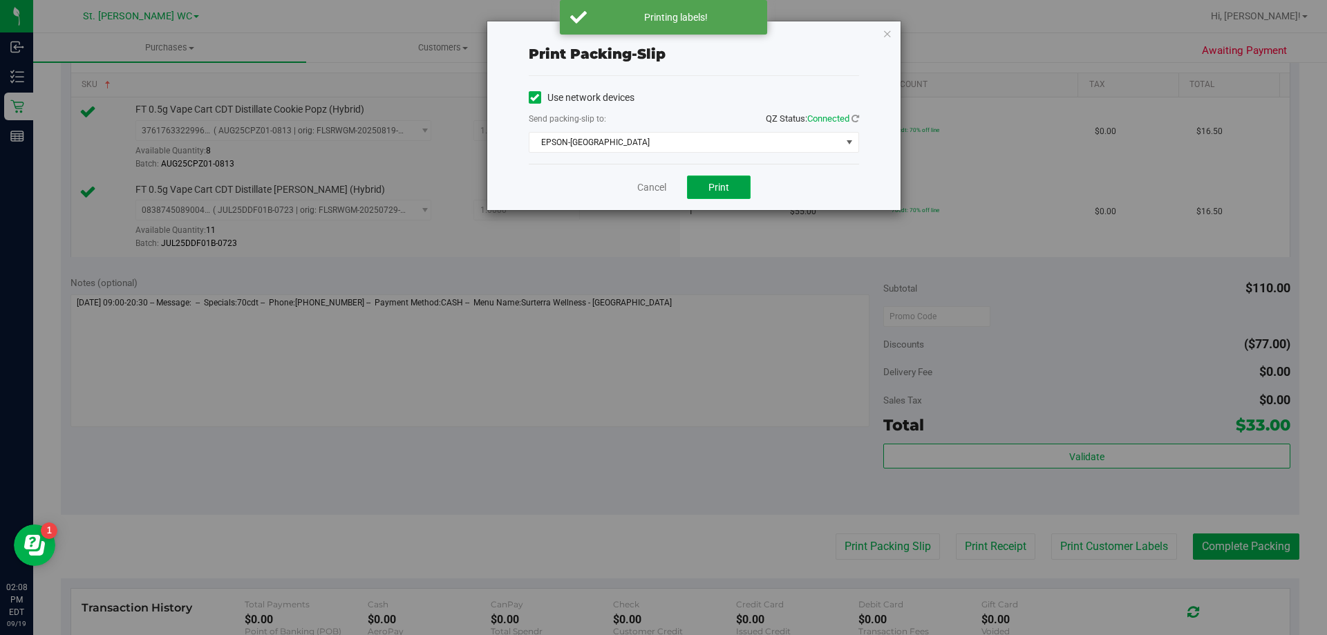
click at [747, 190] on button "Print" at bounding box center [719, 188] width 64 height 24
click at [885, 32] on icon "button" at bounding box center [888, 33] width 10 height 17
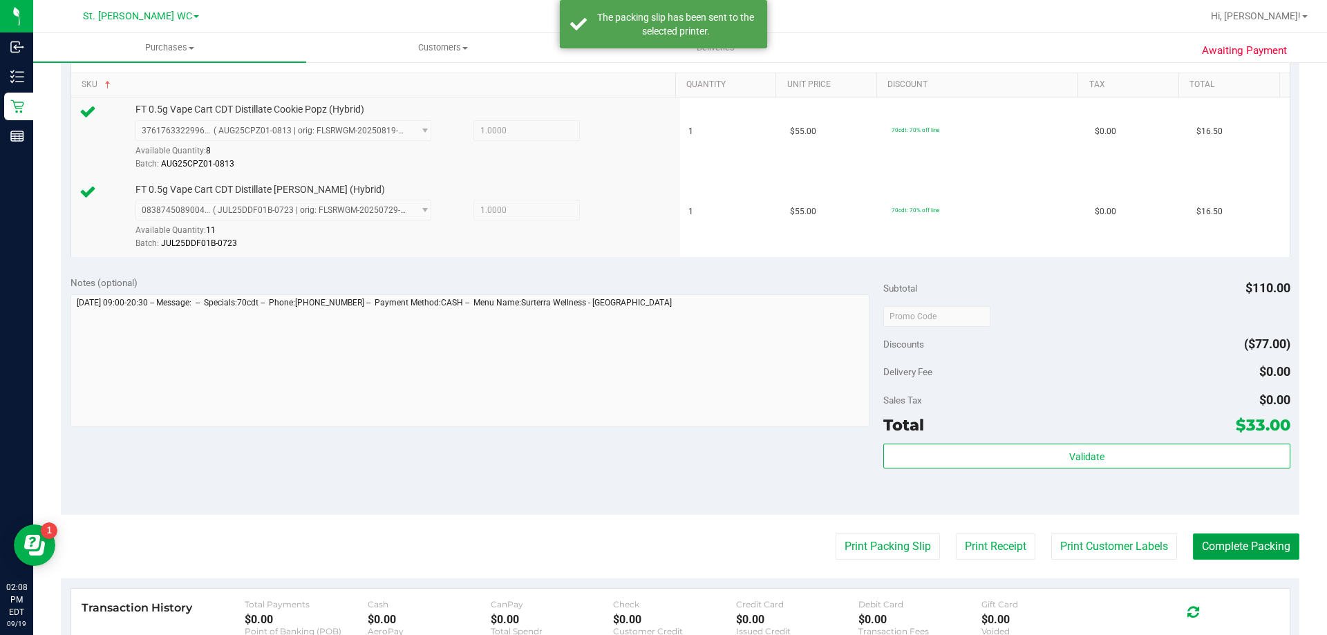
click at [1244, 541] on button "Complete Packing" at bounding box center [1246, 547] width 106 height 26
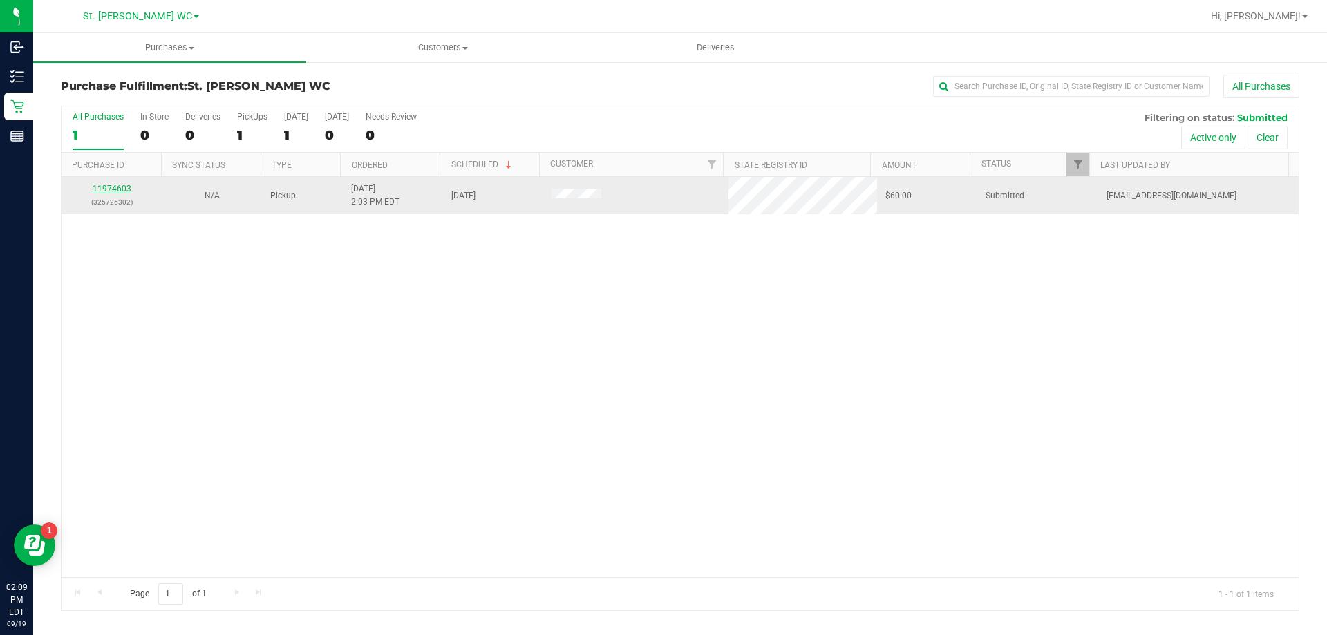
click at [100, 192] on link "11974603" at bounding box center [112, 189] width 39 height 10
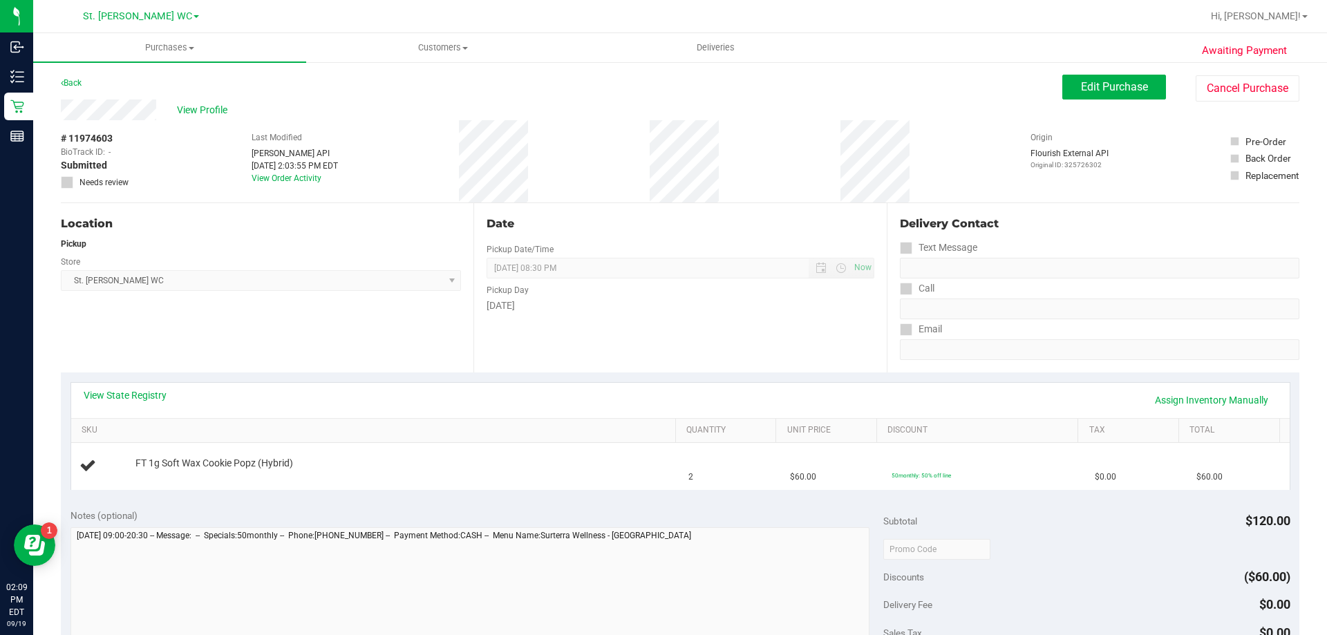
click at [315, 421] on th "SKU" at bounding box center [373, 431] width 604 height 25
click at [360, 449] on td "FT 1g Soft Wax Cookie Popz (Hybrid)" at bounding box center [376, 466] width 610 height 46
click at [283, 373] on div "View State Registry Assign Inventory Manually SKU Quantity Unit Price Discount …" at bounding box center [680, 436] width 1239 height 126
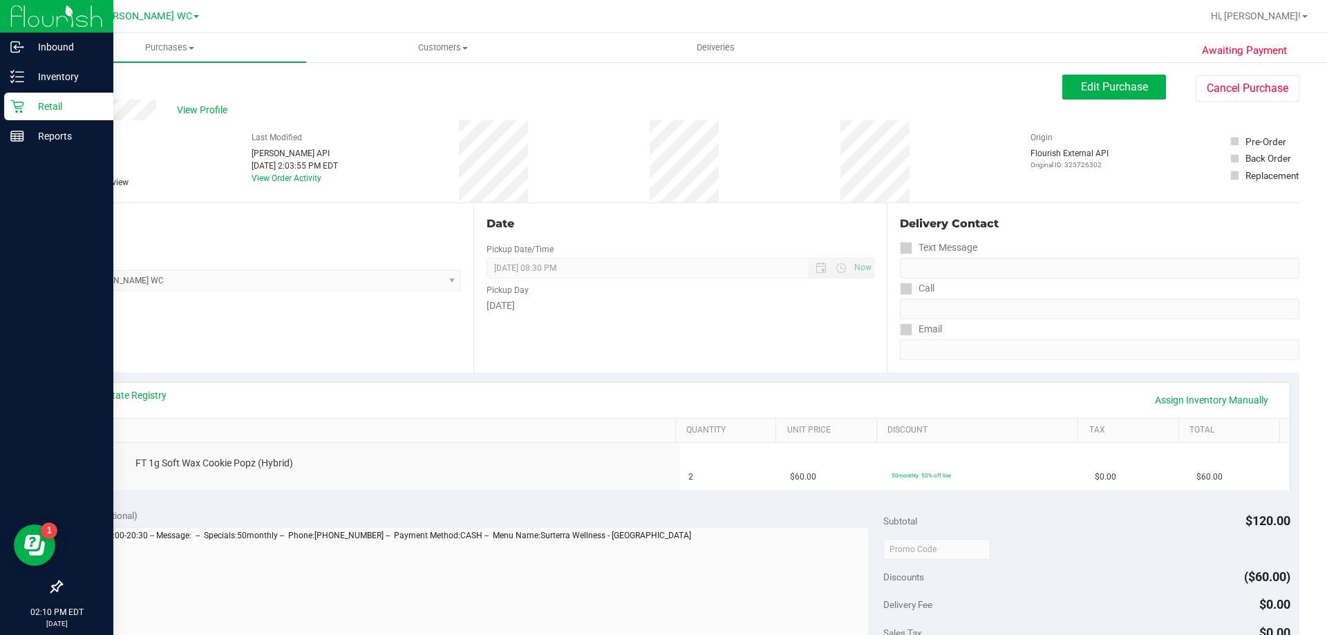
click at [50, 101] on p "Retail" at bounding box center [65, 106] width 83 height 17
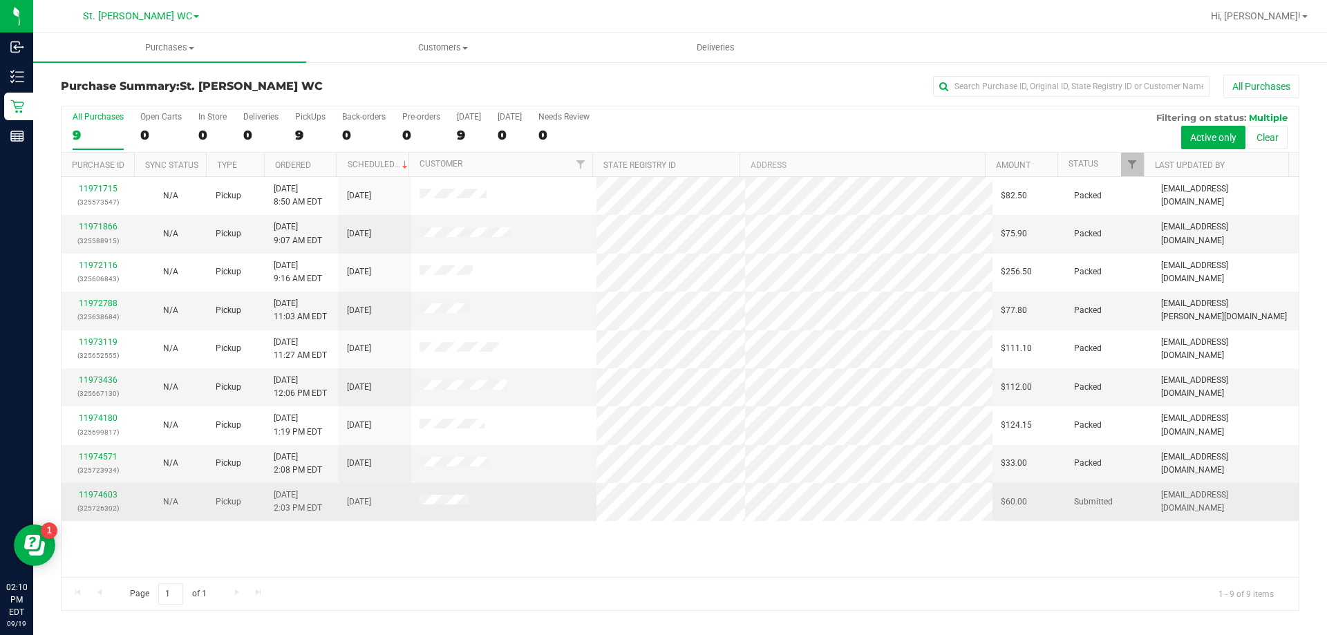
click at [100, 485] on td "11974603 (325726302)" at bounding box center [98, 501] width 73 height 37
click at [101, 491] on link "11974603" at bounding box center [98, 495] width 39 height 10
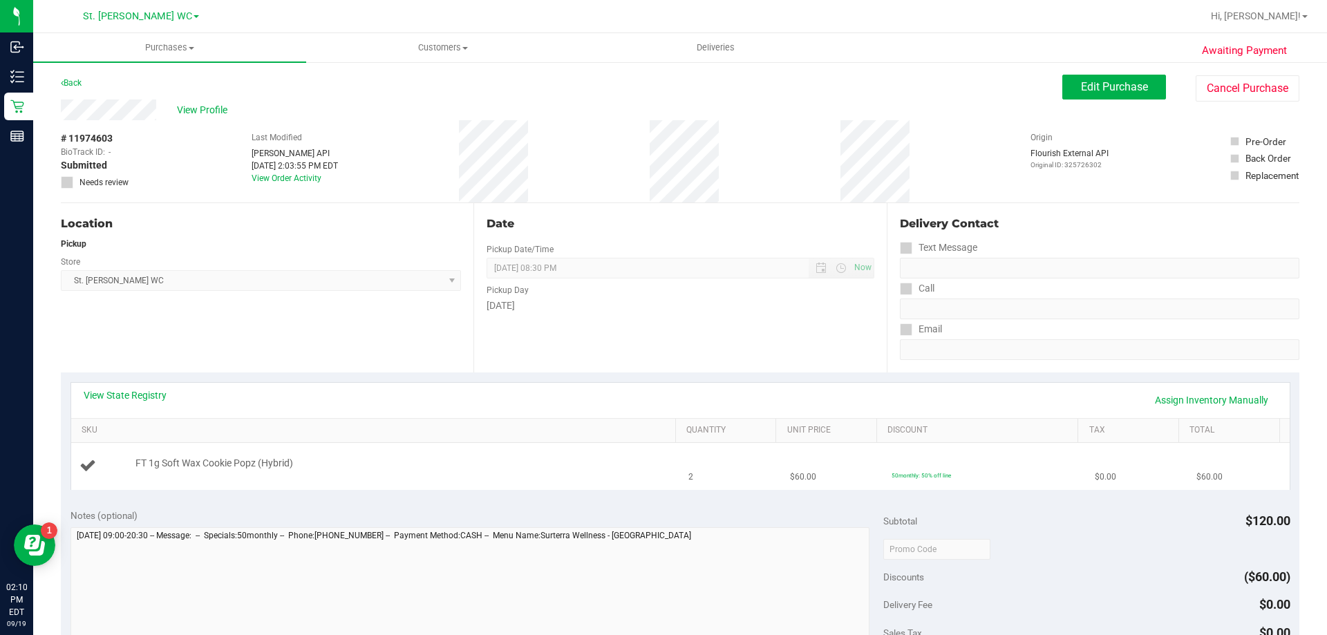
click at [367, 445] on td "FT 1g Soft Wax Cookie Popz (Hybrid)" at bounding box center [376, 466] width 610 height 46
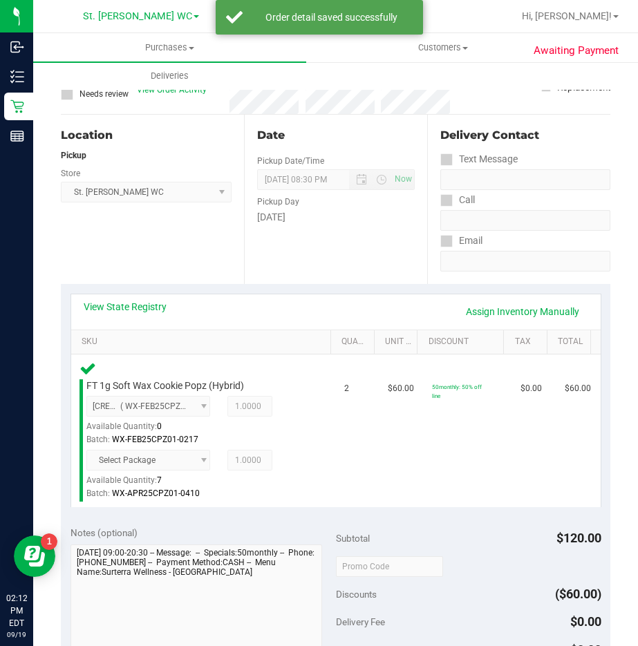
scroll to position [484, 0]
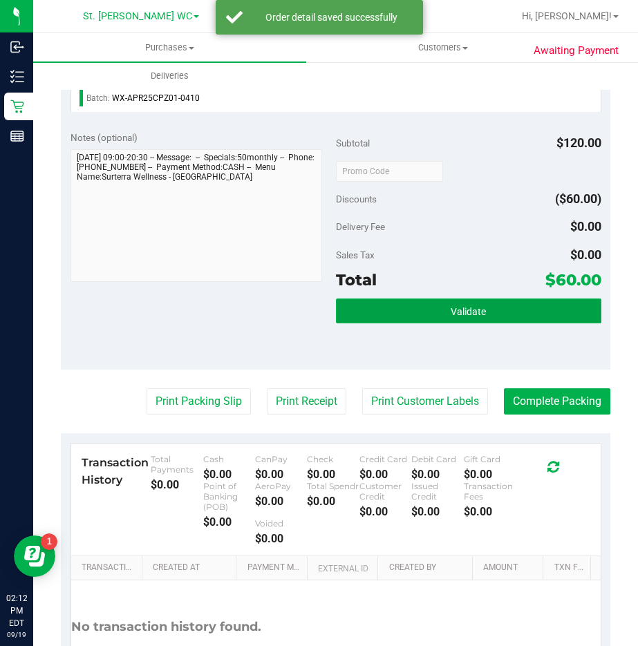
click at [543, 312] on button "Validate" at bounding box center [468, 311] width 265 height 25
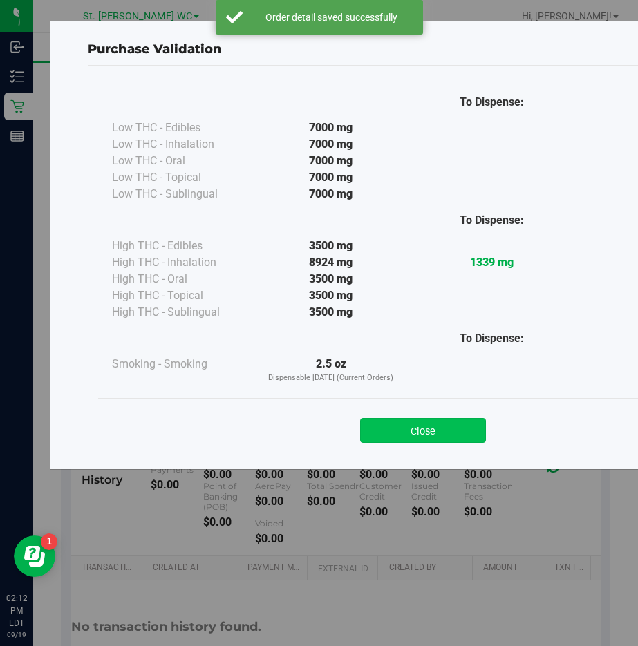
click at [423, 425] on button "Close" at bounding box center [423, 430] width 126 height 25
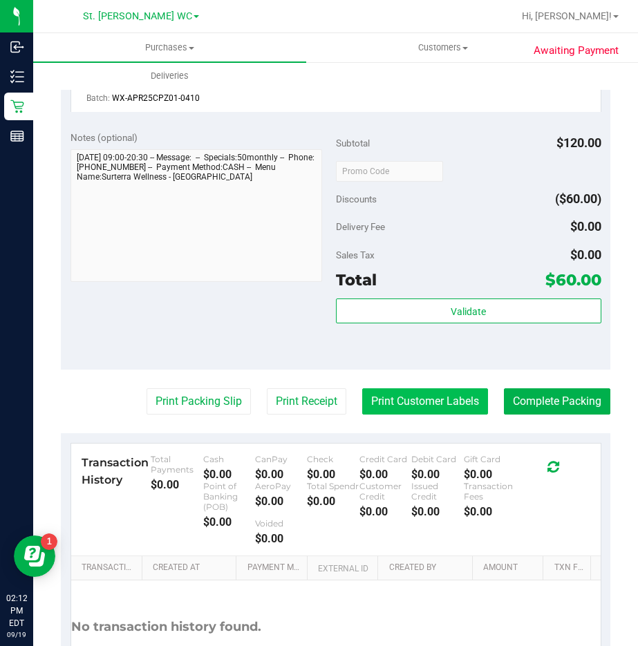
click at [419, 397] on button "Print Customer Labels" at bounding box center [425, 401] width 126 height 26
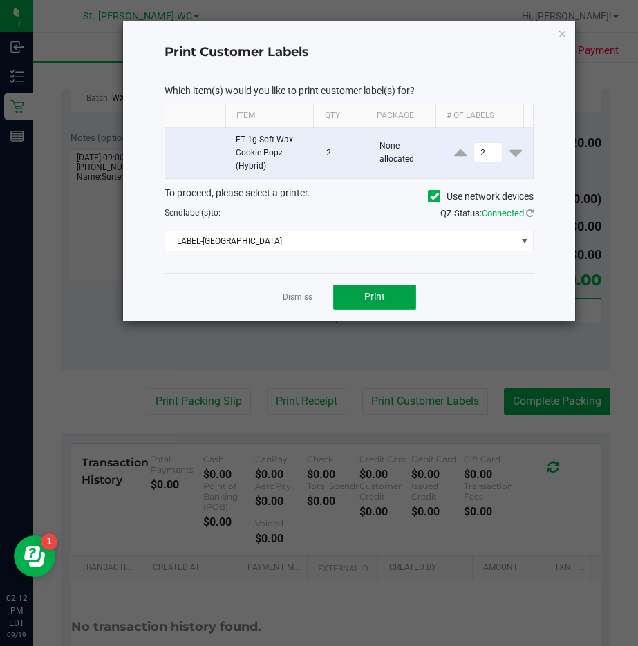
click at [369, 294] on span "Print" at bounding box center [374, 296] width 21 height 11
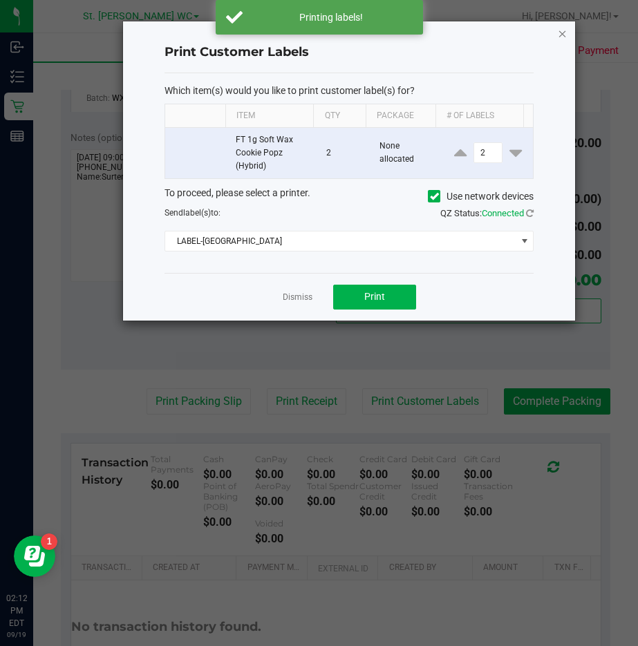
click at [562, 33] on icon "button" at bounding box center [563, 33] width 10 height 17
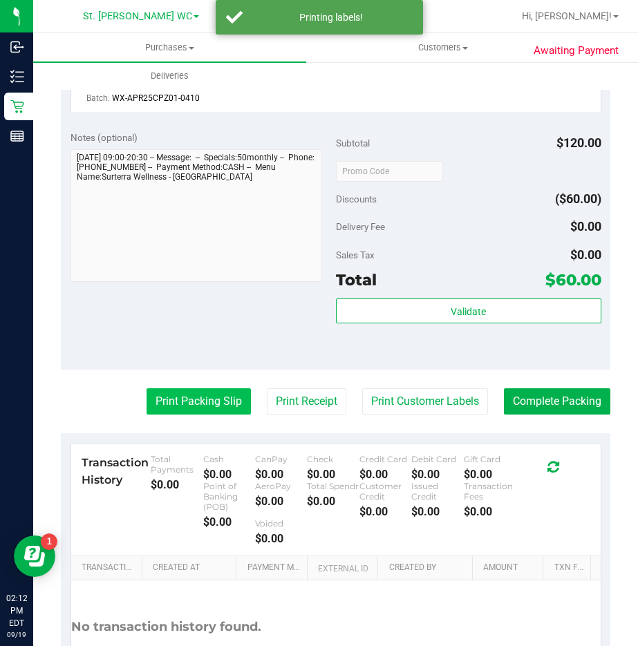
click at [170, 406] on button "Print Packing Slip" at bounding box center [199, 401] width 104 height 26
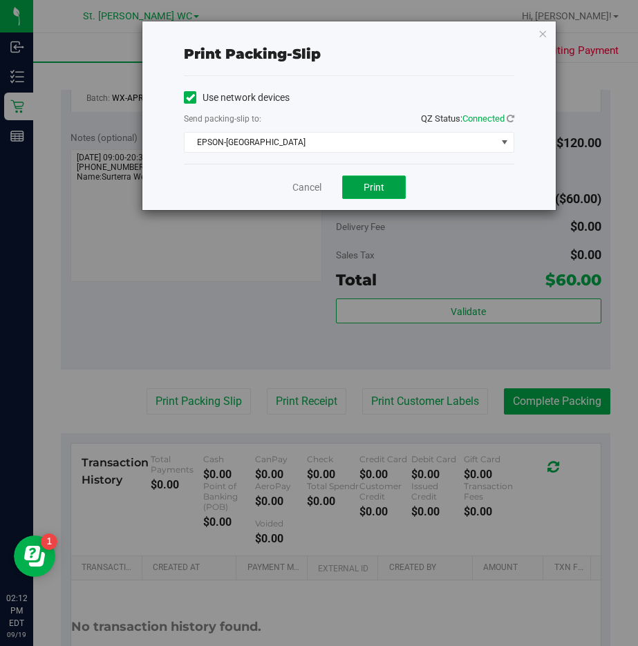
click at [395, 189] on button "Print" at bounding box center [374, 188] width 64 height 24
click at [536, 39] on div "Print packing-slip Use network devices Send packing-slip to: QZ Status: Connect…" at bounding box center [348, 115] width 413 height 189
click at [544, 37] on icon "button" at bounding box center [543, 33] width 10 height 17
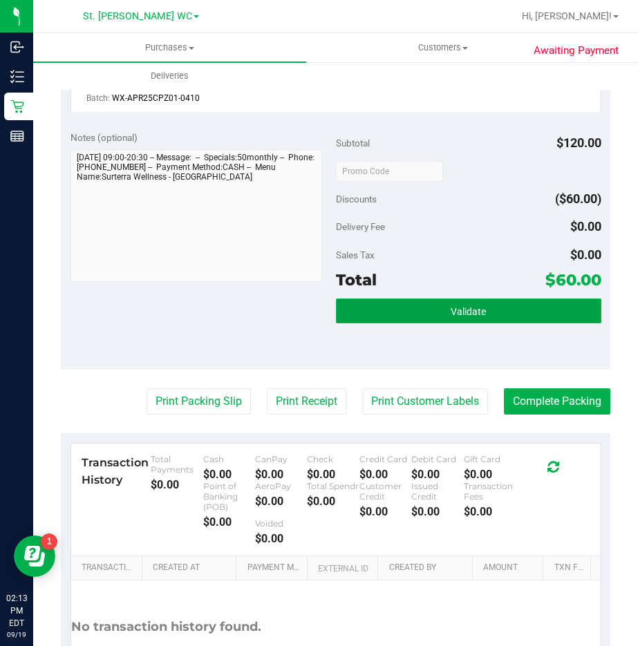
click at [507, 311] on button "Validate" at bounding box center [468, 311] width 265 height 25
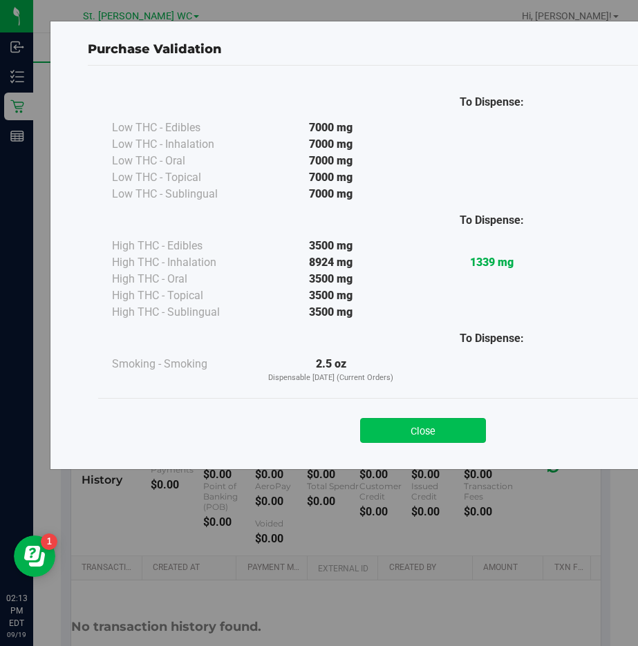
click at [418, 442] on button "Close" at bounding box center [423, 430] width 126 height 25
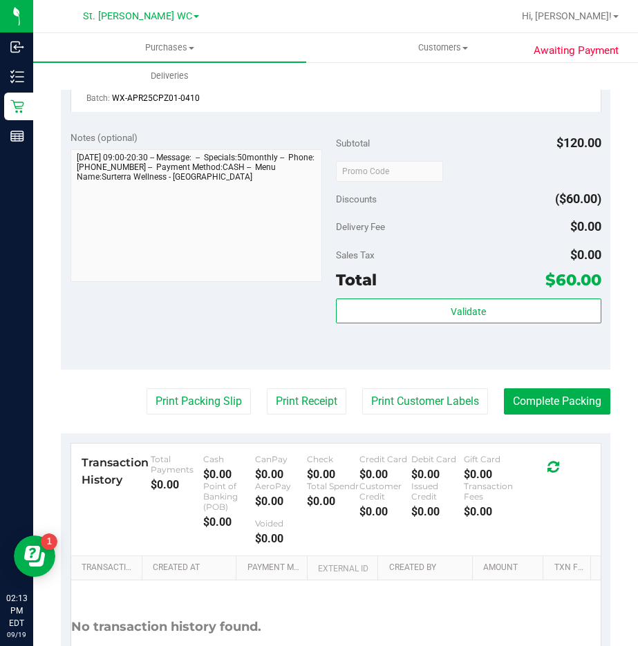
click at [537, 417] on purchase-details "Back Edit Purchase Cancel Purchase View Profile # 11974603 BioTrack ID: - Submi…" at bounding box center [336, 160] width 550 height 1138
click at [537, 407] on button "Complete Packing" at bounding box center [557, 401] width 106 height 26
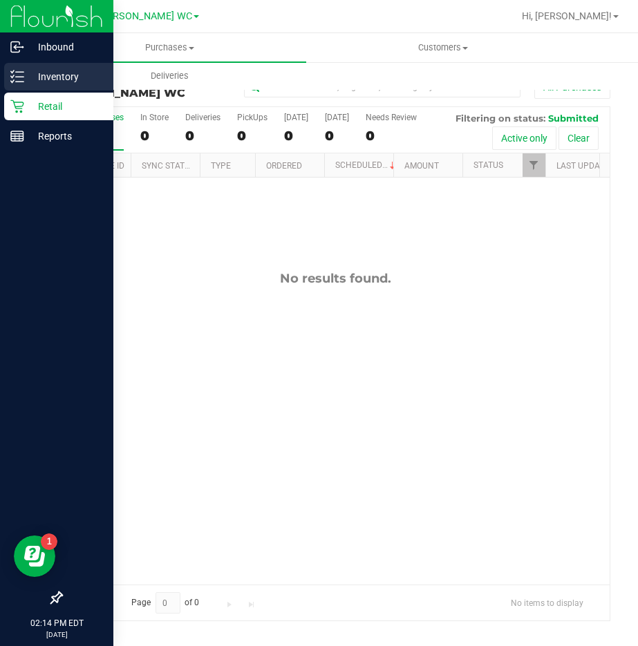
click at [29, 77] on p "Inventory" at bounding box center [65, 76] width 83 height 17
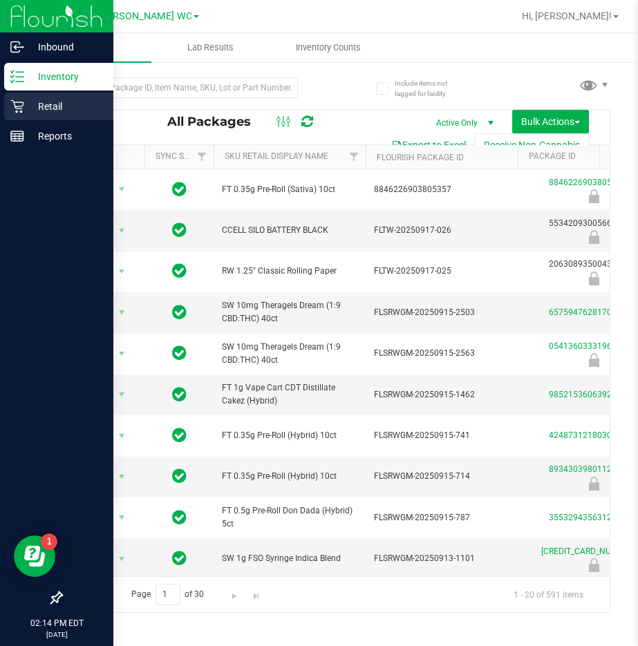
click at [21, 101] on icon at bounding box center [17, 107] width 14 height 14
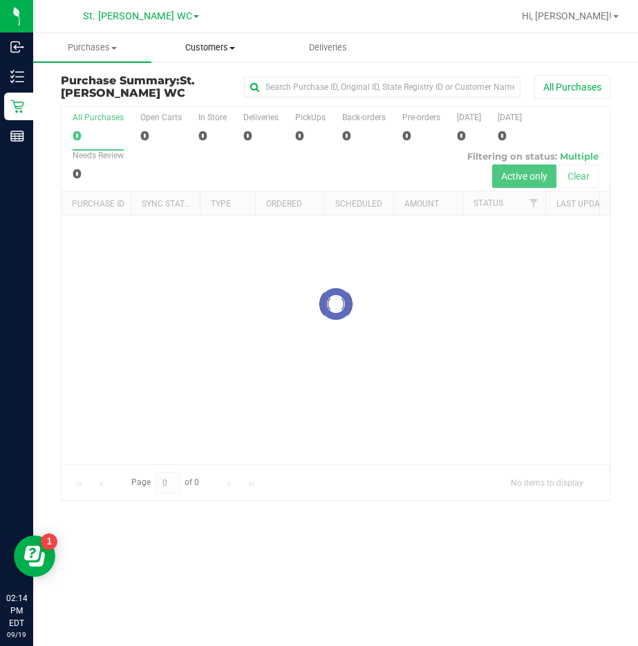
click at [223, 48] on span "Customers" at bounding box center [210, 47] width 117 height 12
click at [209, 86] on span "All customers" at bounding box center [201, 83] width 100 height 12
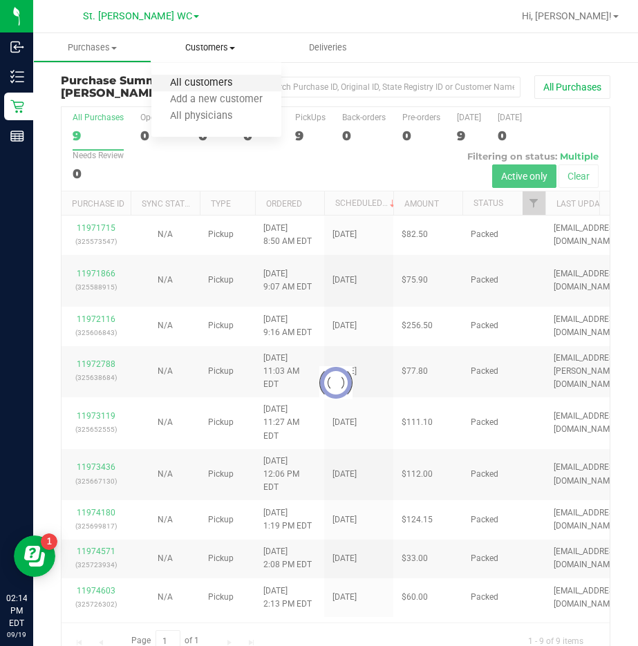
click at [182, 77] on span "All customers" at bounding box center [201, 83] width 100 height 12
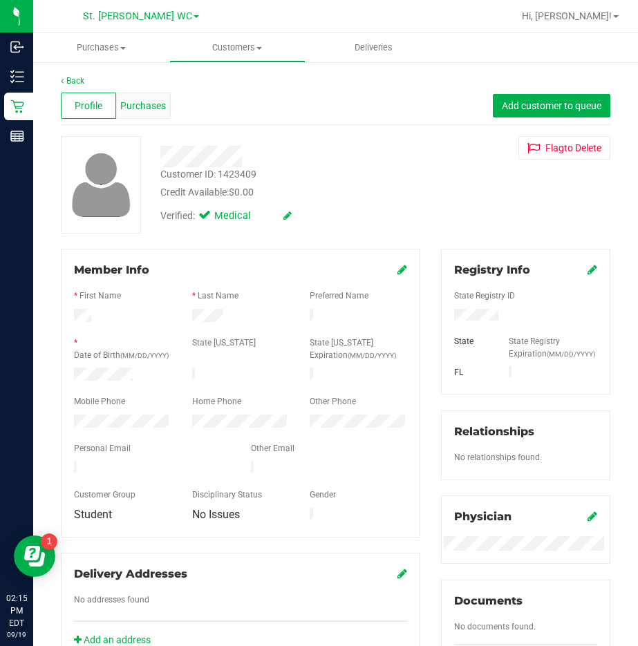
click at [130, 100] on span "Purchases" at bounding box center [143, 106] width 46 height 15
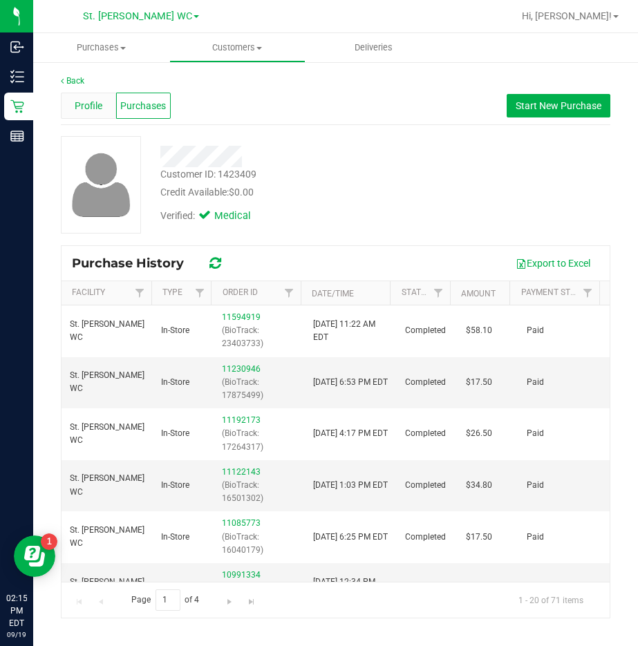
click at [93, 106] on span "Profile" at bounding box center [89, 106] width 28 height 15
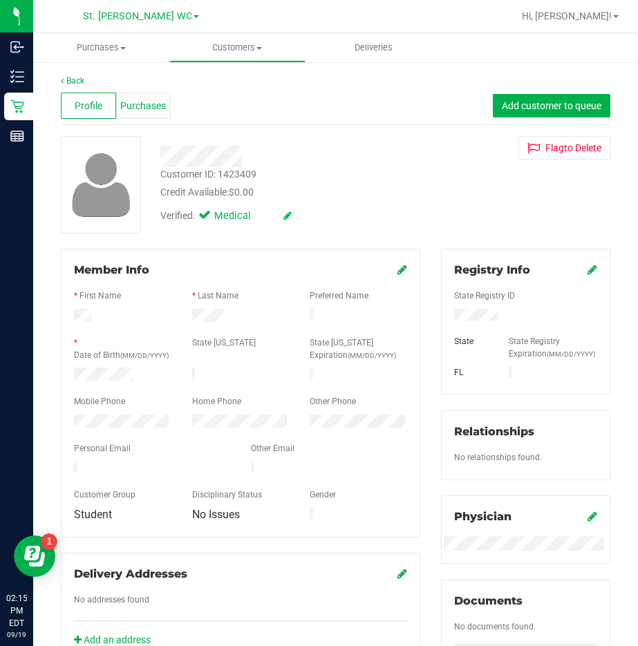
click at [167, 106] on div "Purchases" at bounding box center [143, 106] width 55 height 26
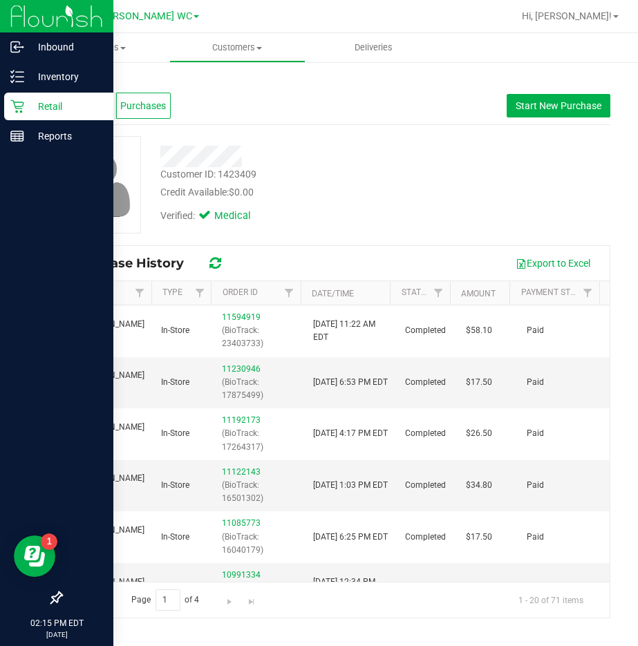
click at [29, 103] on p "Retail" at bounding box center [65, 106] width 83 height 17
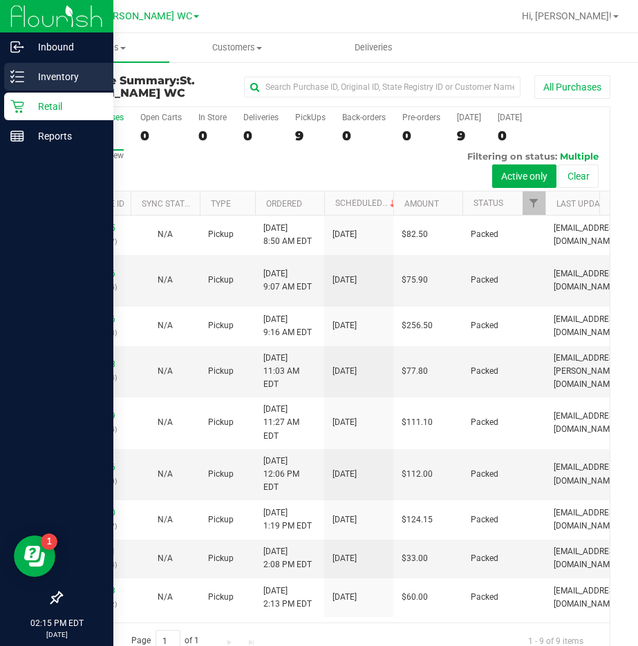
click at [37, 77] on p "Inventory" at bounding box center [65, 76] width 83 height 17
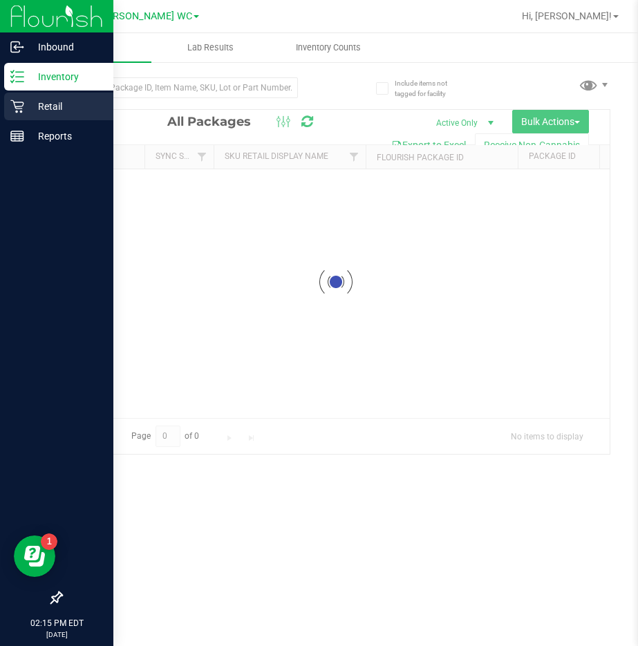
click at [7, 101] on div "Retail" at bounding box center [58, 107] width 109 height 28
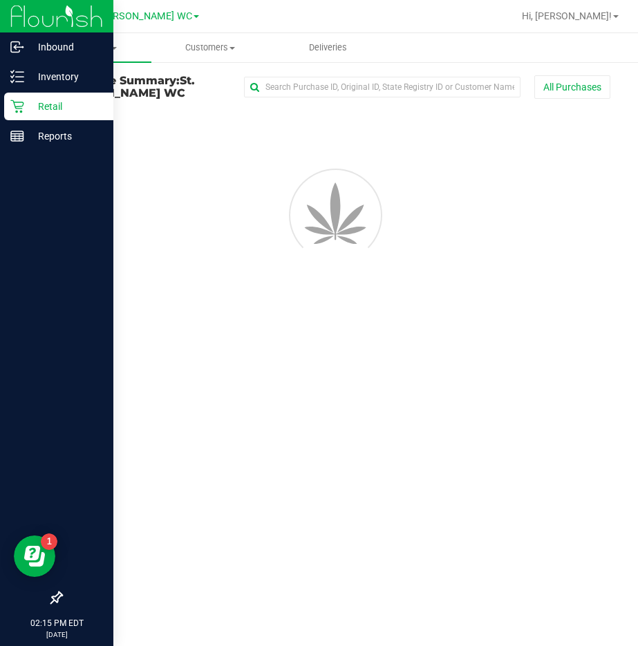
click at [35, 104] on p "Retail" at bounding box center [65, 106] width 83 height 17
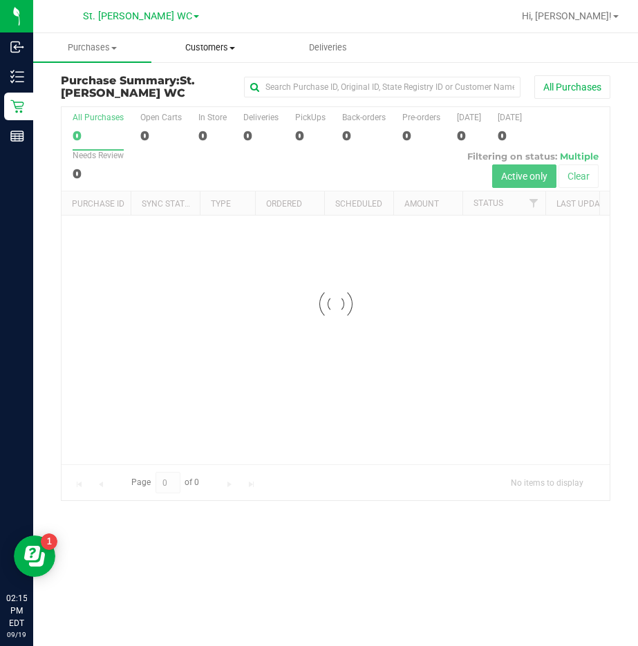
click at [185, 43] on span "Customers" at bounding box center [210, 47] width 117 height 12
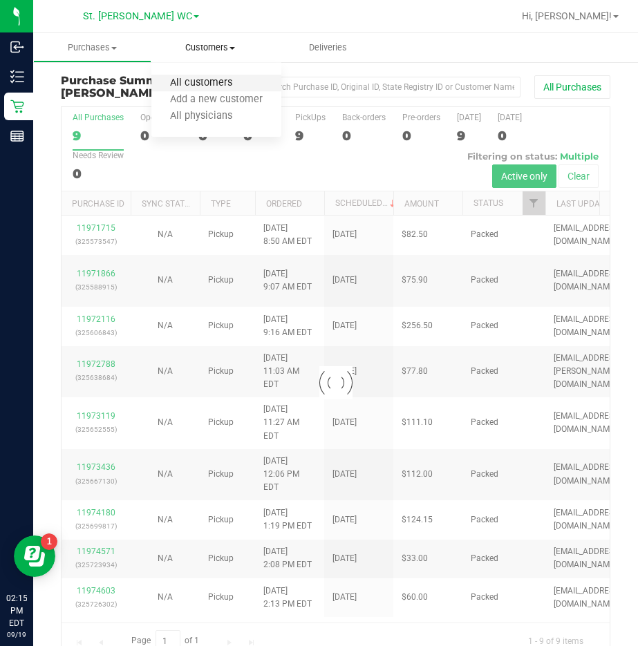
click at [194, 77] on span "All customers" at bounding box center [201, 83] width 100 height 12
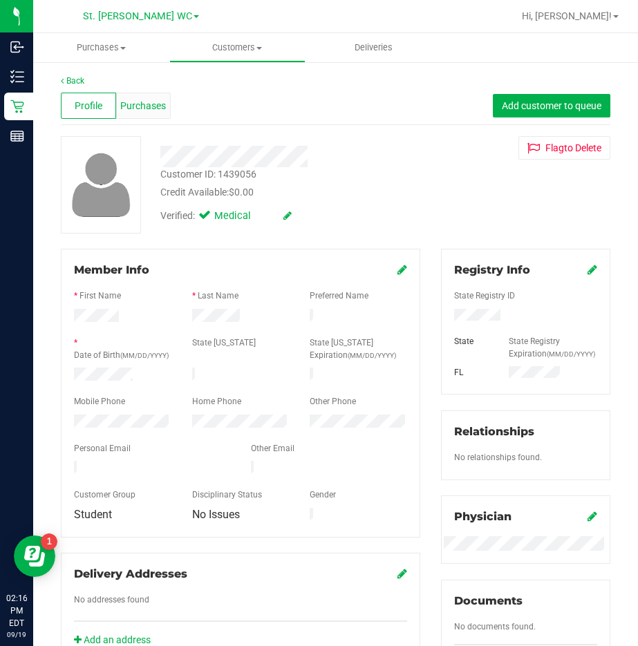
click at [165, 116] on div "Purchases" at bounding box center [143, 106] width 55 height 26
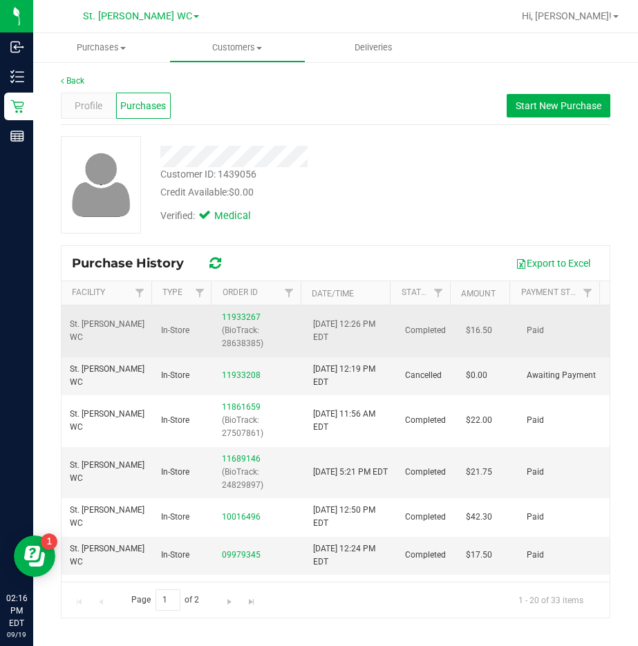
click at [229, 312] on div "11933267 (BioTrack: 28638385)" at bounding box center [259, 331] width 75 height 40
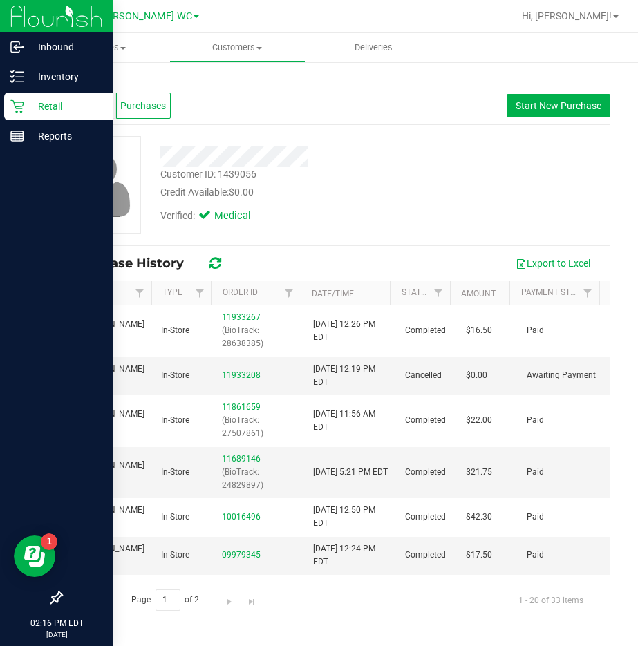
click at [15, 102] on icon at bounding box center [17, 107] width 14 height 14
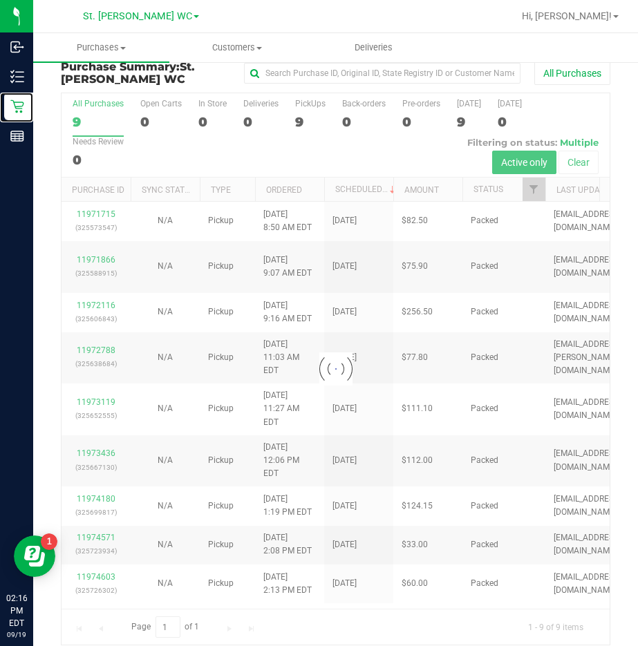
scroll to position [27, 0]
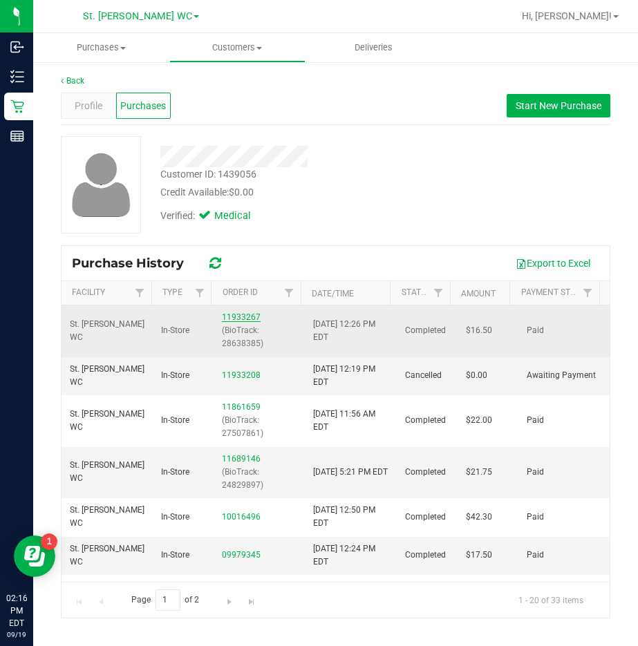
click at [222, 318] on link "11933267" at bounding box center [241, 317] width 39 height 10
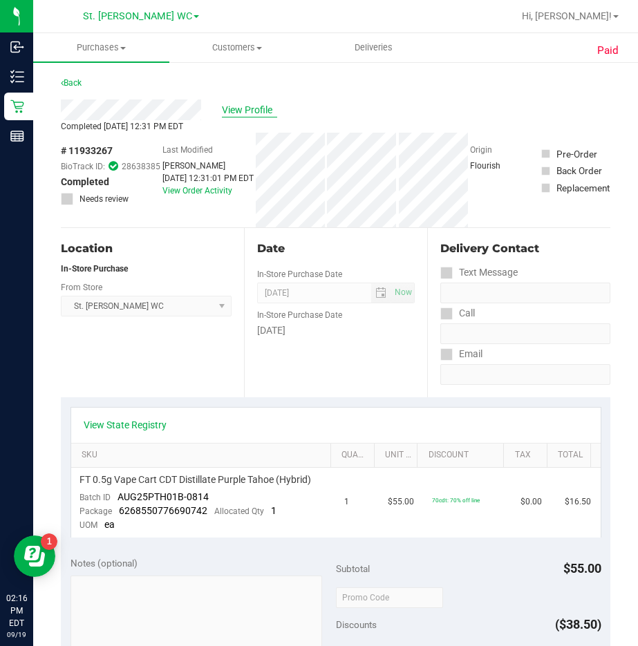
click at [232, 108] on span "View Profile" at bounding box center [249, 110] width 55 height 15
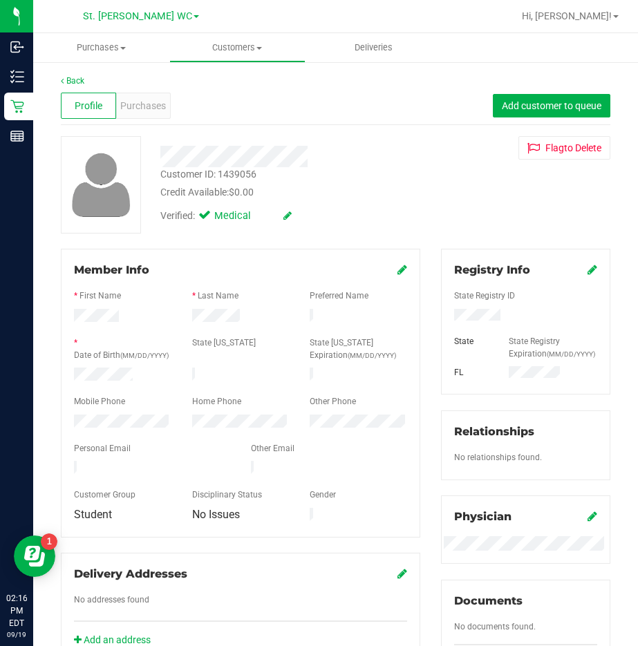
click at [67, 74] on div "Back Profile Purchases Add customer to queue Customer ID: 1439056 Credit Availa…" at bounding box center [335, 537] width 605 height 953
click at [62, 84] on icon at bounding box center [62, 81] width 3 height 8
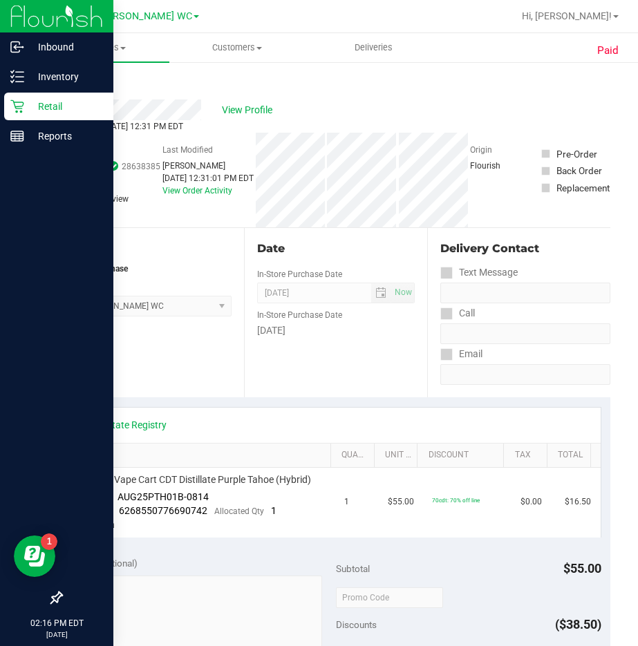
click at [24, 112] on icon at bounding box center [17, 107] width 14 height 14
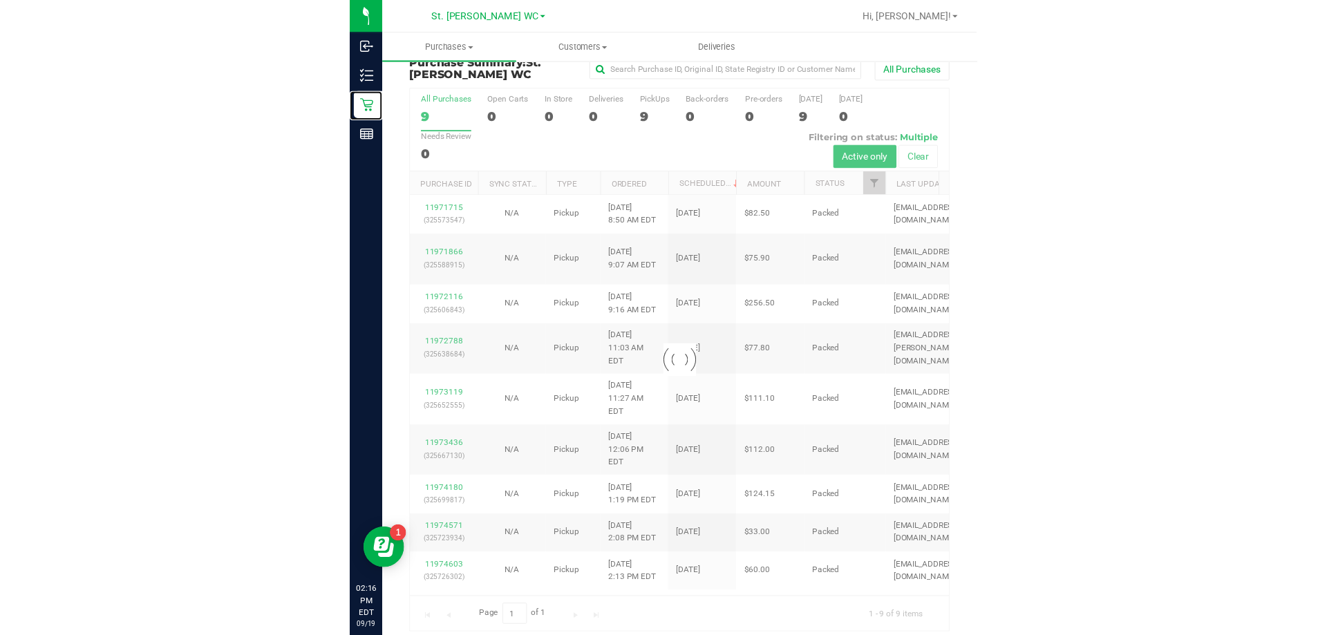
scroll to position [27, 0]
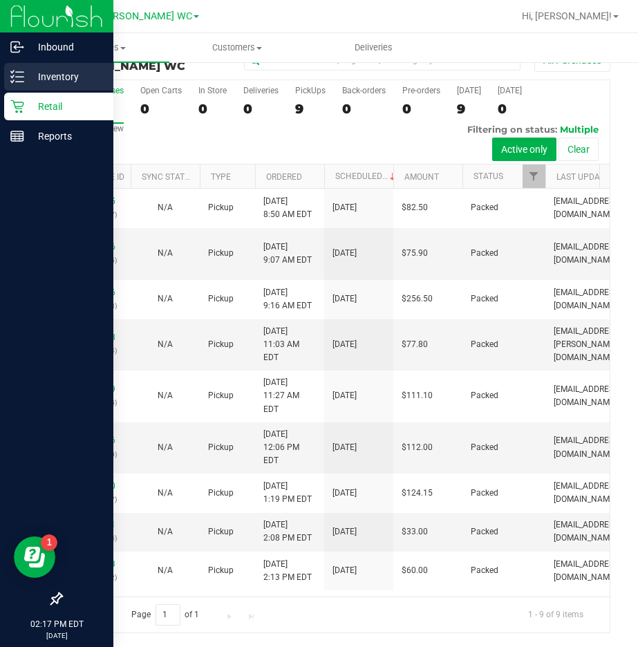
click at [21, 88] on div "Inventory" at bounding box center [58, 77] width 109 height 28
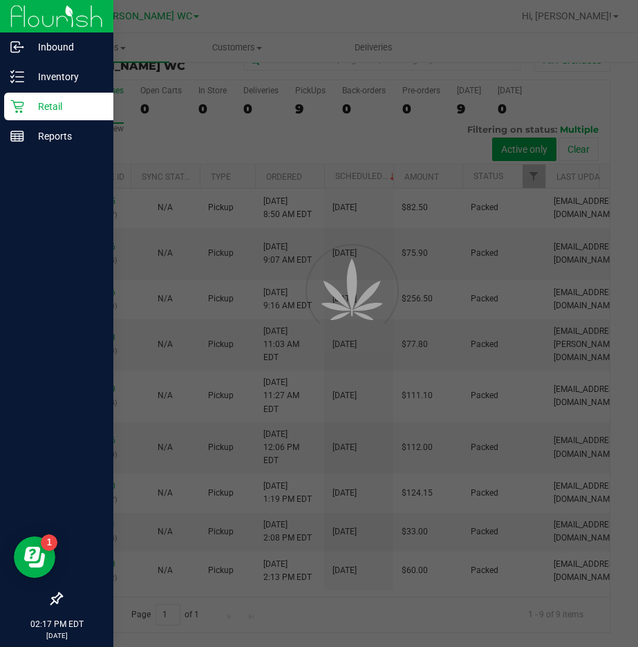
click at [32, 111] on p "Retail" at bounding box center [65, 106] width 83 height 17
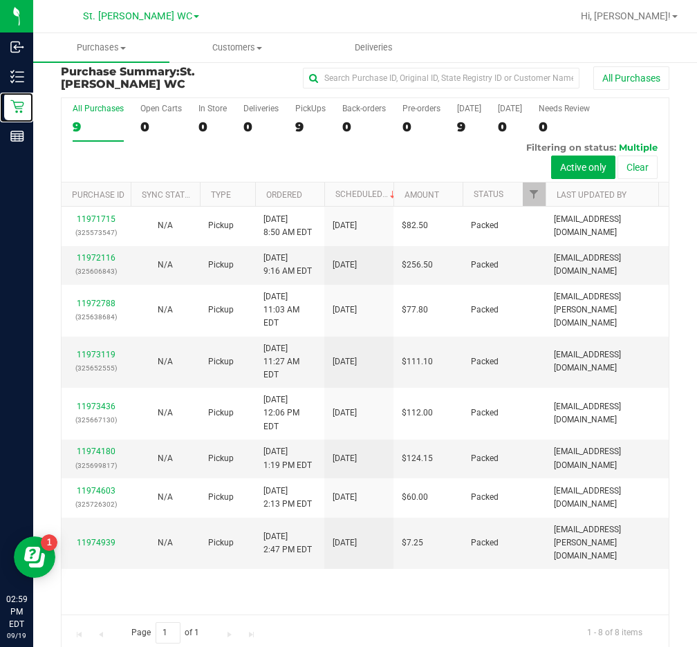
scroll to position [0, 0]
